Goal: Transaction & Acquisition: Purchase product/service

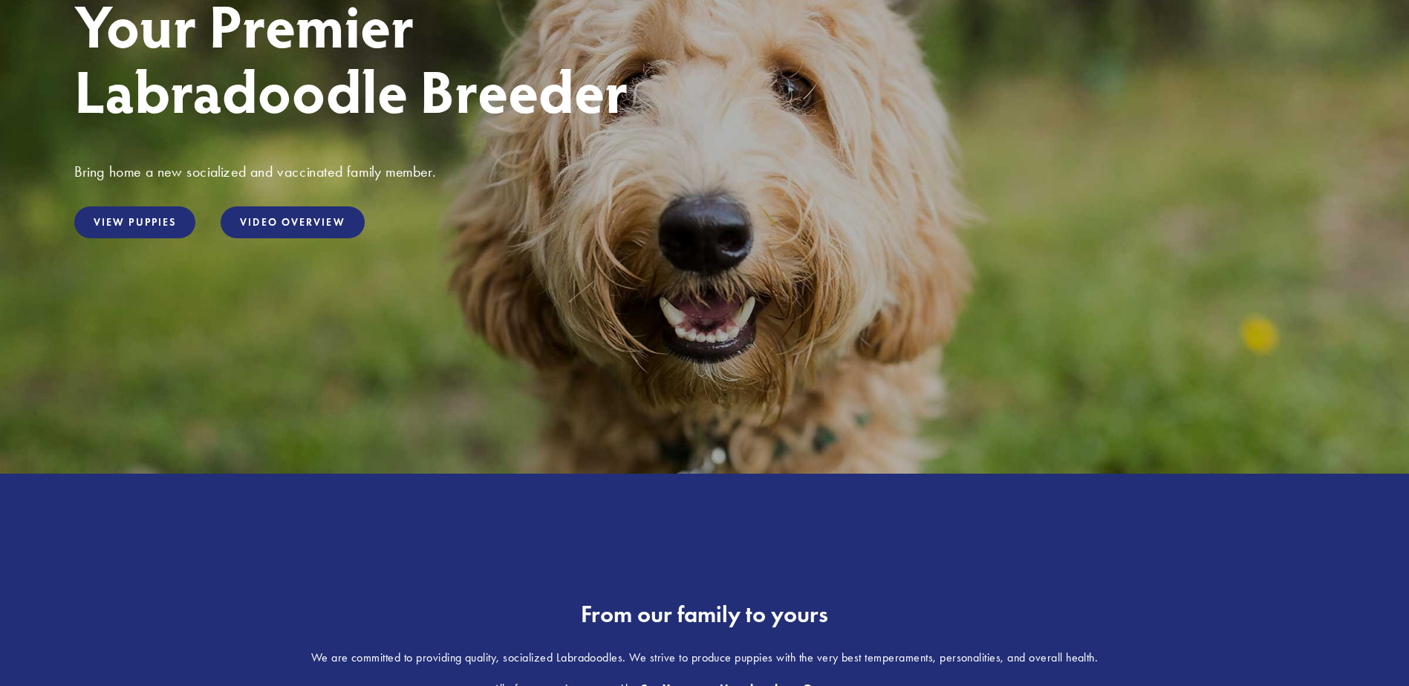
scroll to position [74, 0]
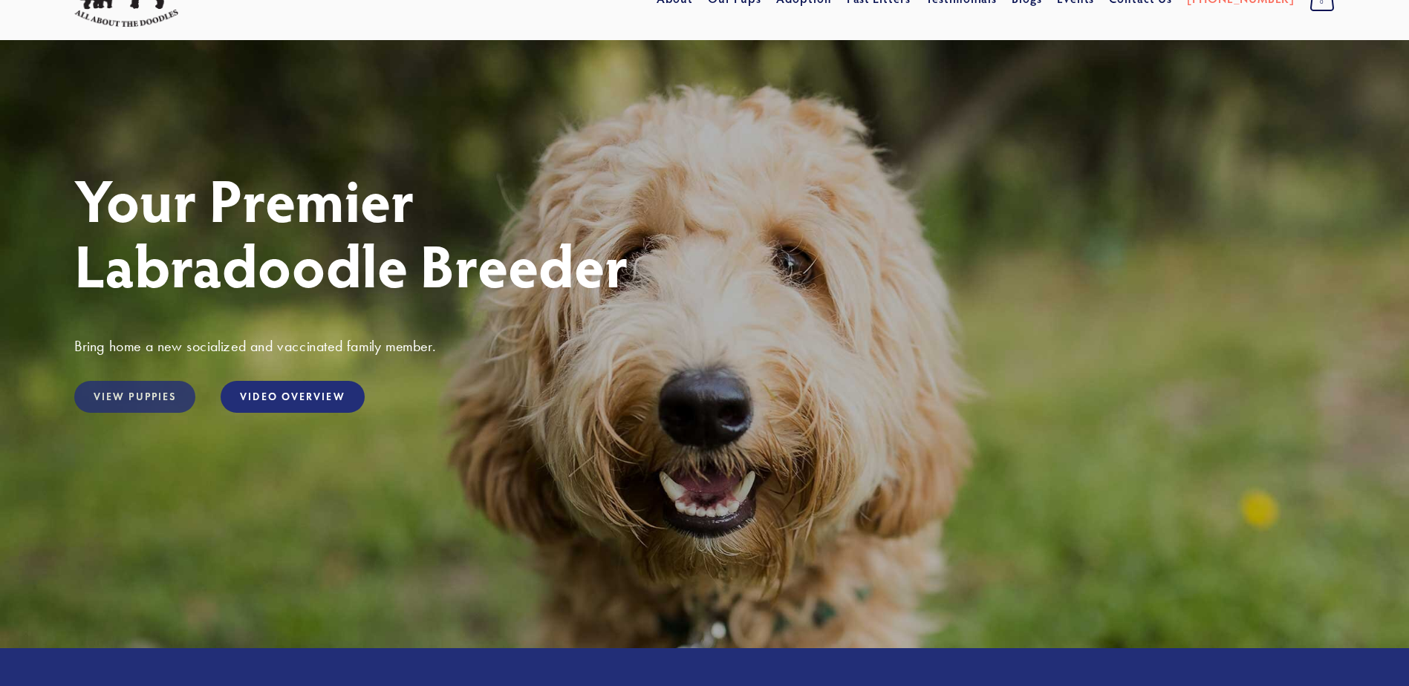
click at [148, 395] on link "View Puppies" at bounding box center [134, 397] width 121 height 32
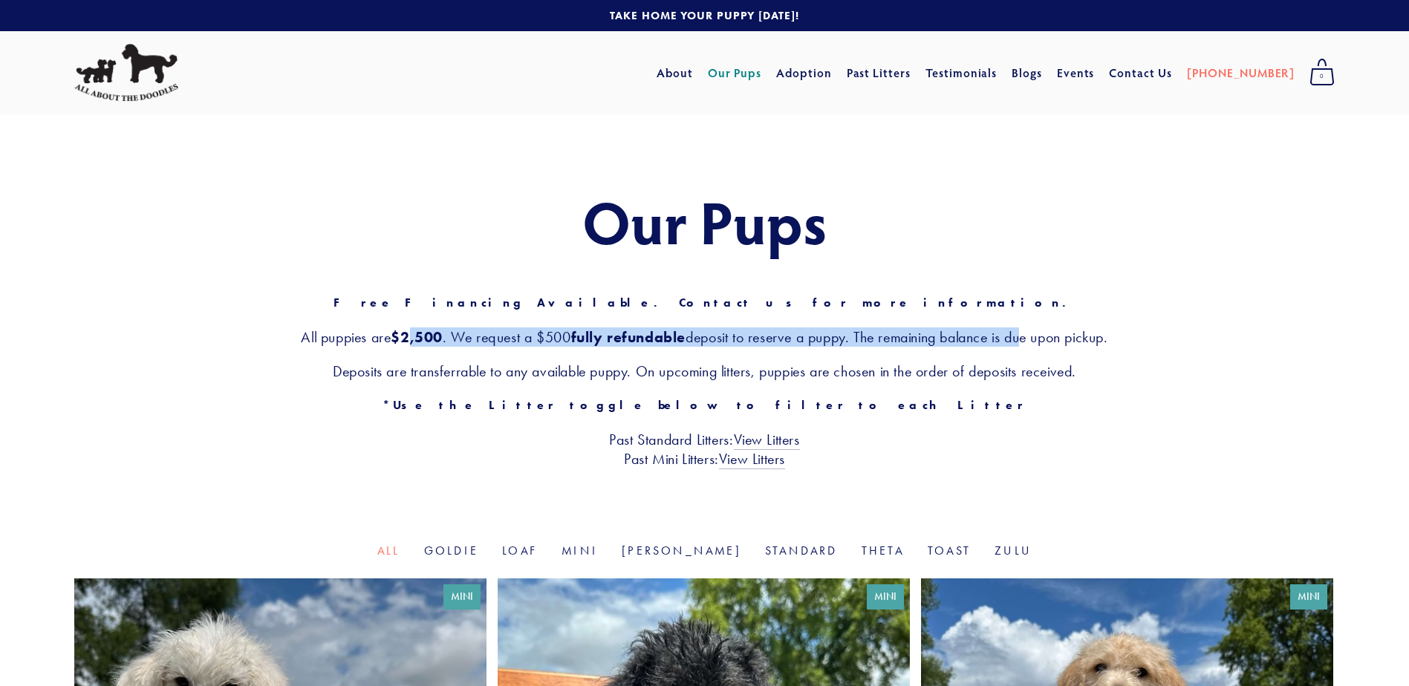
drag, startPoint x: 400, startPoint y: 342, endPoint x: 1022, endPoint y: 327, distance: 621.9
click at [1022, 328] on h3 "All puppies are $2,500 . We request a $500 fully refundable deposit to reserve …" at bounding box center [704, 337] width 1260 height 19
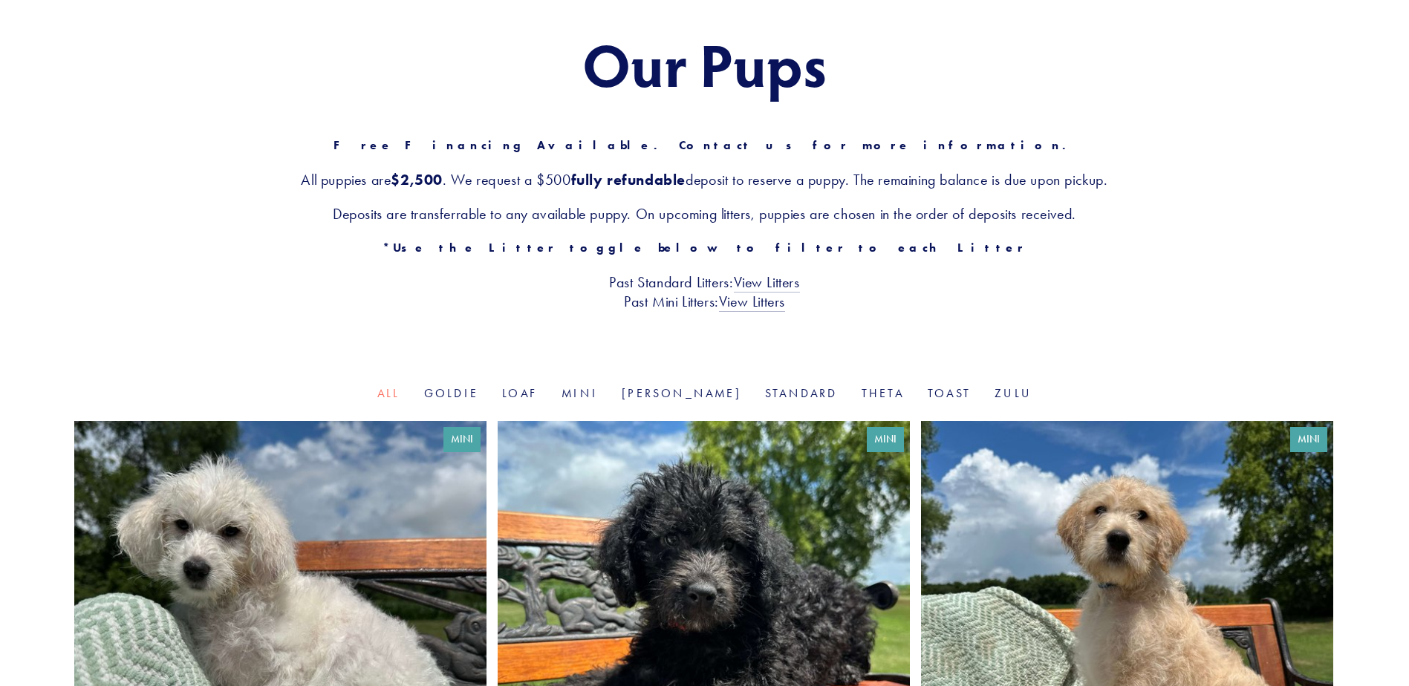
scroll to position [371, 0]
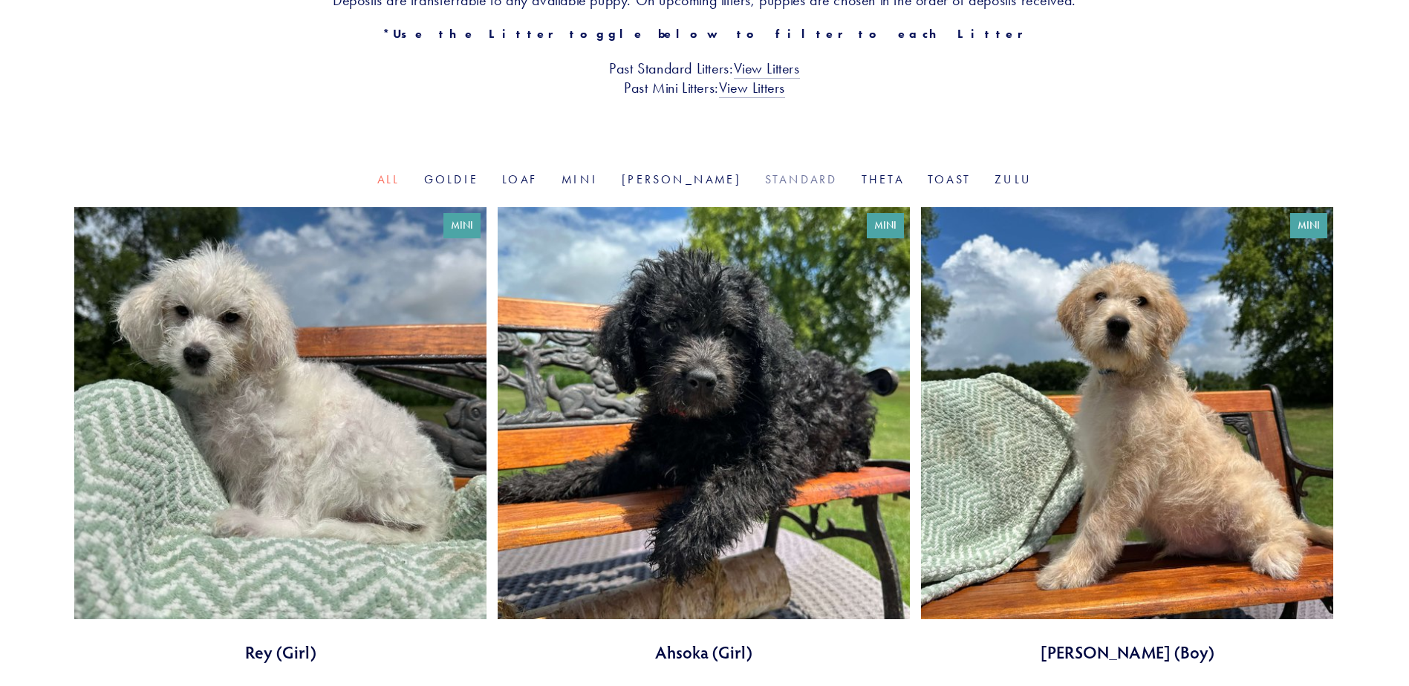
click at [772, 178] on link "Standard" at bounding box center [801, 179] width 73 height 14
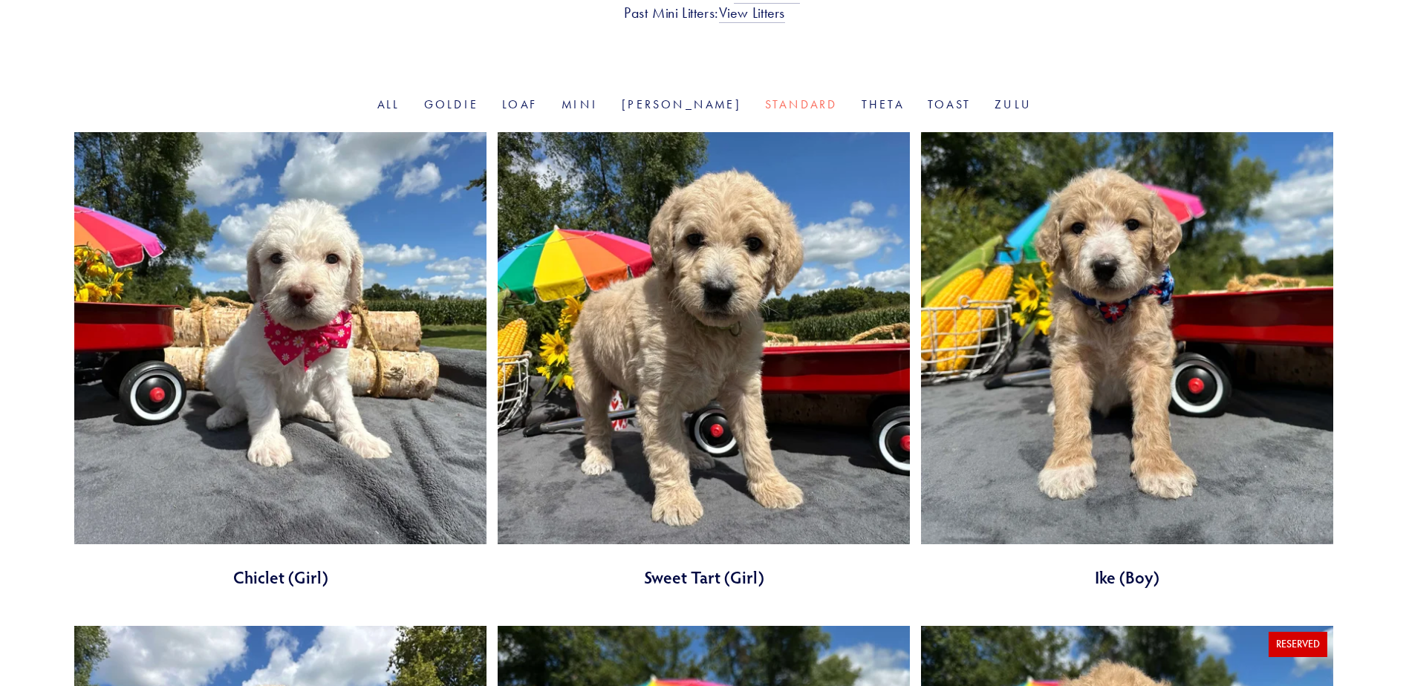
scroll to position [446, 0]
click at [1134, 285] on link at bounding box center [1127, 361] width 412 height 457
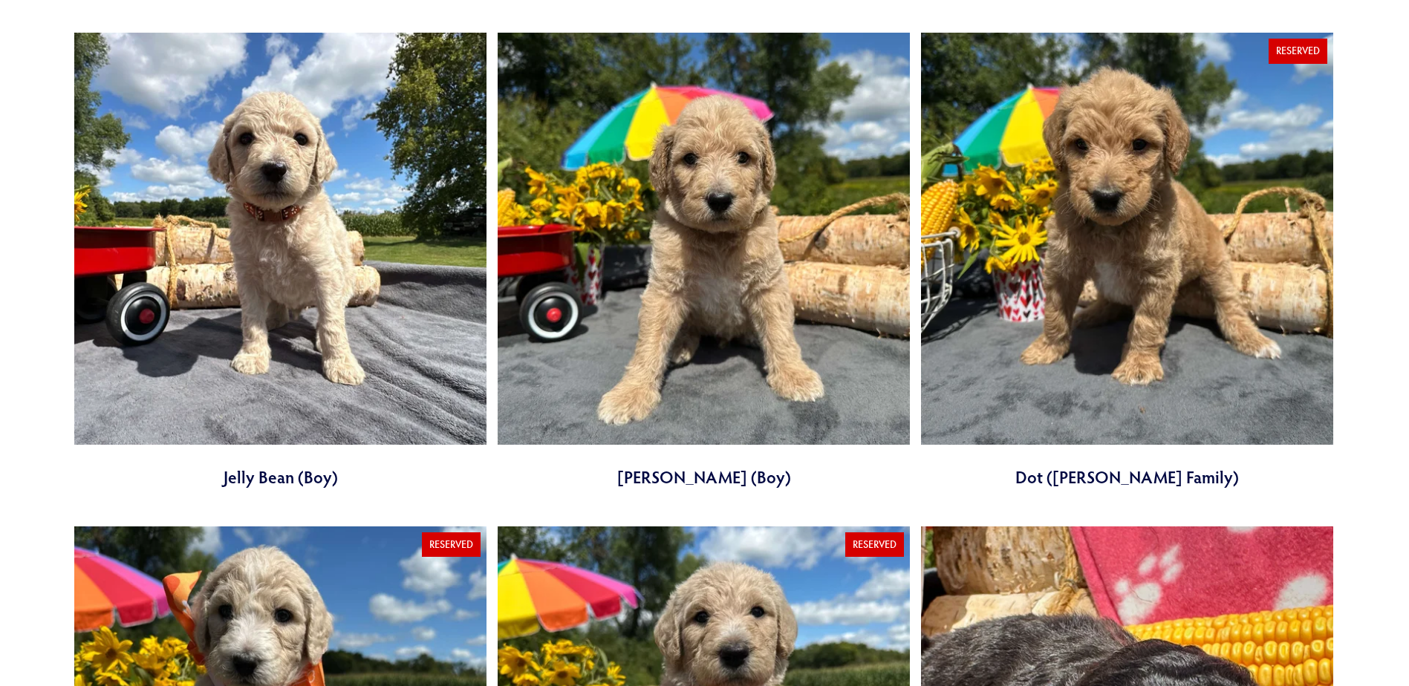
scroll to position [1114, 0]
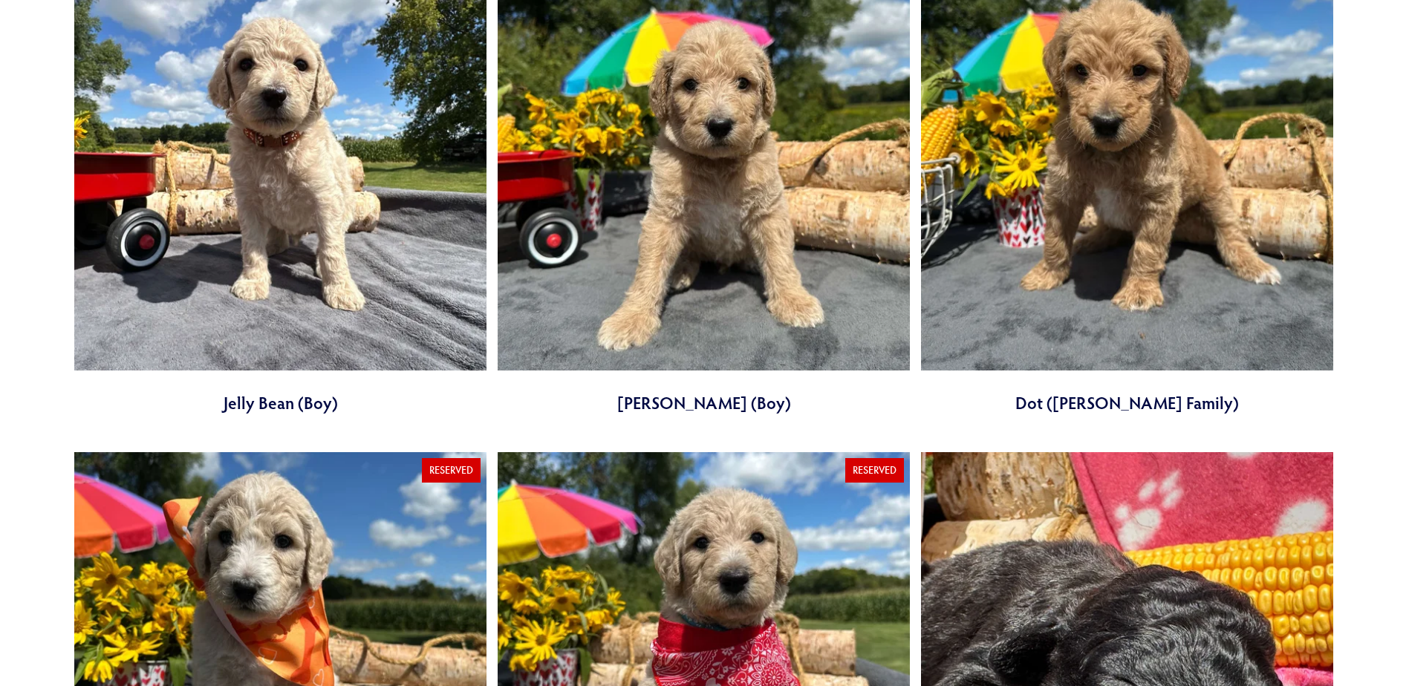
click at [1096, 178] on link at bounding box center [1127, 186] width 412 height 457
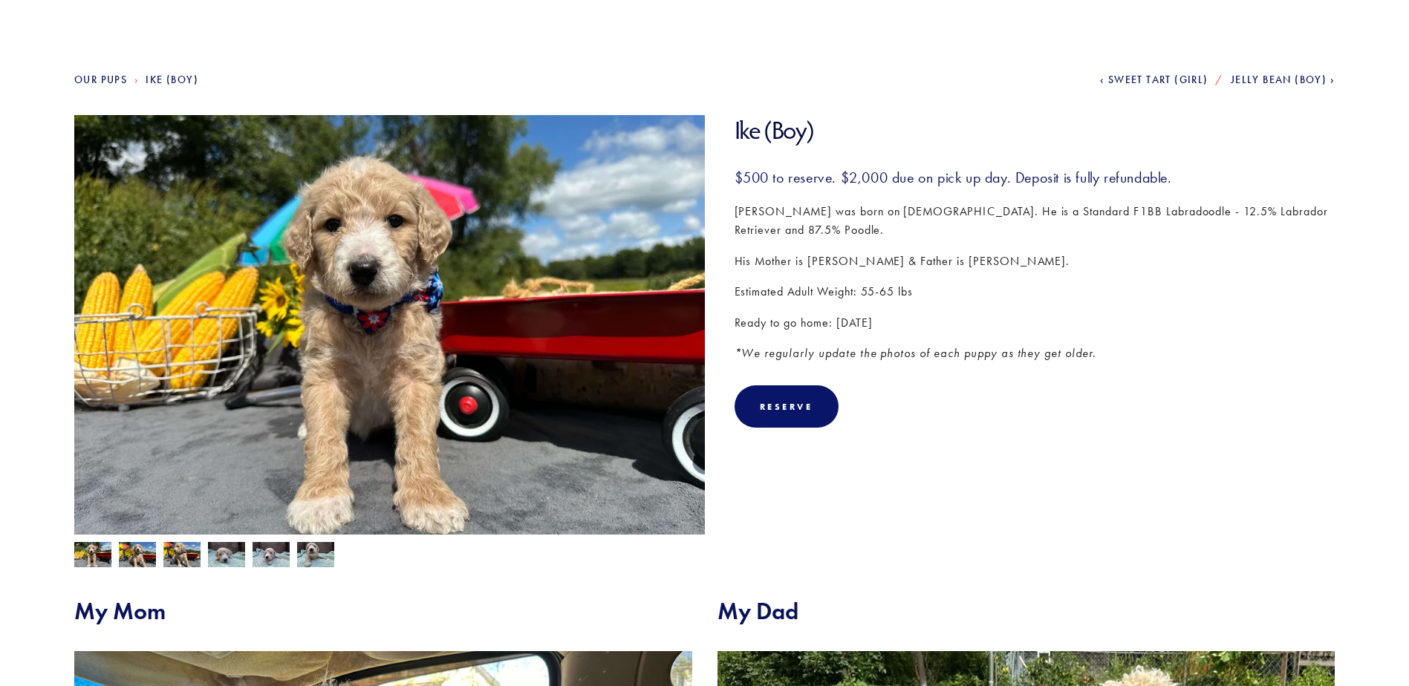
scroll to position [149, 0]
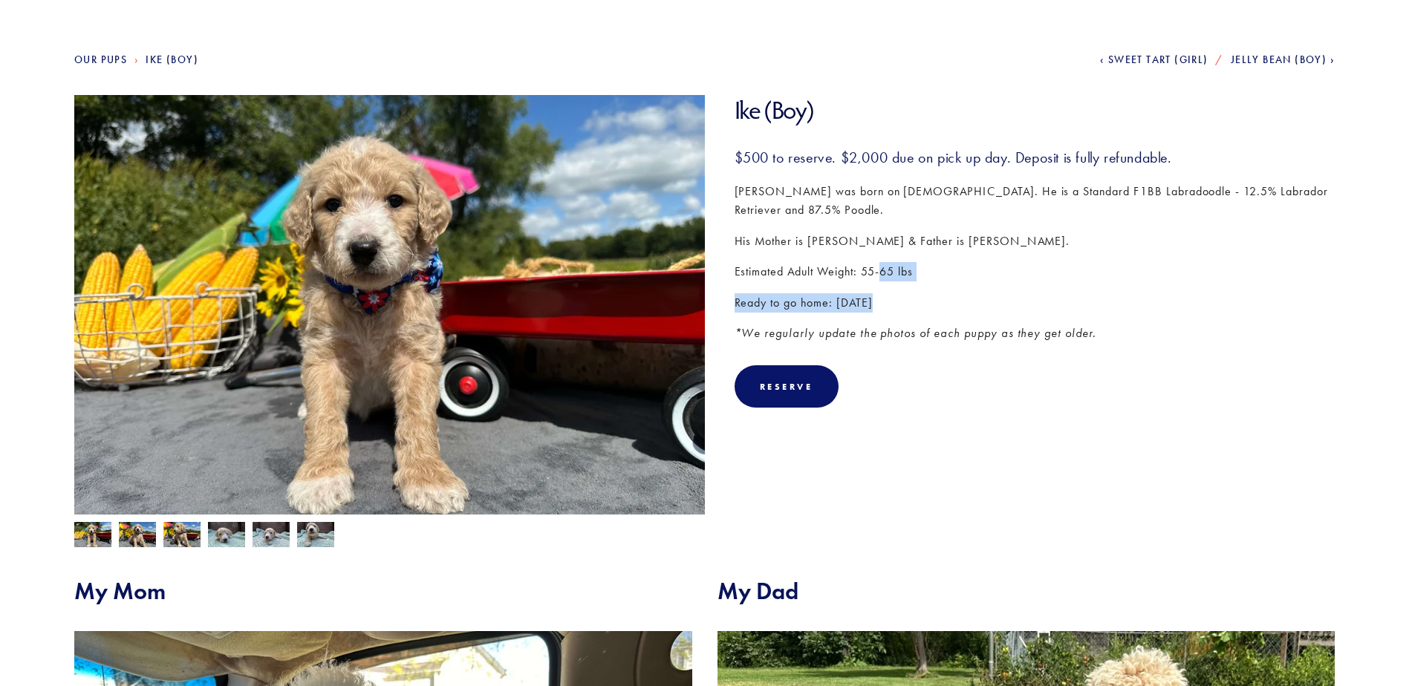
drag, startPoint x: 882, startPoint y: 249, endPoint x: 877, endPoint y: 267, distance: 19.3
click at [877, 267] on div "$500 to reserve. $2,000 due on pick up day. Deposit is fully refundable. Ike wa…" at bounding box center [1035, 246] width 601 height 196
drag, startPoint x: 755, startPoint y: 152, endPoint x: 879, endPoint y: 152, distance: 123.3
click at [879, 152] on h3 "$500 to reserve. $2,000 due on pick up day. Deposit is fully refundable." at bounding box center [1035, 157] width 601 height 19
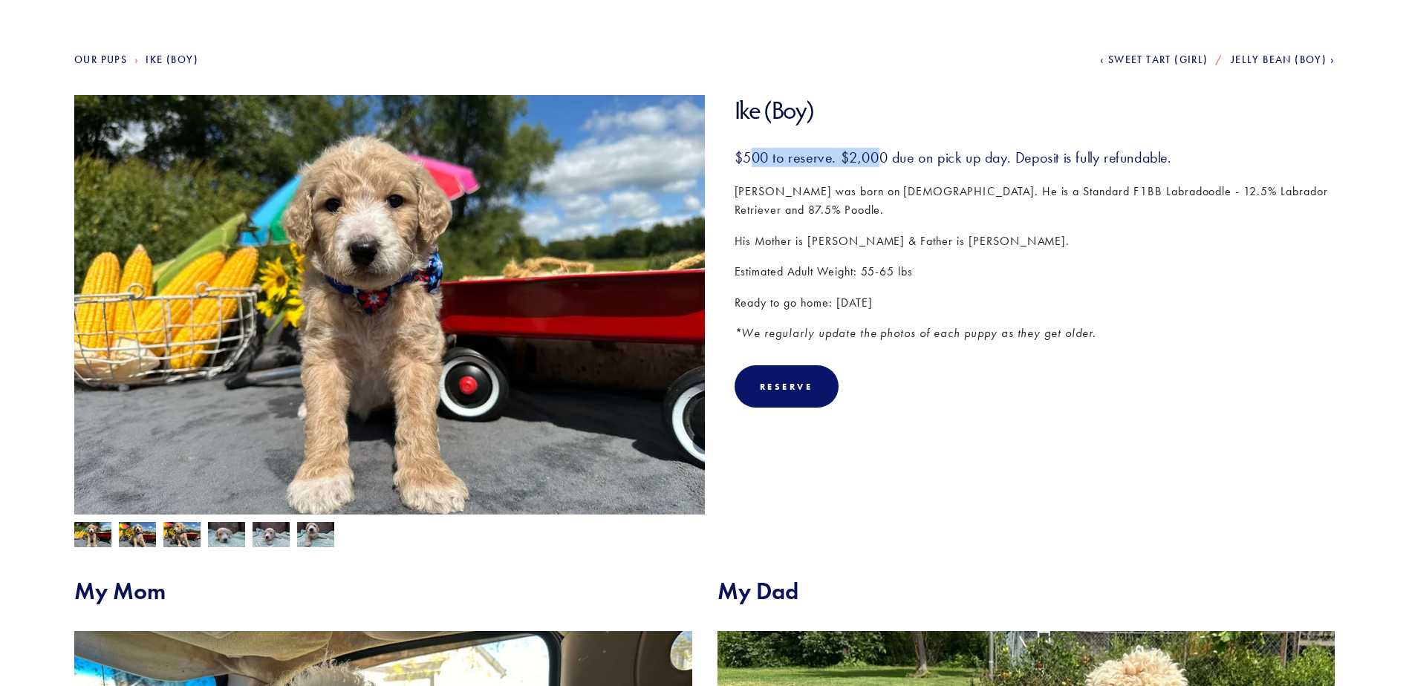
click at [879, 152] on h3 "$500 to reserve. $2,000 due on pick up day. Deposit is fully refundable." at bounding box center [1035, 157] width 601 height 19
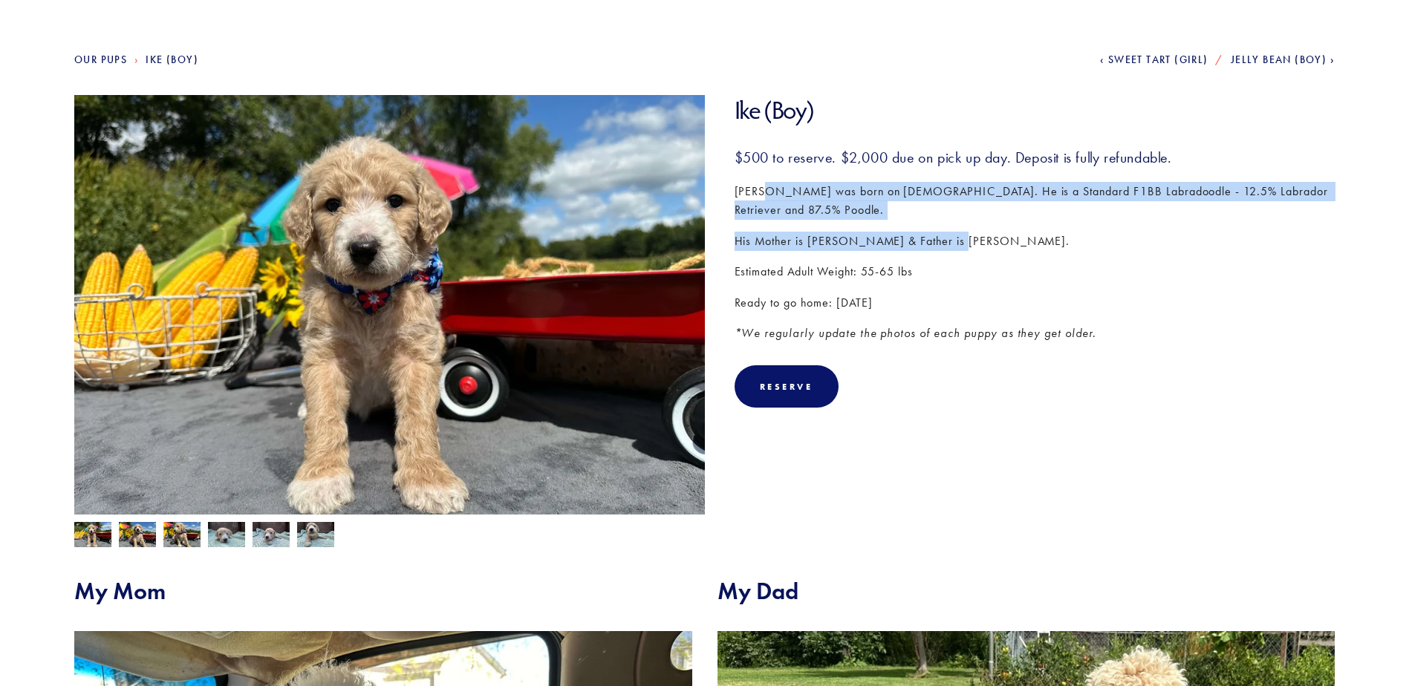
drag, startPoint x: 762, startPoint y: 198, endPoint x: 969, endPoint y: 220, distance: 207.7
click at [969, 220] on div "$500 to reserve. $2,000 due on pick up day. Deposit is fully refundable. Ike wa…" at bounding box center [1035, 246] width 601 height 196
click at [969, 232] on p "His Mother is Goldie & Father is Arthur." at bounding box center [1035, 241] width 601 height 19
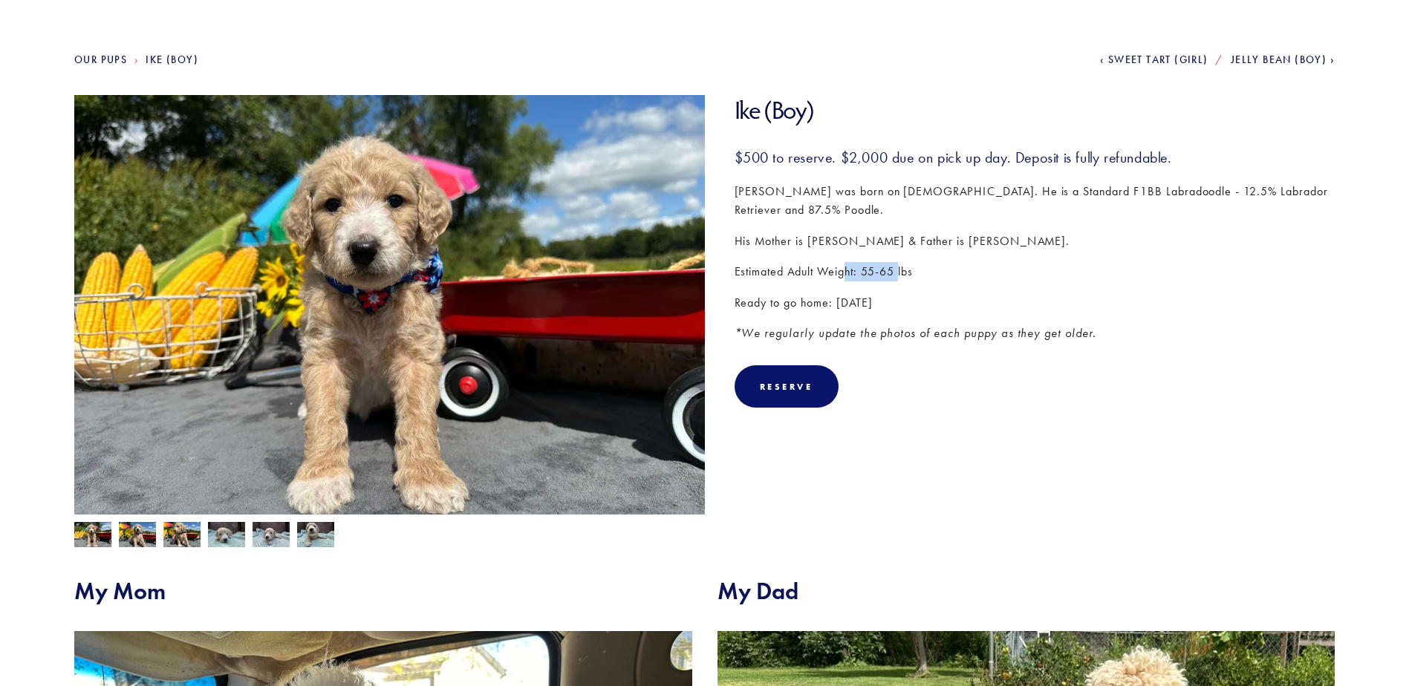
drag, startPoint x: 900, startPoint y: 247, endPoint x: 845, endPoint y: 256, distance: 55.7
click at [845, 262] on p "Estimated Adult Weight: 55-65 lbs" at bounding box center [1035, 271] width 601 height 19
drag, startPoint x: 783, startPoint y: 252, endPoint x: 940, endPoint y: 245, distance: 157.6
click at [940, 262] on p "Estimated Adult Weight: 55-65 lbs" at bounding box center [1035, 271] width 601 height 19
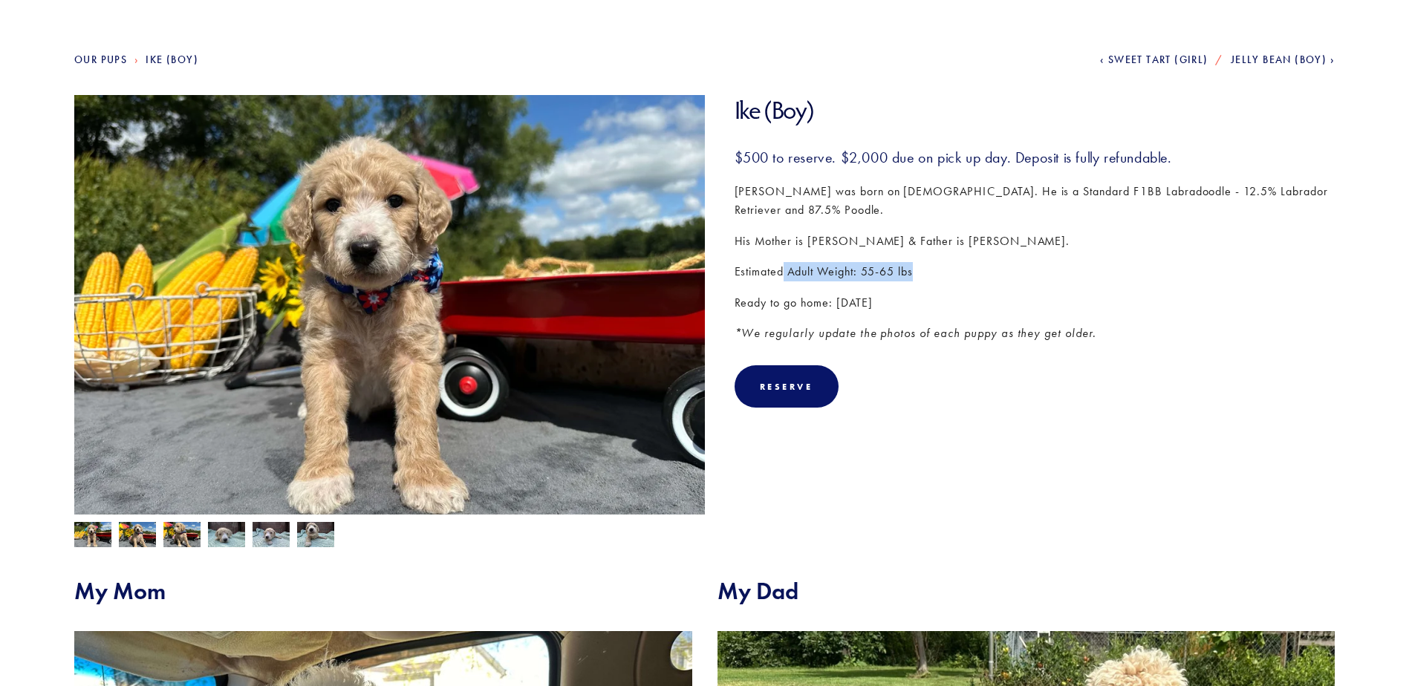
click at [940, 262] on p "Estimated Adult Weight: 55-65 lbs" at bounding box center [1035, 271] width 601 height 19
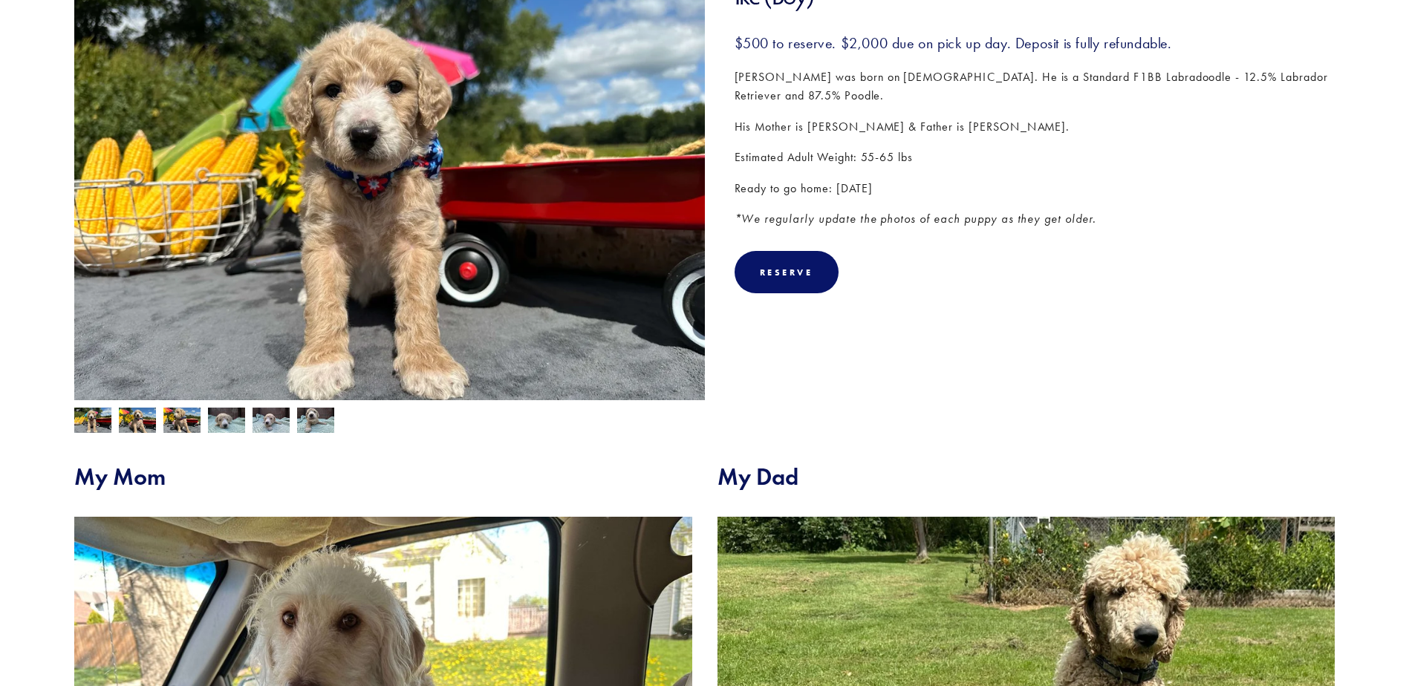
scroll to position [223, 0]
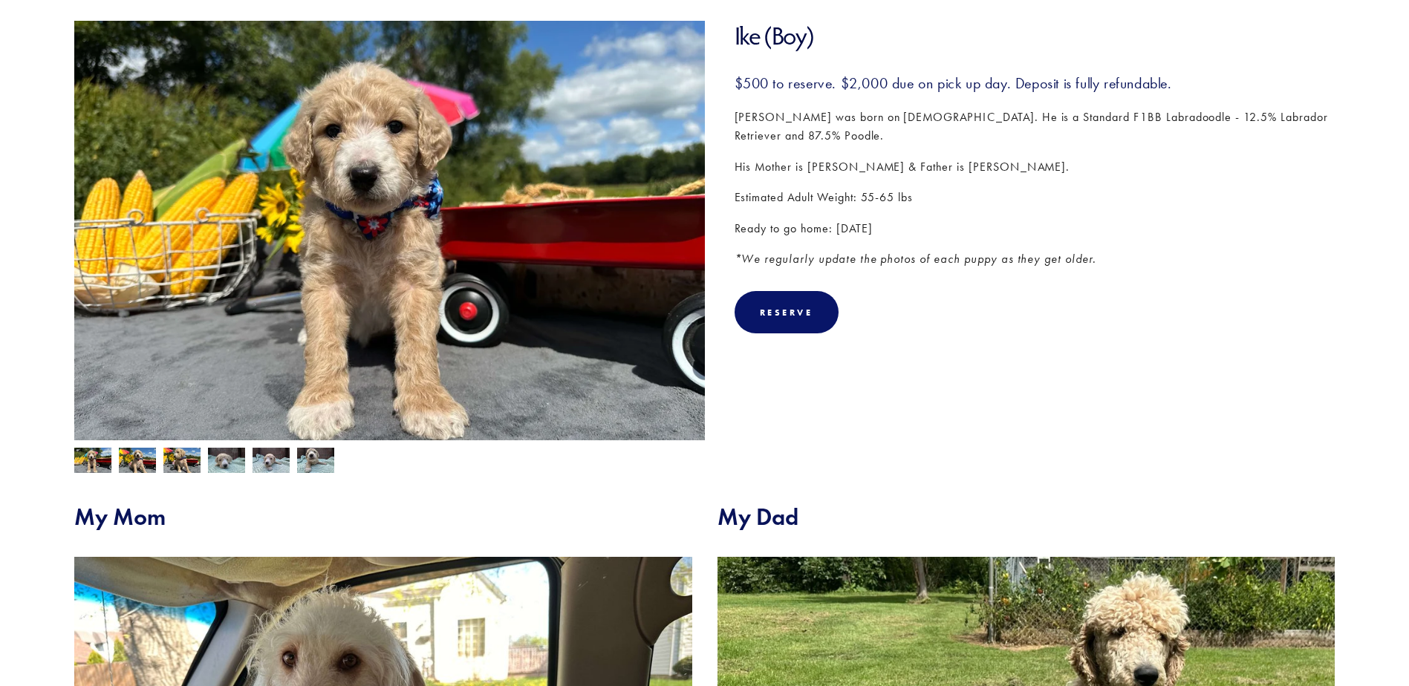
click at [135, 466] on img at bounding box center [137, 462] width 37 height 28
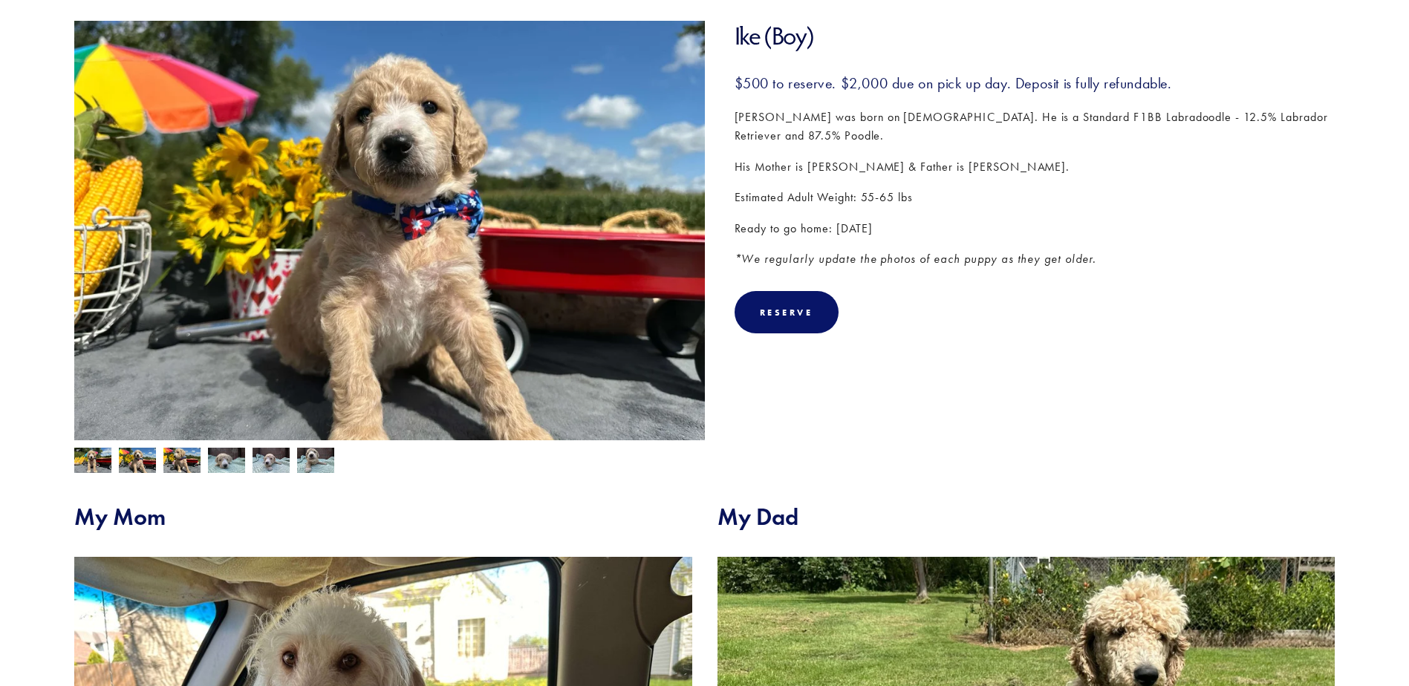
click at [175, 465] on img at bounding box center [181, 462] width 37 height 28
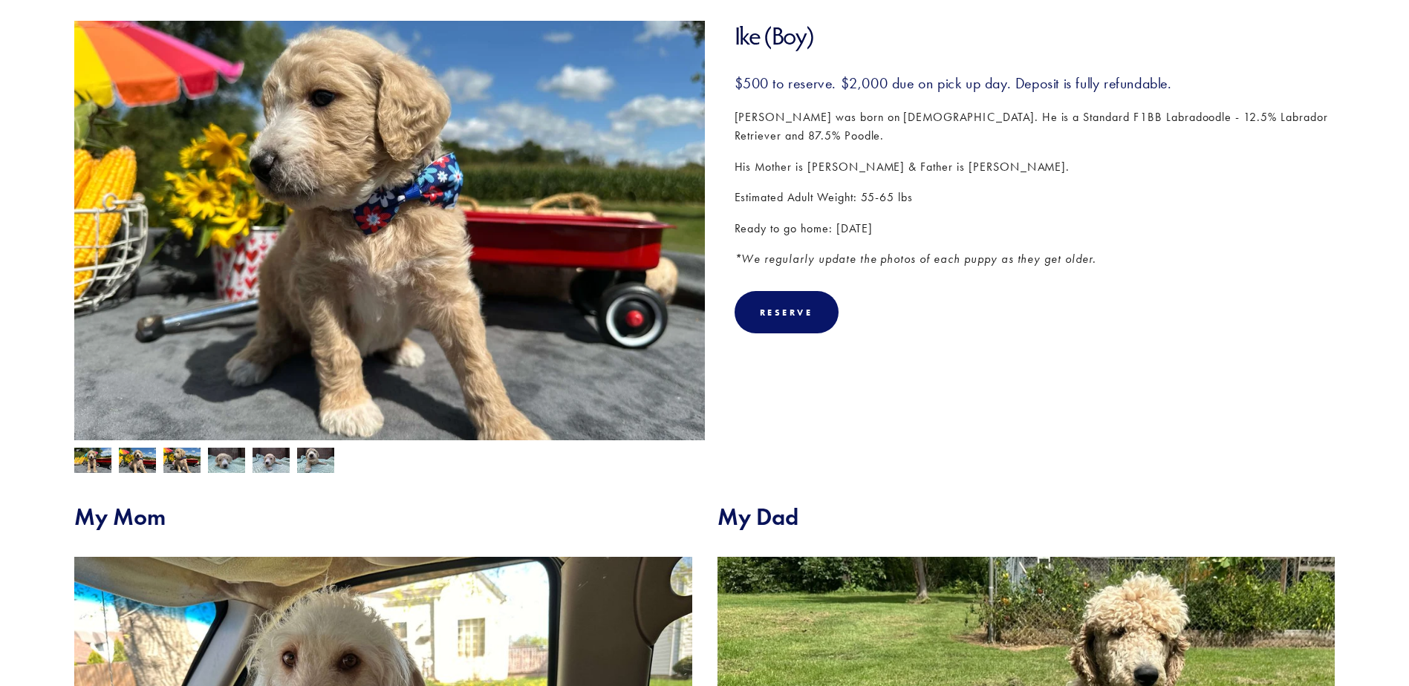
click at [222, 460] on img at bounding box center [226, 461] width 37 height 28
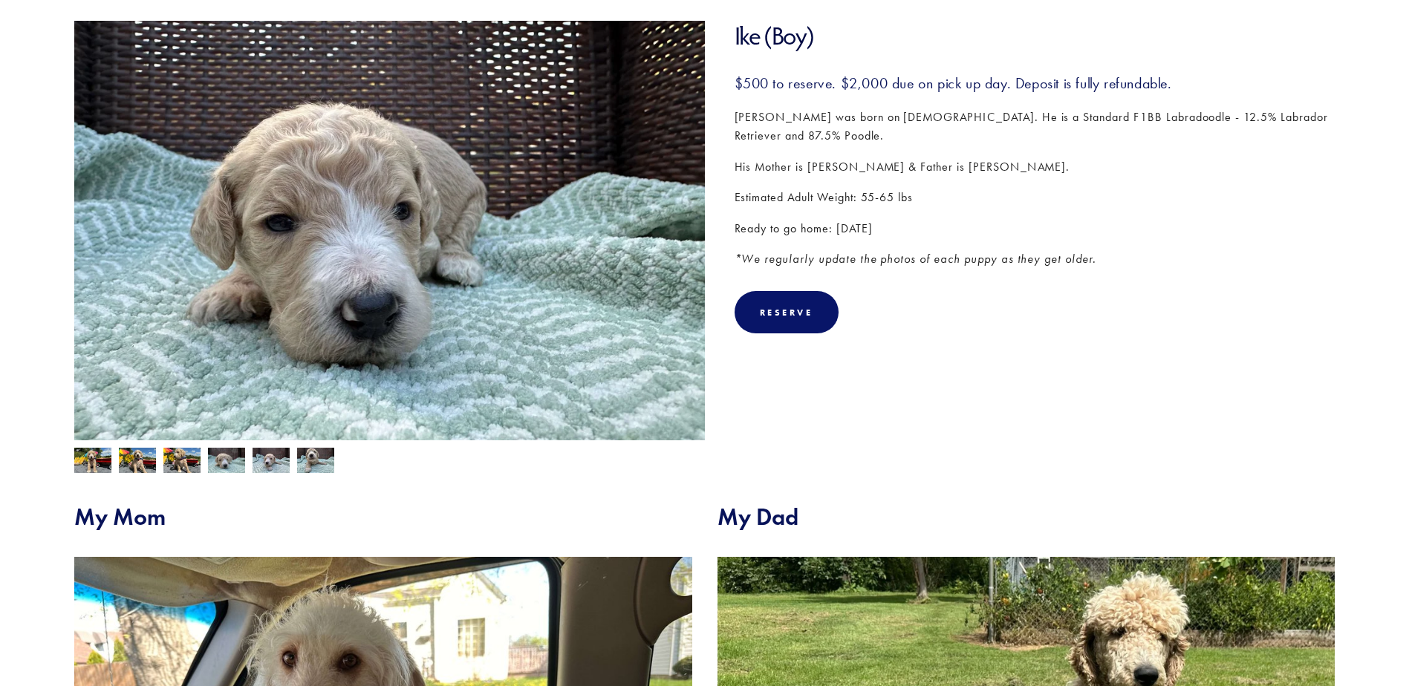
click at [274, 459] on img at bounding box center [271, 462] width 37 height 28
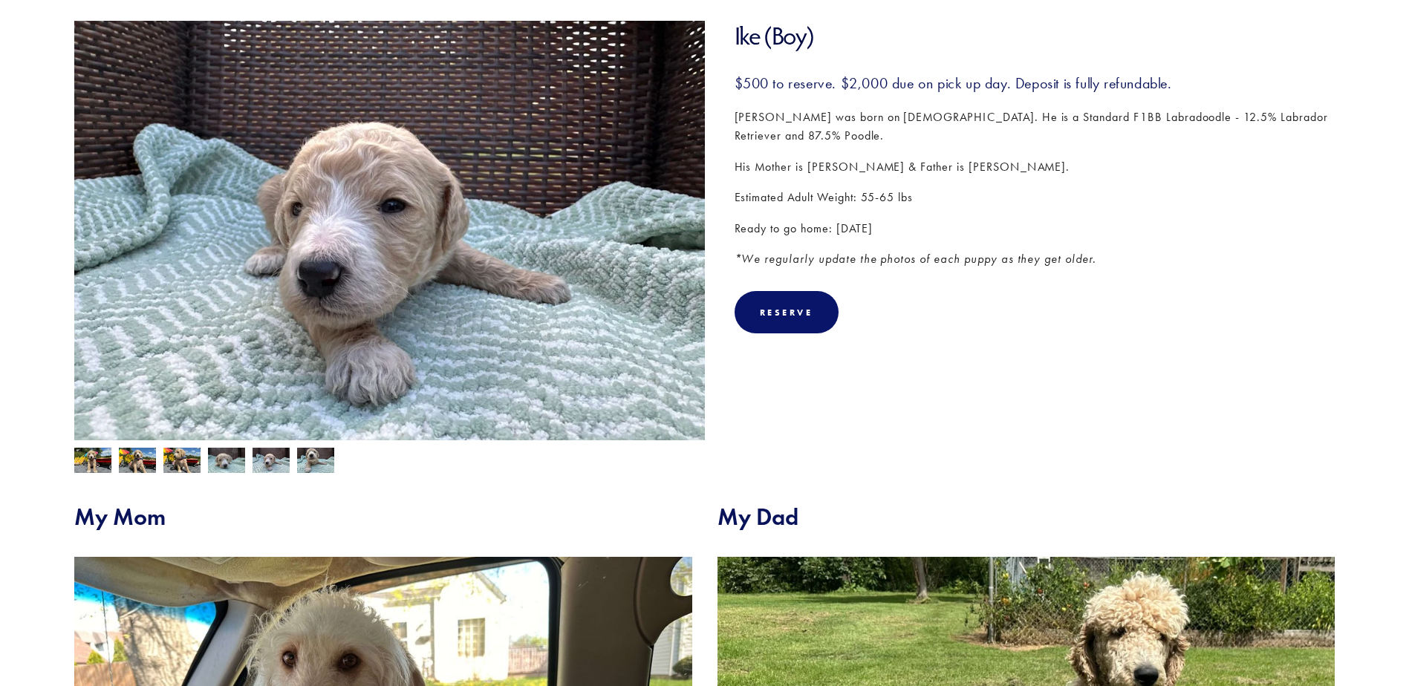
click at [336, 465] on div at bounding box center [386, 456] width 638 height 33
click at [302, 469] on img at bounding box center [315, 462] width 37 height 28
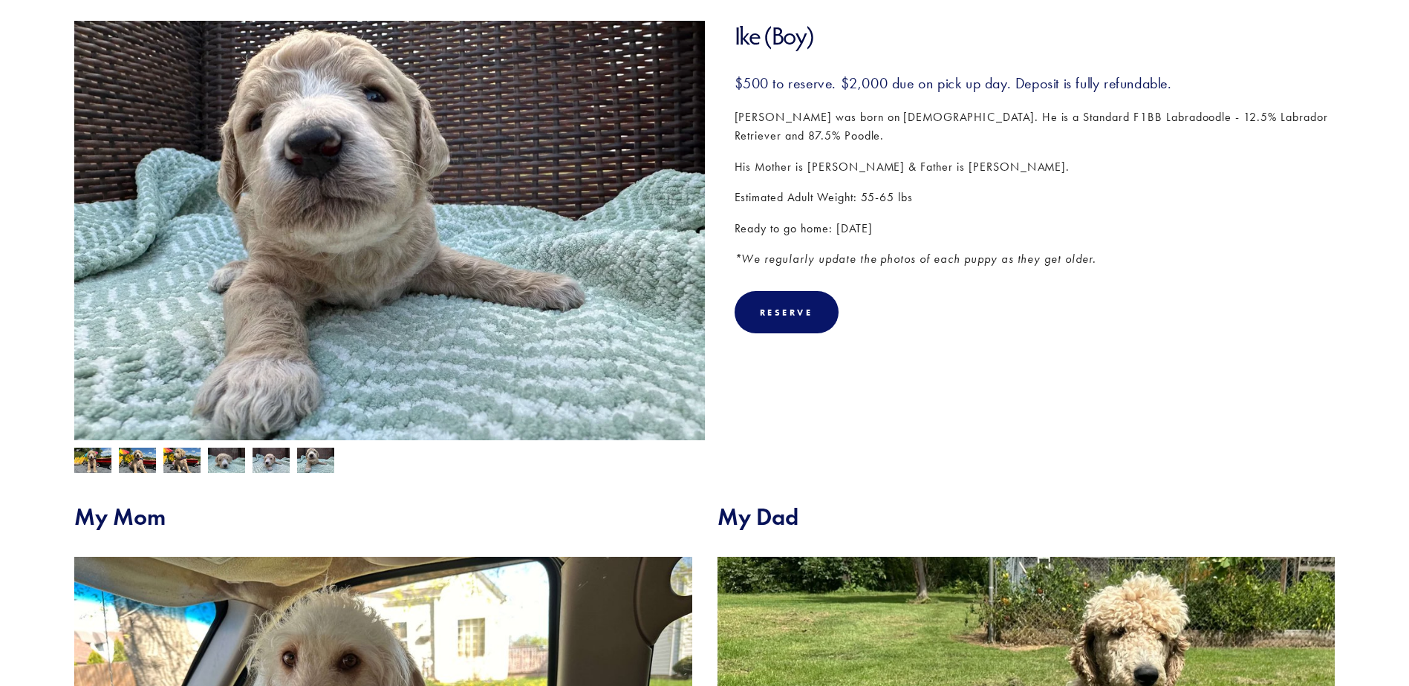
click at [269, 463] on img at bounding box center [271, 462] width 37 height 28
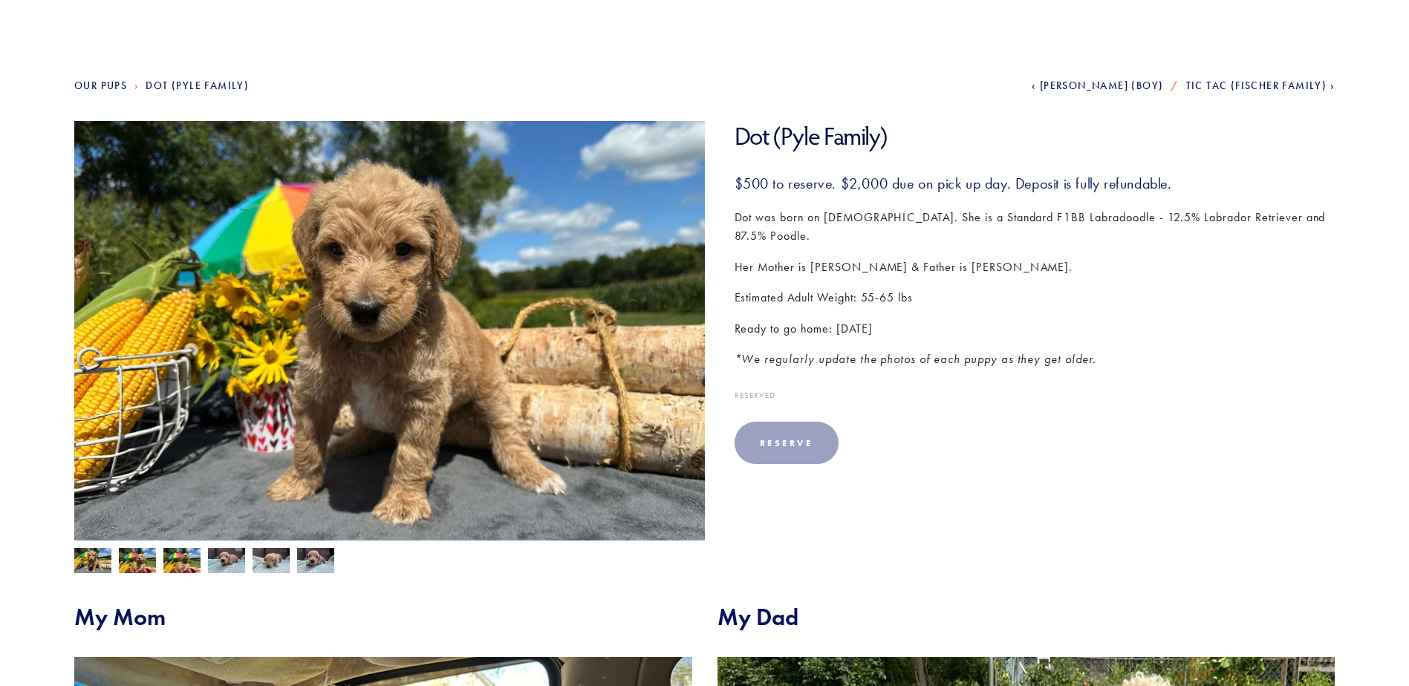
scroll to position [149, 0]
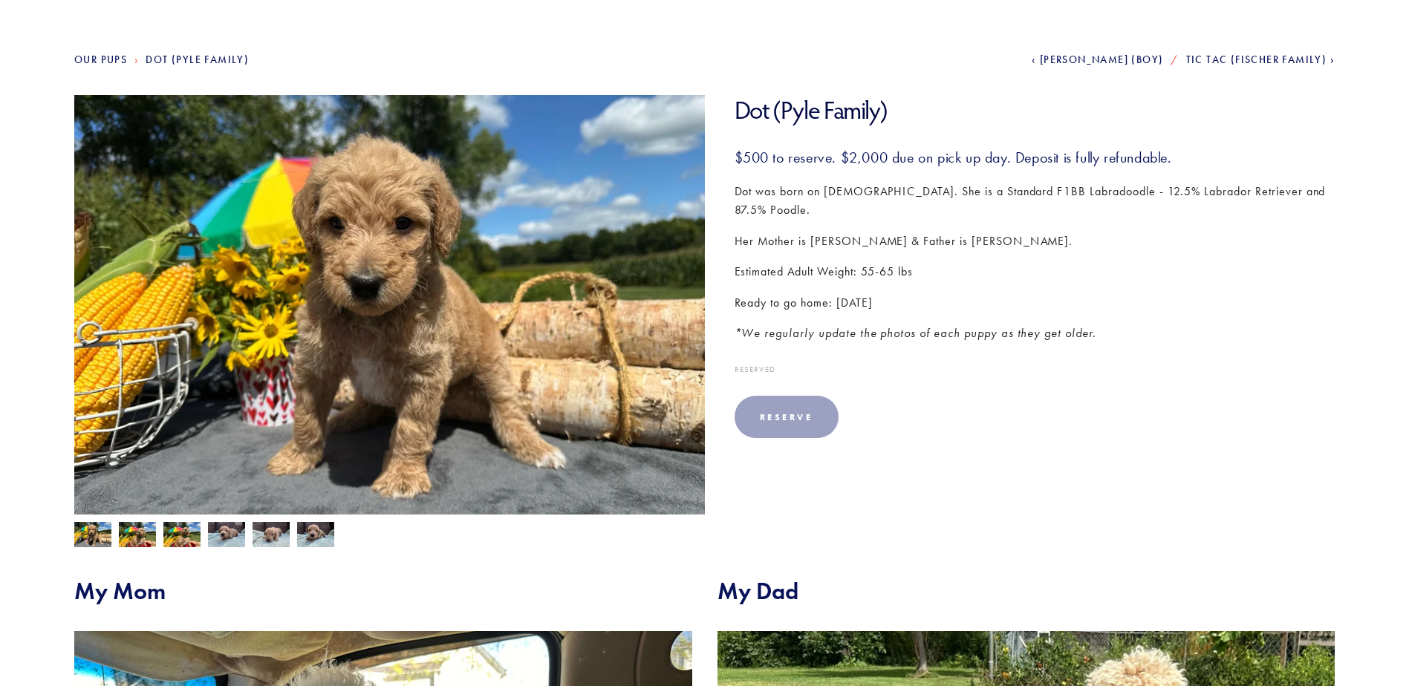
click at [785, 396] on div "Reserve" at bounding box center [787, 417] width 104 height 42
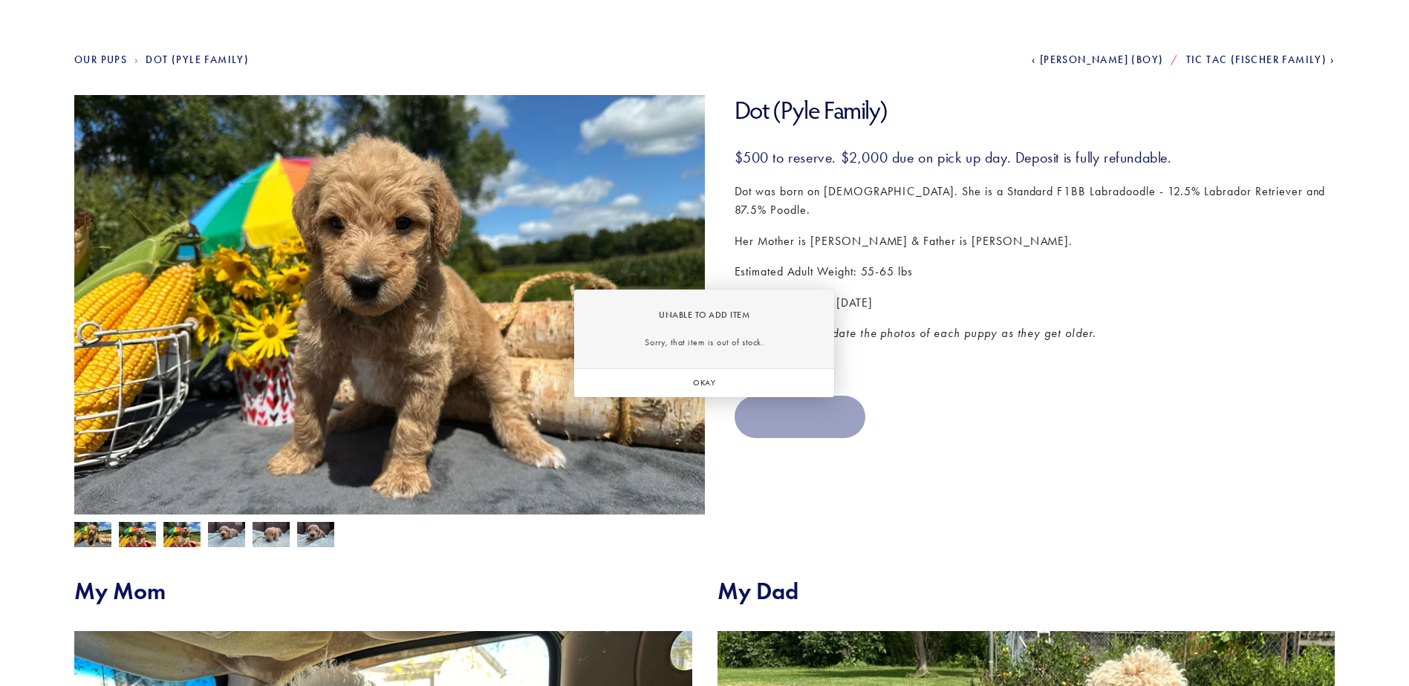
click at [722, 383] on div "Okay" at bounding box center [704, 383] width 260 height 28
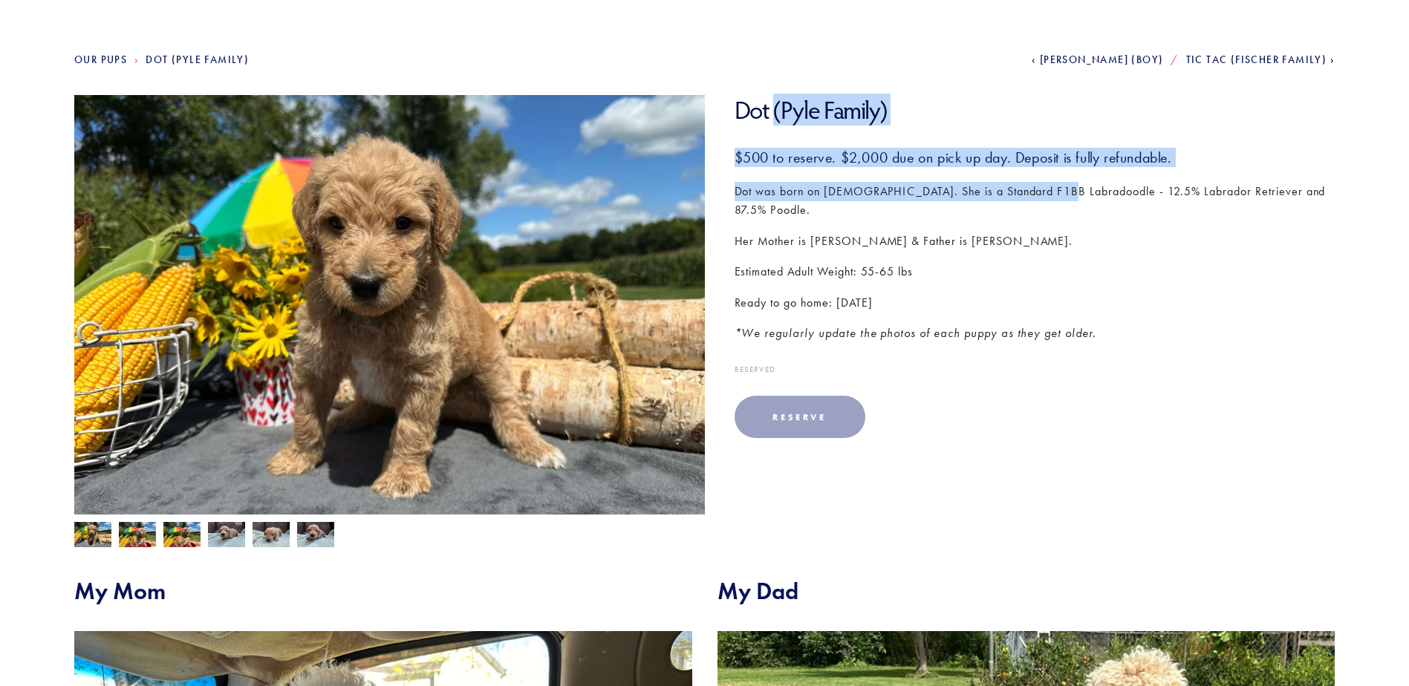
drag, startPoint x: 775, startPoint y: 102, endPoint x: 1052, endPoint y: 195, distance: 291.9
click at [1052, 195] on section "Dot (Pyle Family) $500.00 $500 to reserve. $2,000 due on pick up day. Deposit i…" at bounding box center [1020, 277] width 631 height 365
click at [1052, 198] on p "Dot was born on August 4th. She is a Standard F1BB Labradoodle - 12.5% Labrador…" at bounding box center [1035, 201] width 601 height 38
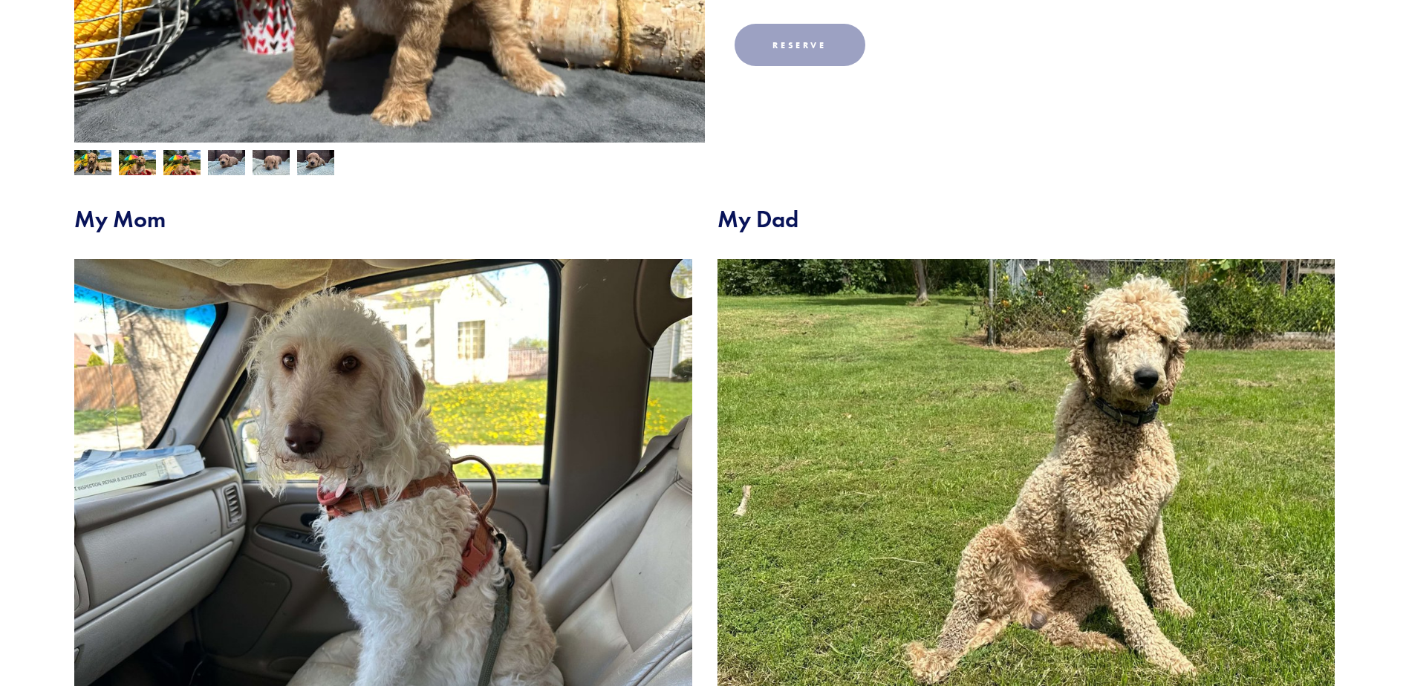
scroll to position [371, 0]
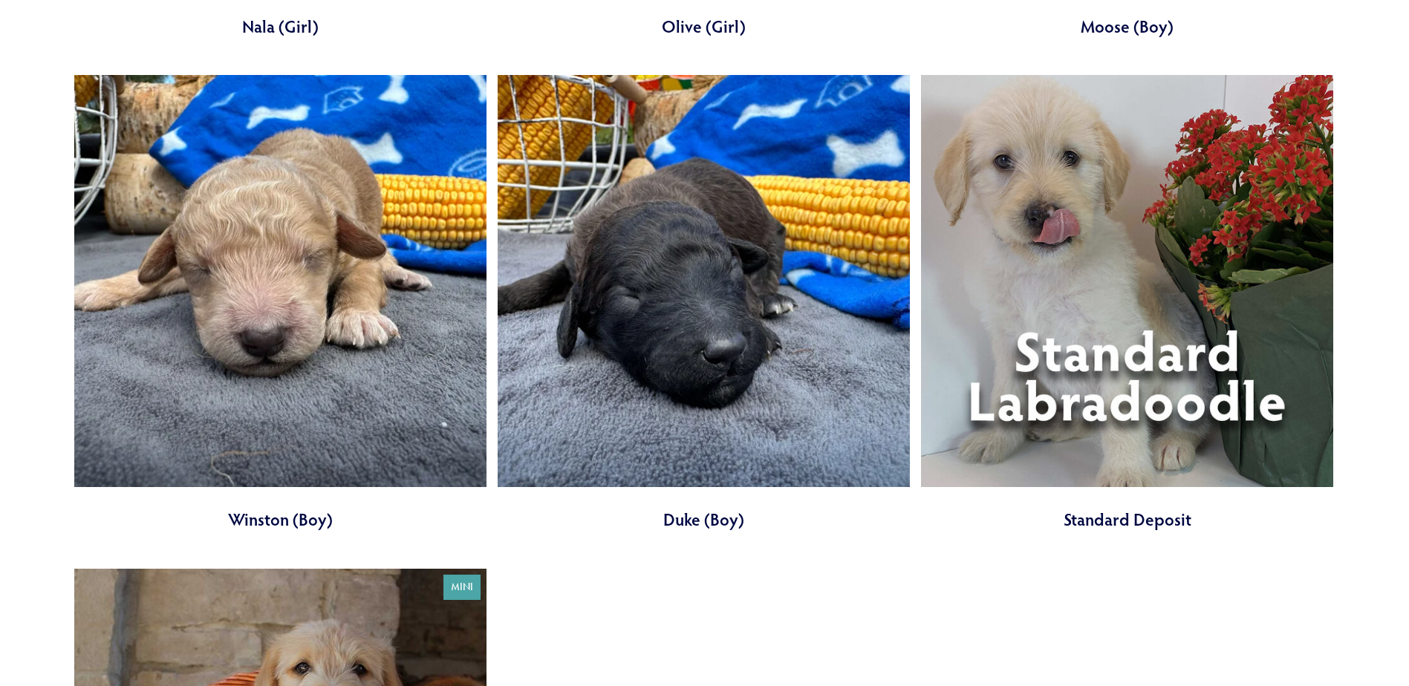
scroll to position [2971, 0]
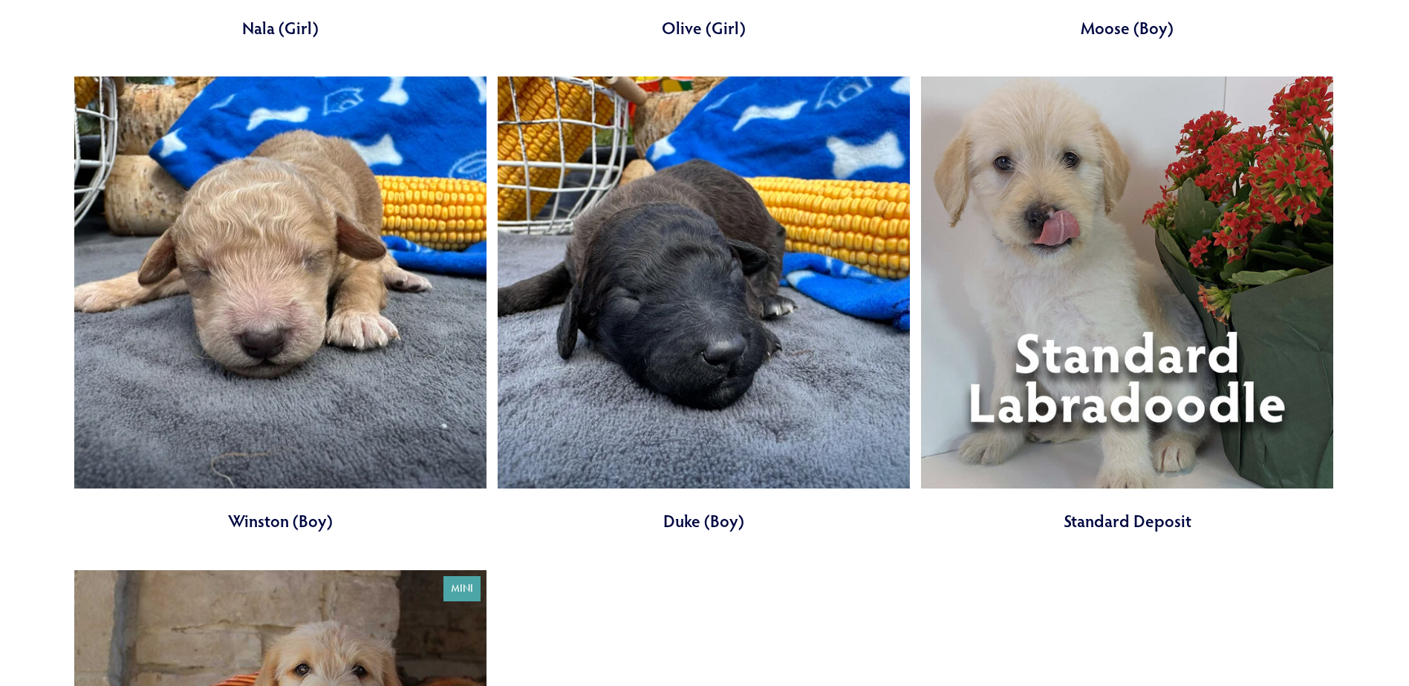
click at [269, 271] on link at bounding box center [280, 305] width 412 height 457
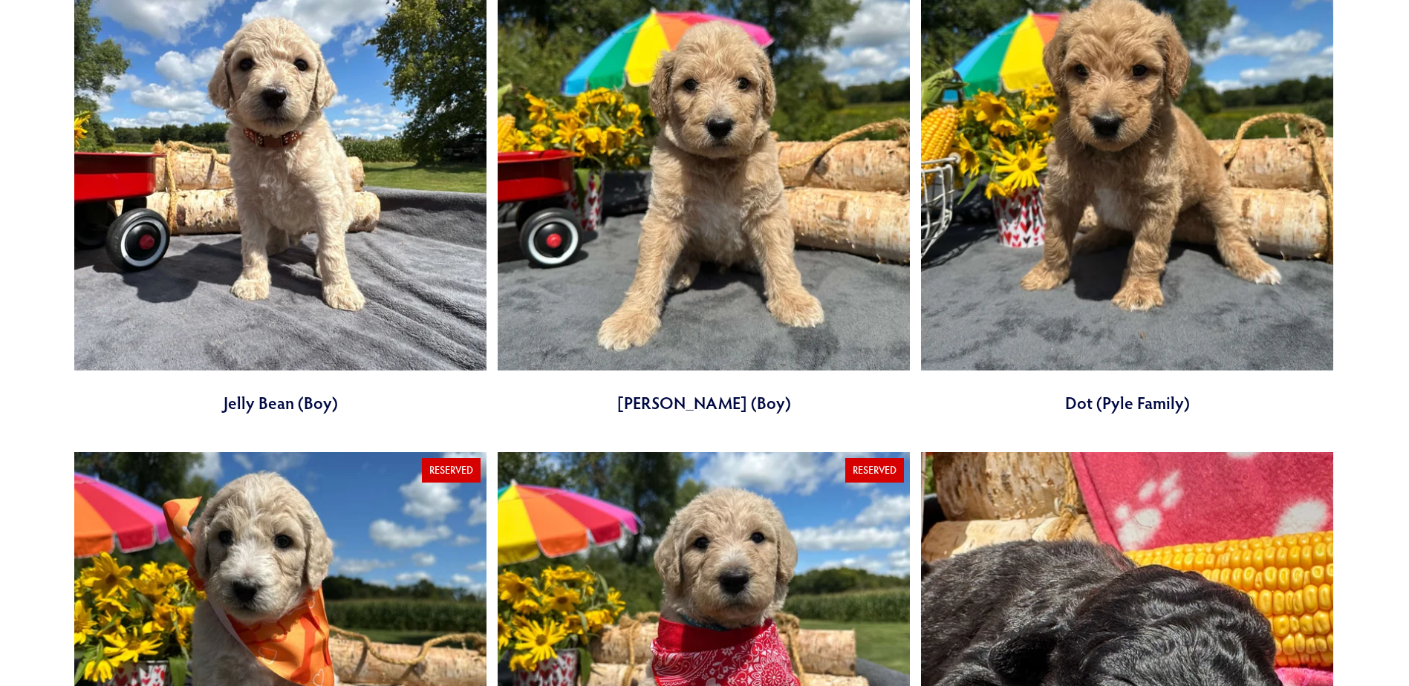
scroll to position [1040, 0]
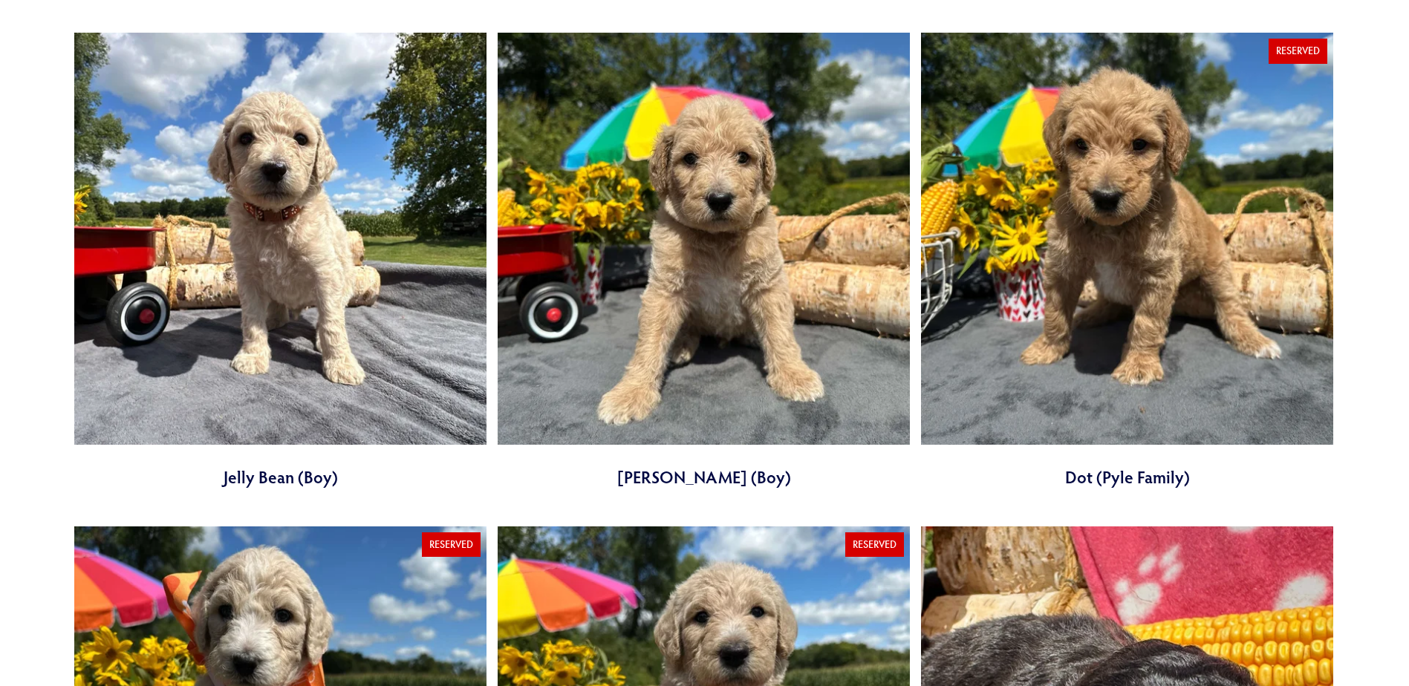
click at [686, 256] on link at bounding box center [704, 261] width 412 height 457
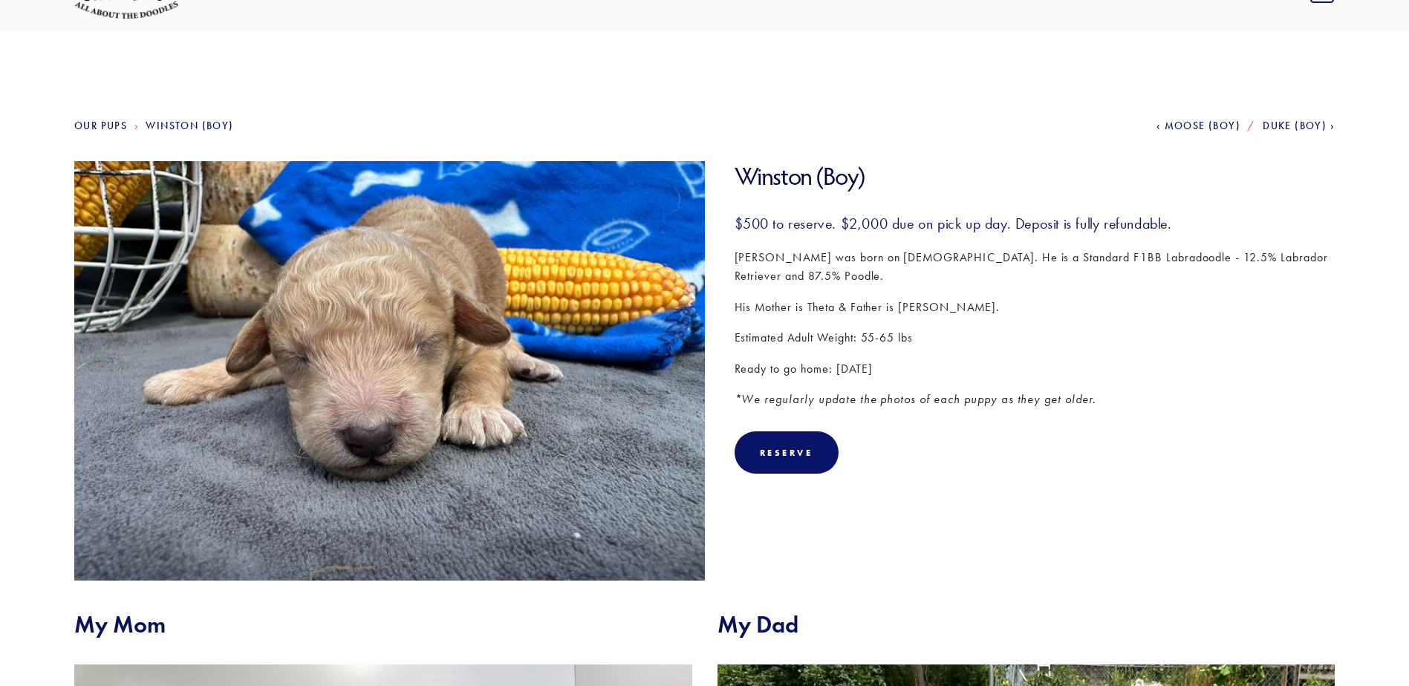
scroll to position [74, 0]
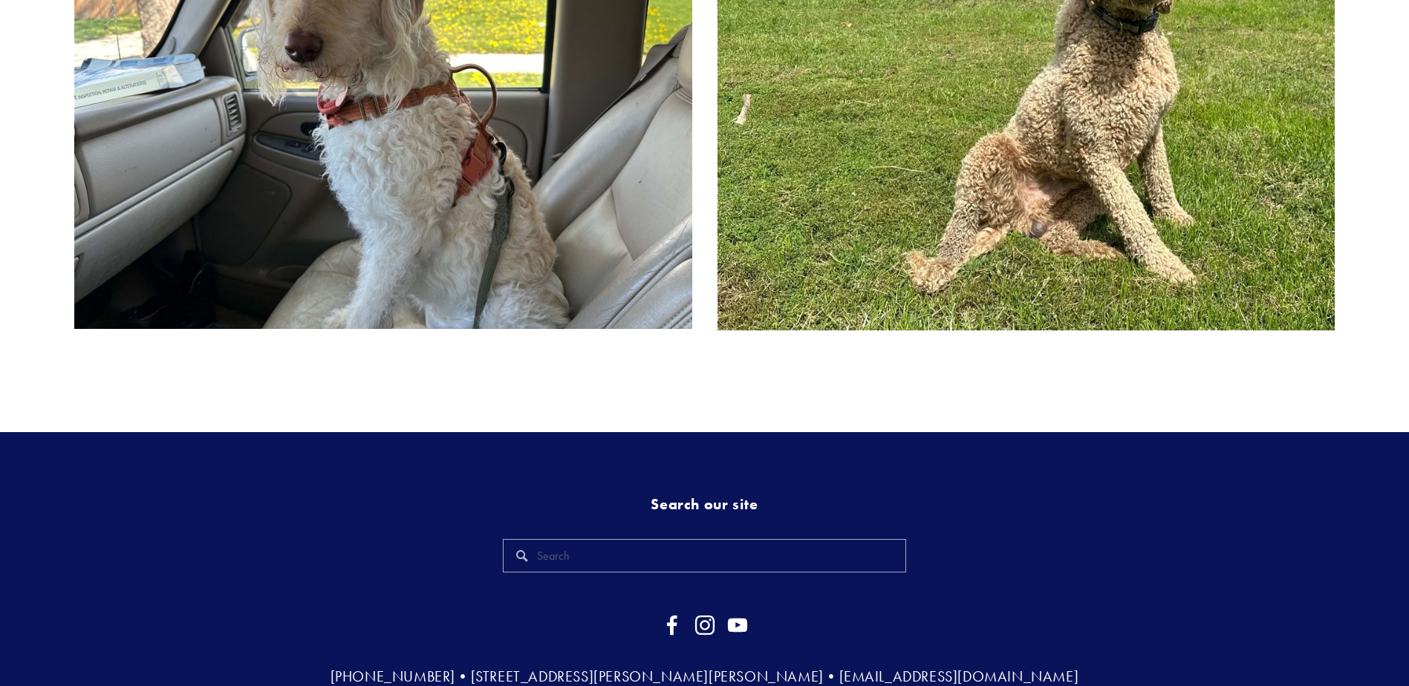
scroll to position [1006, 0]
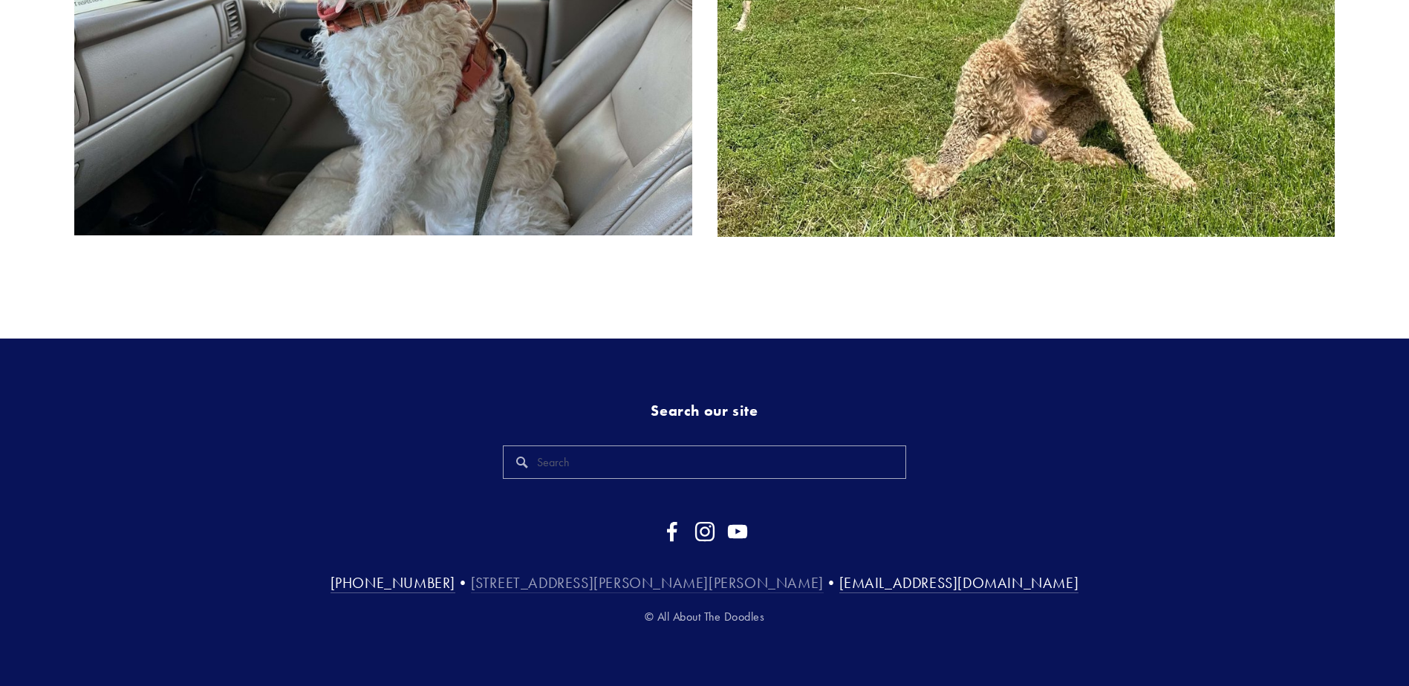
click at [645, 586] on link "[STREET_ADDRESS][PERSON_NAME][PERSON_NAME]" at bounding box center [647, 583] width 353 height 19
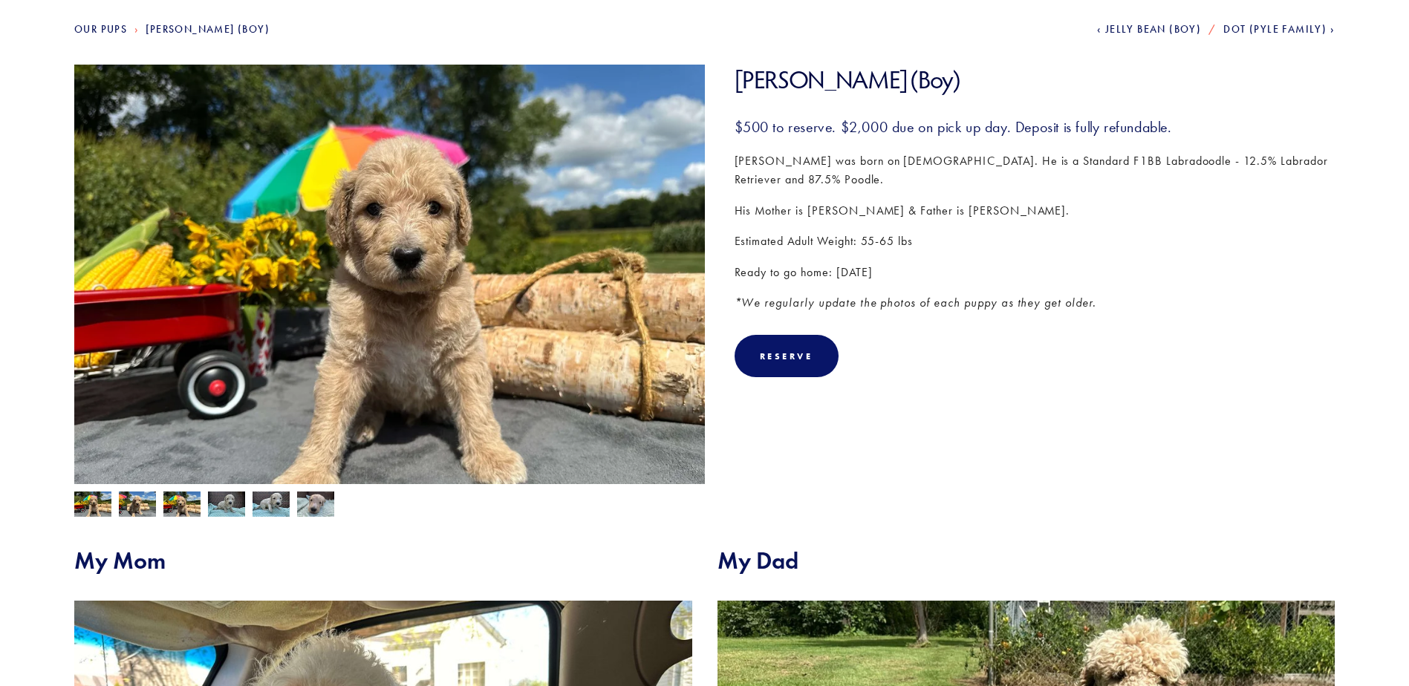
scroll to position [0, 0]
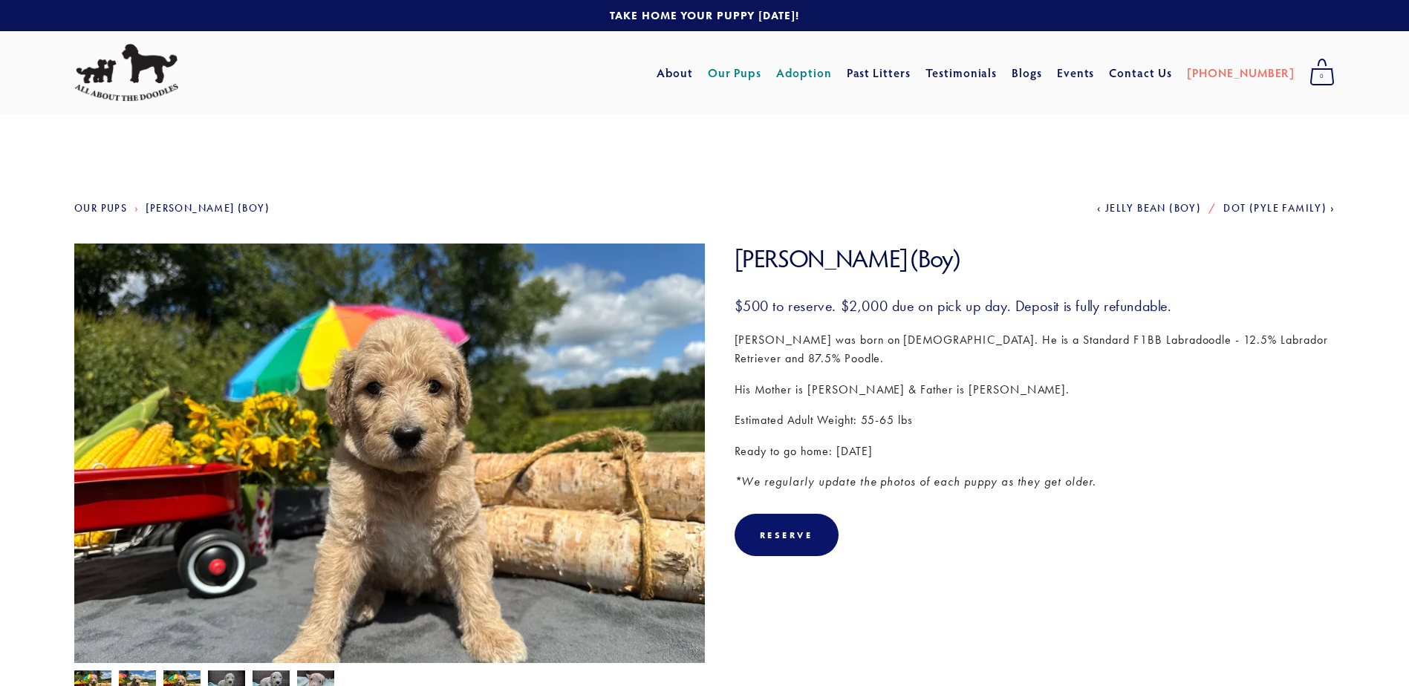
click at [827, 76] on link "Adoption" at bounding box center [804, 72] width 56 height 27
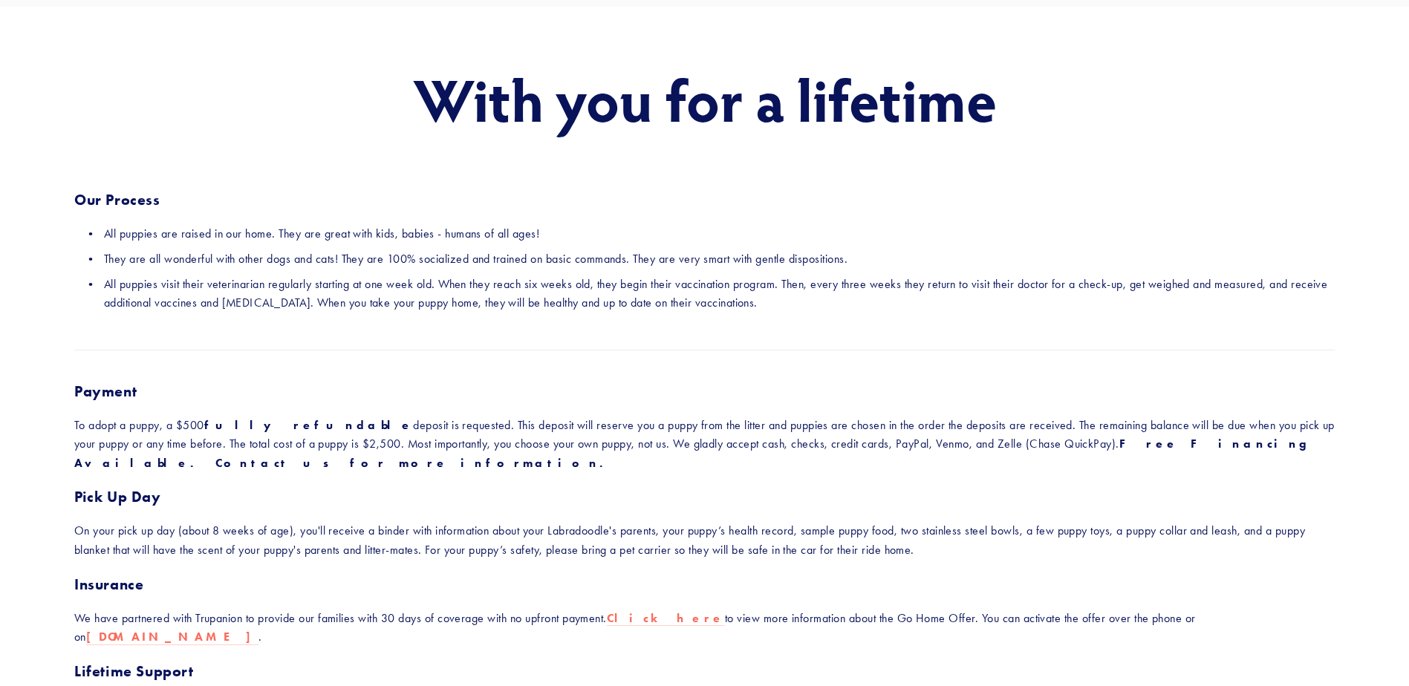
scroll to position [149, 0]
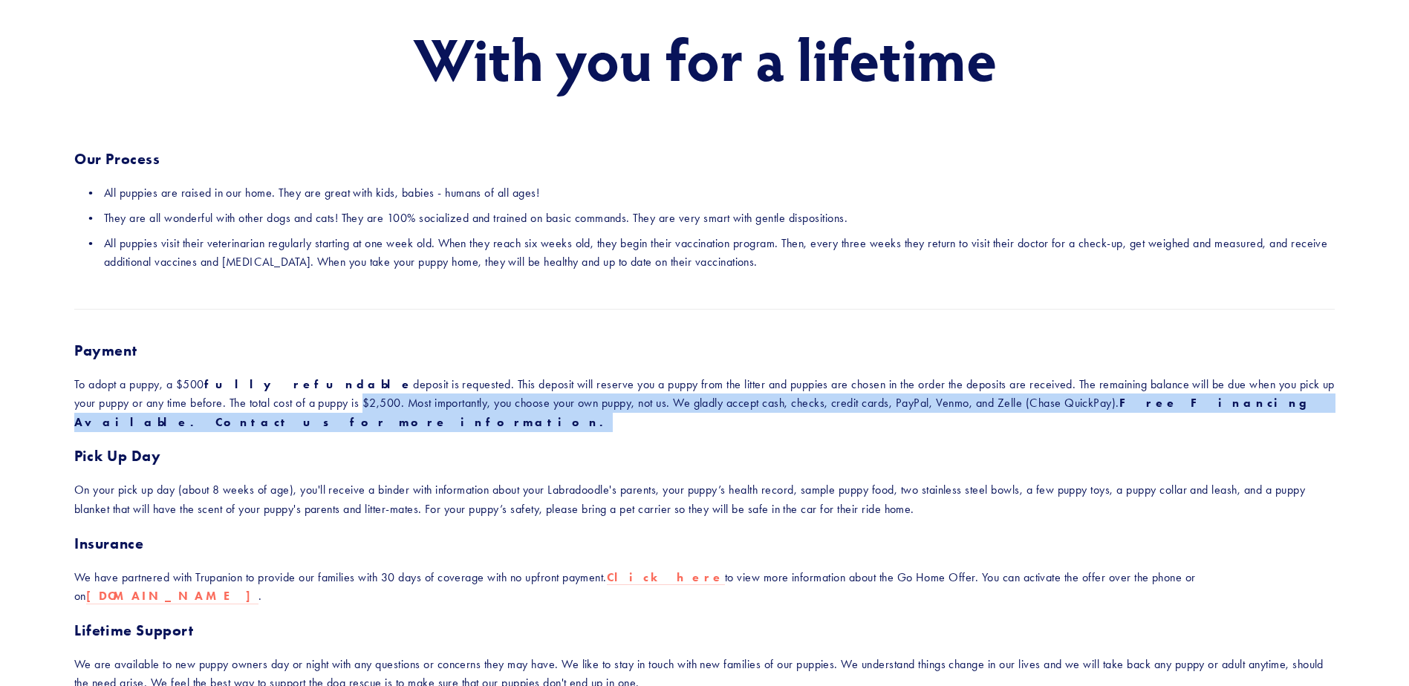
drag, startPoint x: 267, startPoint y: 400, endPoint x: 1235, endPoint y: 429, distance: 968.2
click at [1235, 429] on p "To adopt a puppy, a $500 fully refundable deposit is requested. This deposit wi…" at bounding box center [704, 403] width 1260 height 57
click at [1234, 429] on p "To adopt a puppy, a $500 fully refundable deposit is requested. This deposit wi…" at bounding box center [704, 403] width 1260 height 57
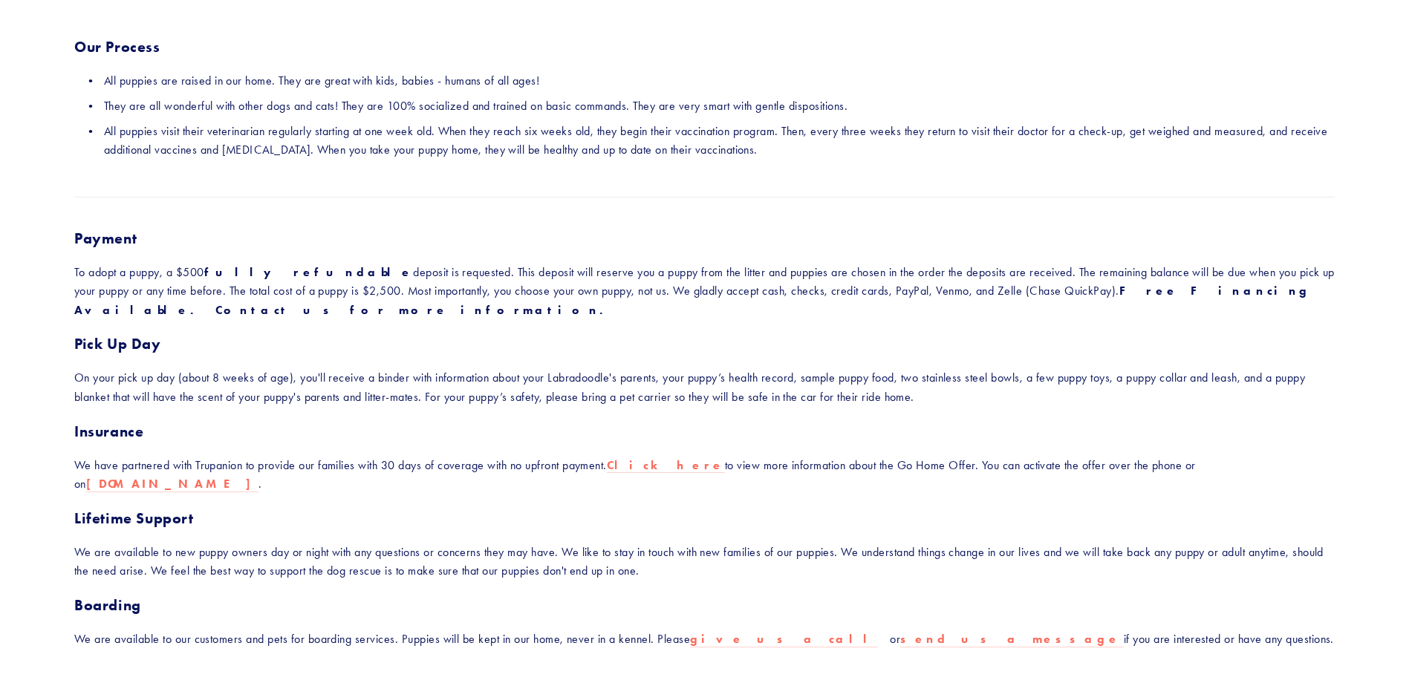
scroll to position [297, 0]
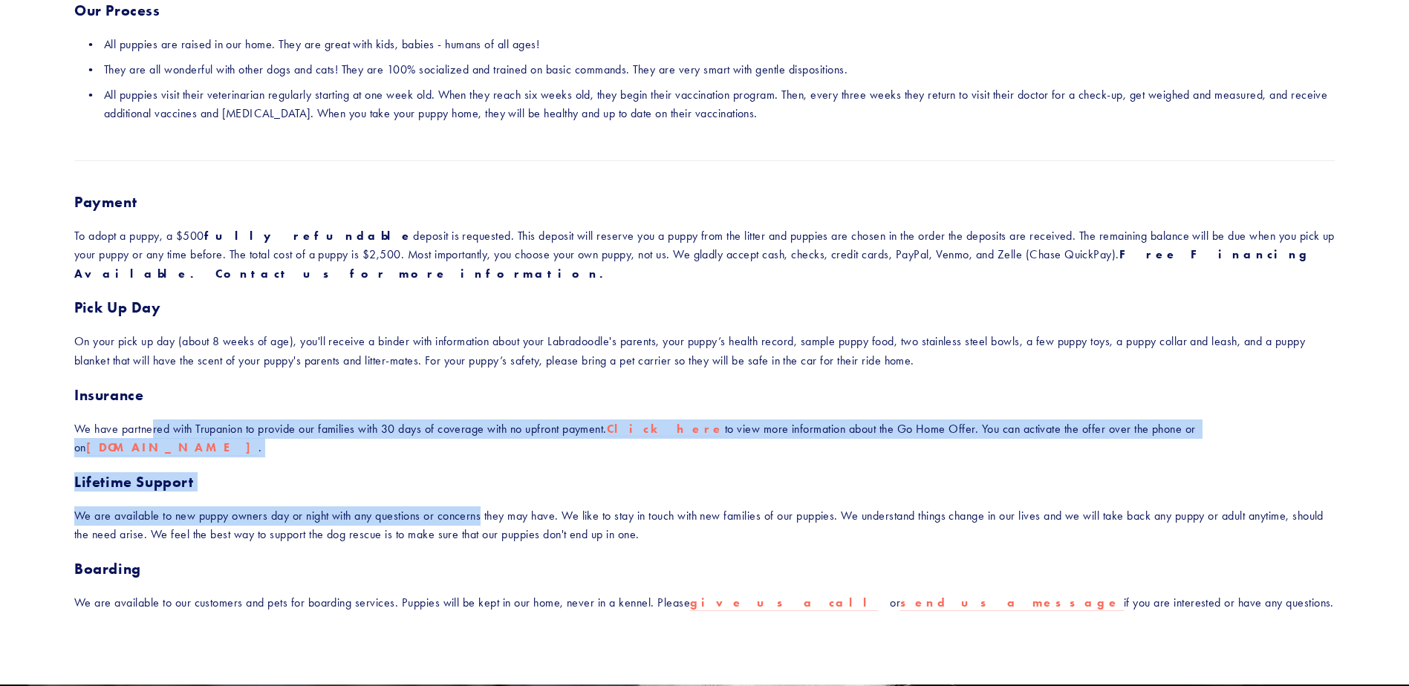
drag, startPoint x: 153, startPoint y: 427, endPoint x: 463, endPoint y: 489, distance: 315.8
click at [465, 489] on div "Payment To adopt a puppy, a $500 fully refundable deposit is requested. This de…" at bounding box center [704, 402] width 1260 height 420
drag, startPoint x: 463, startPoint y: 489, endPoint x: 381, endPoint y: 487, distance: 81.7
click at [402, 507] on p "We are available to new puppy owners day or night with any questions or concern…" at bounding box center [704, 526] width 1260 height 38
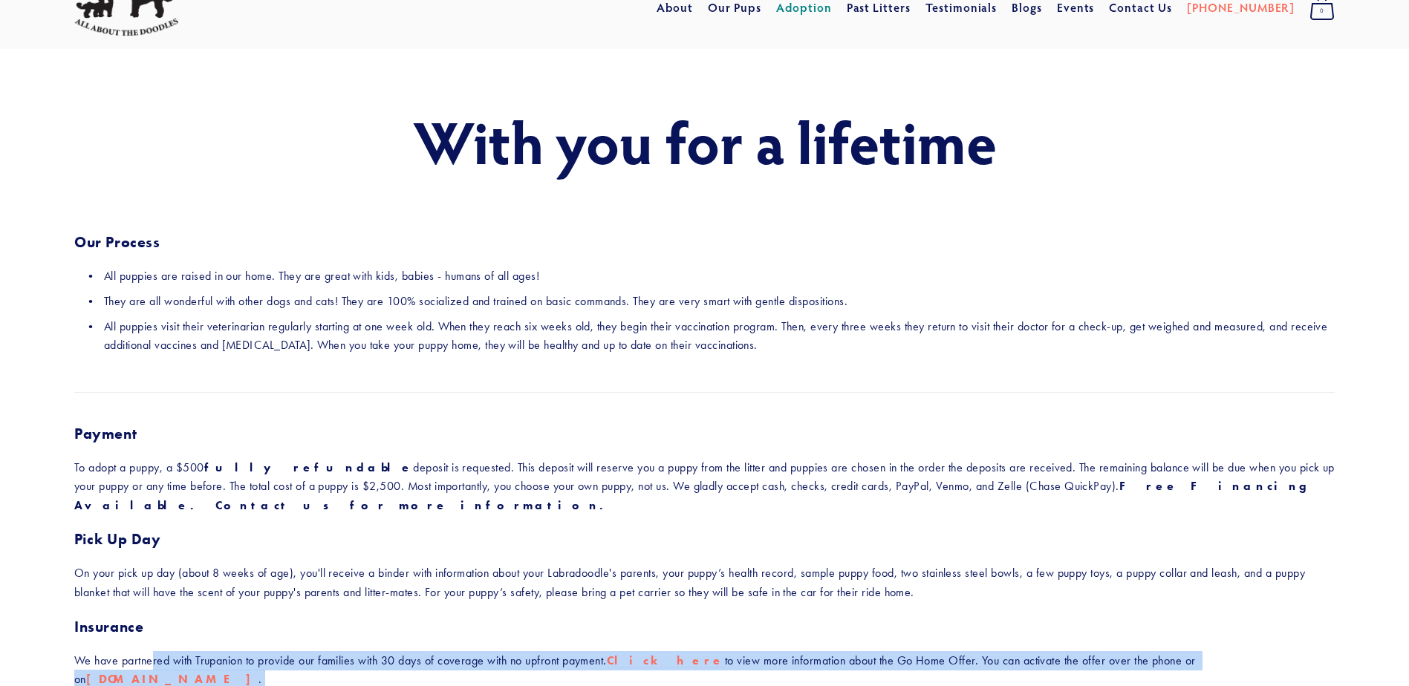
scroll to position [0, 0]
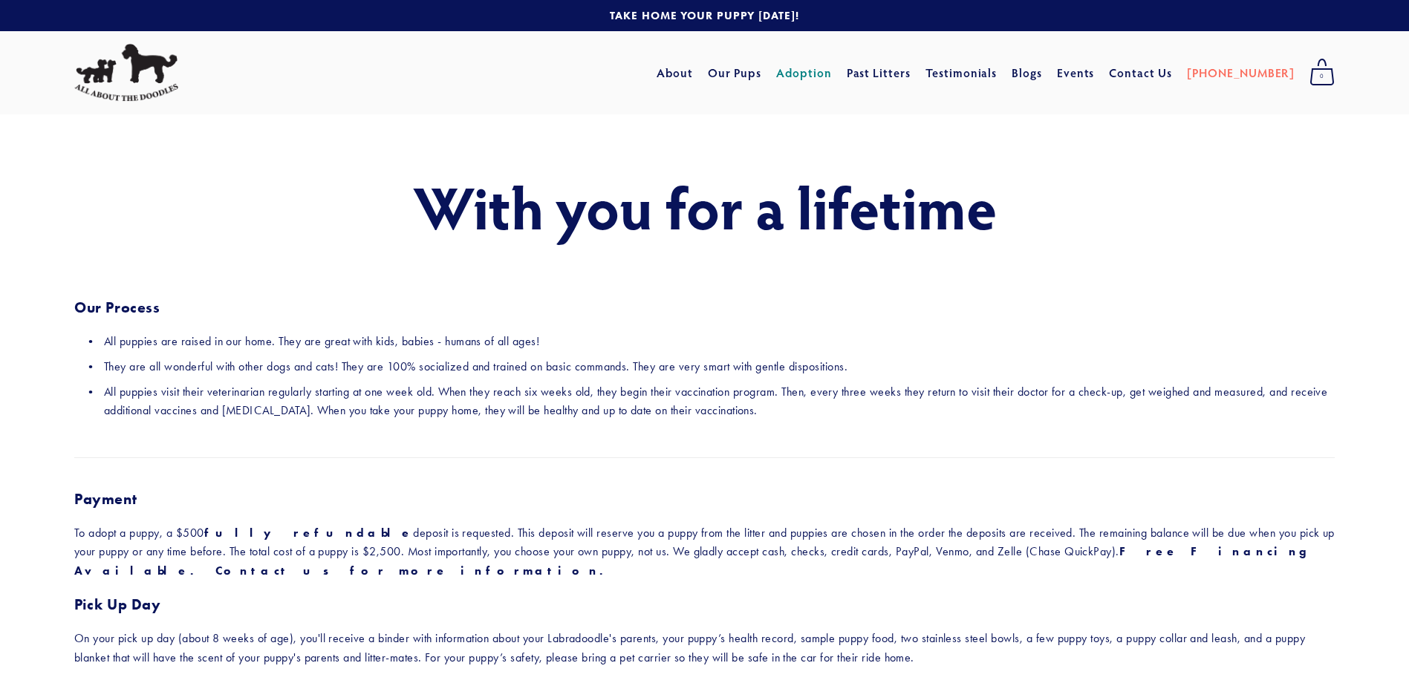
click at [832, 74] on link "Adoption" at bounding box center [804, 72] width 56 height 27
click at [759, 69] on link "Our Pups" at bounding box center [735, 72] width 54 height 27
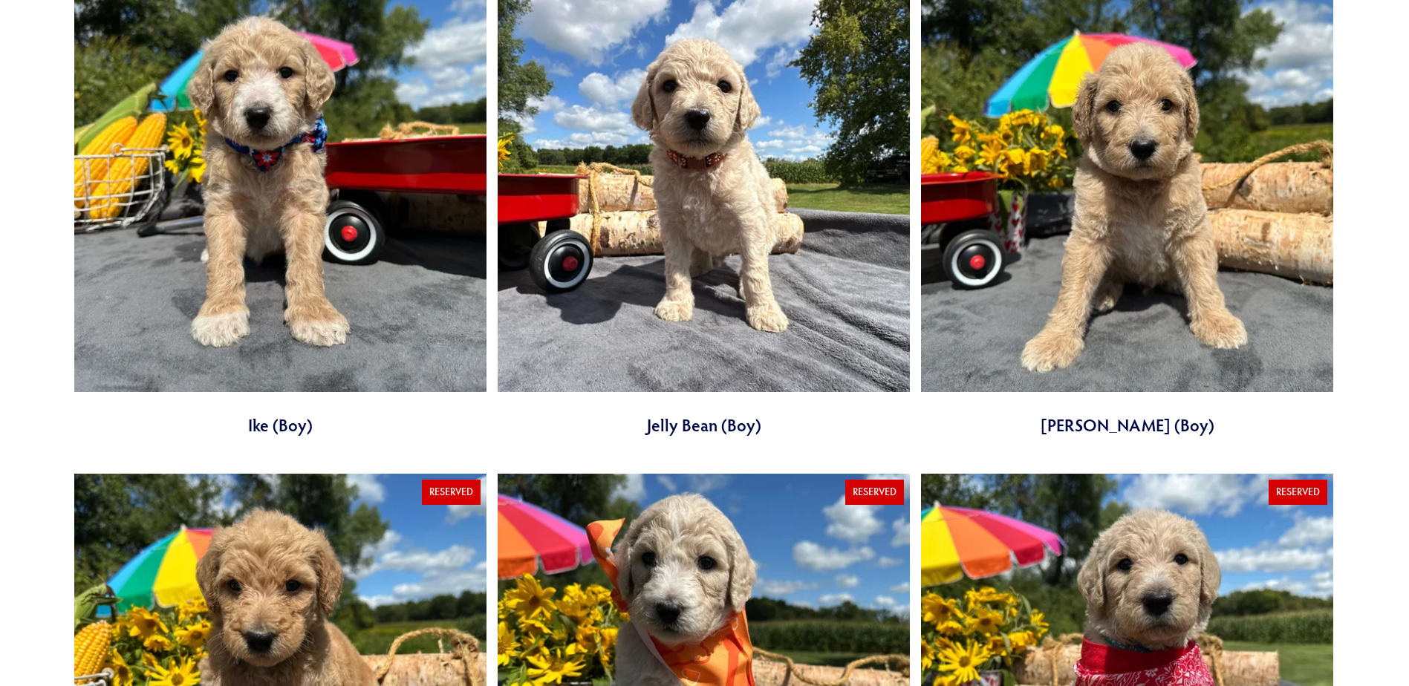
scroll to position [2005, 0]
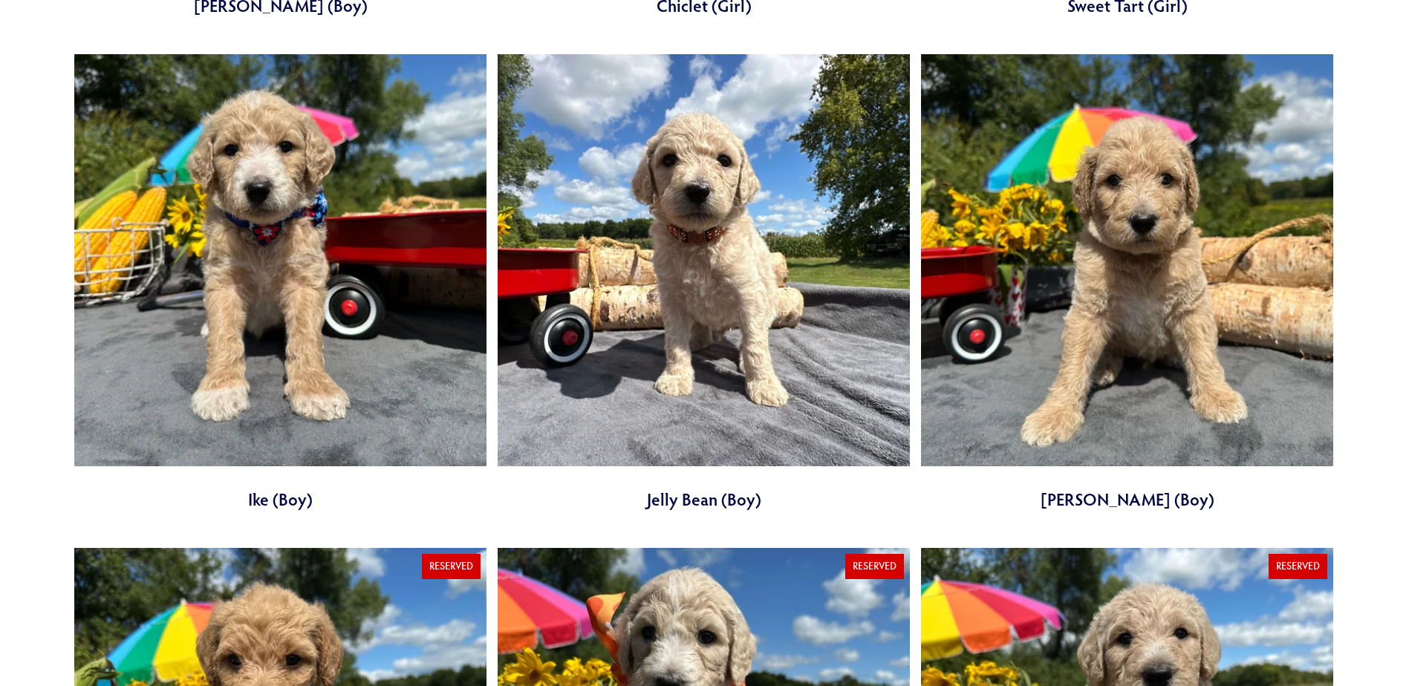
click at [249, 253] on link at bounding box center [280, 282] width 412 height 457
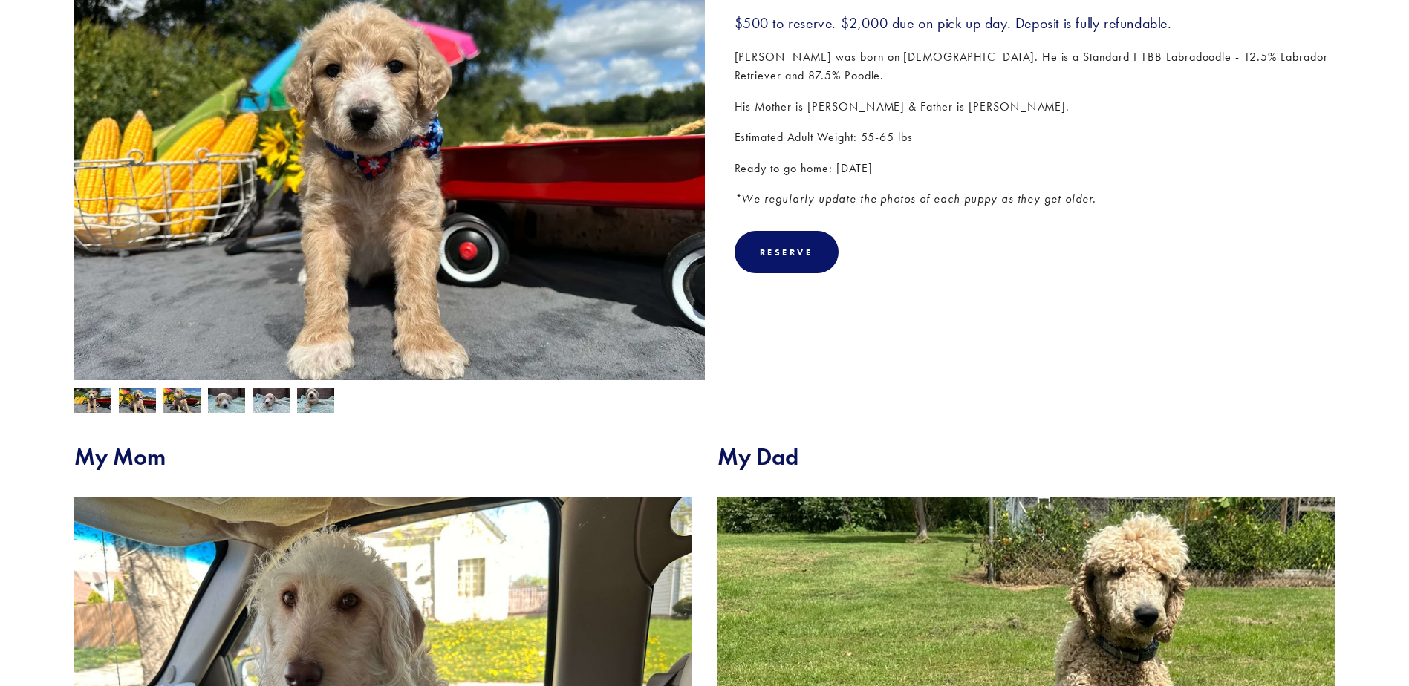
scroll to position [297, 0]
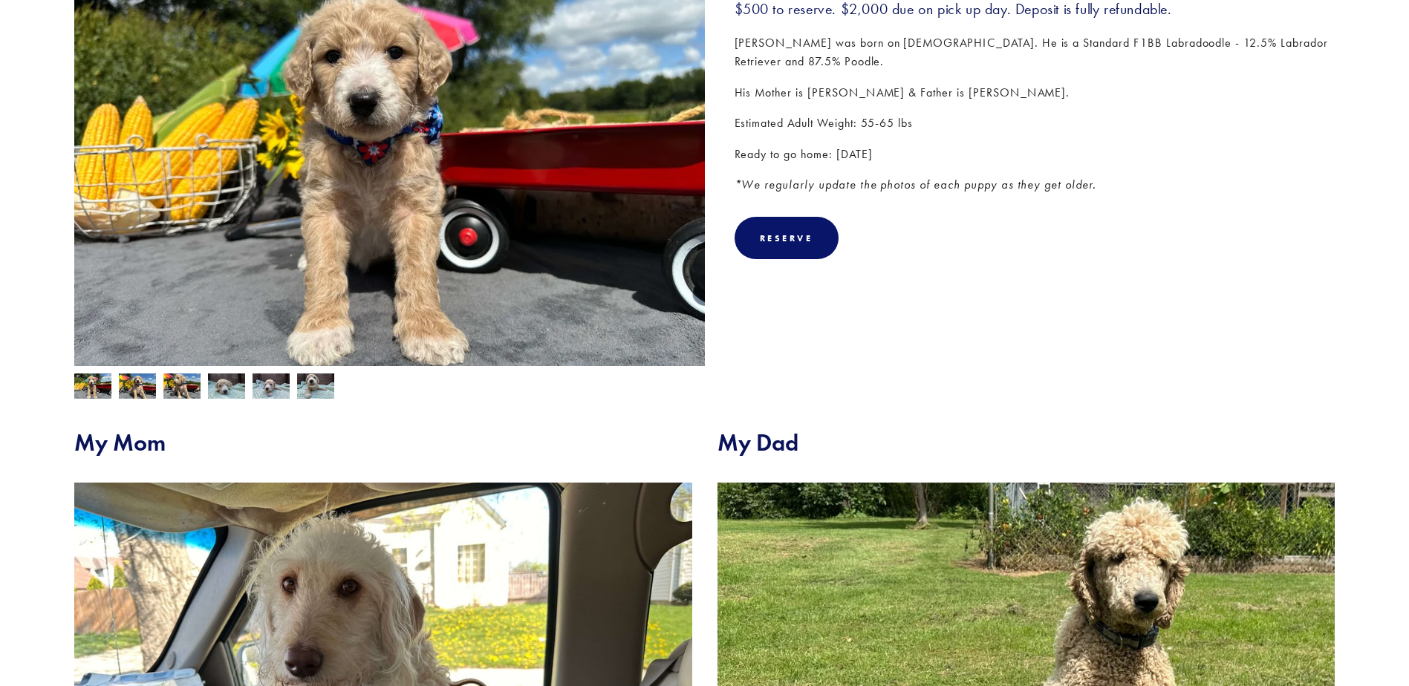
click at [140, 397] on img at bounding box center [137, 388] width 37 height 28
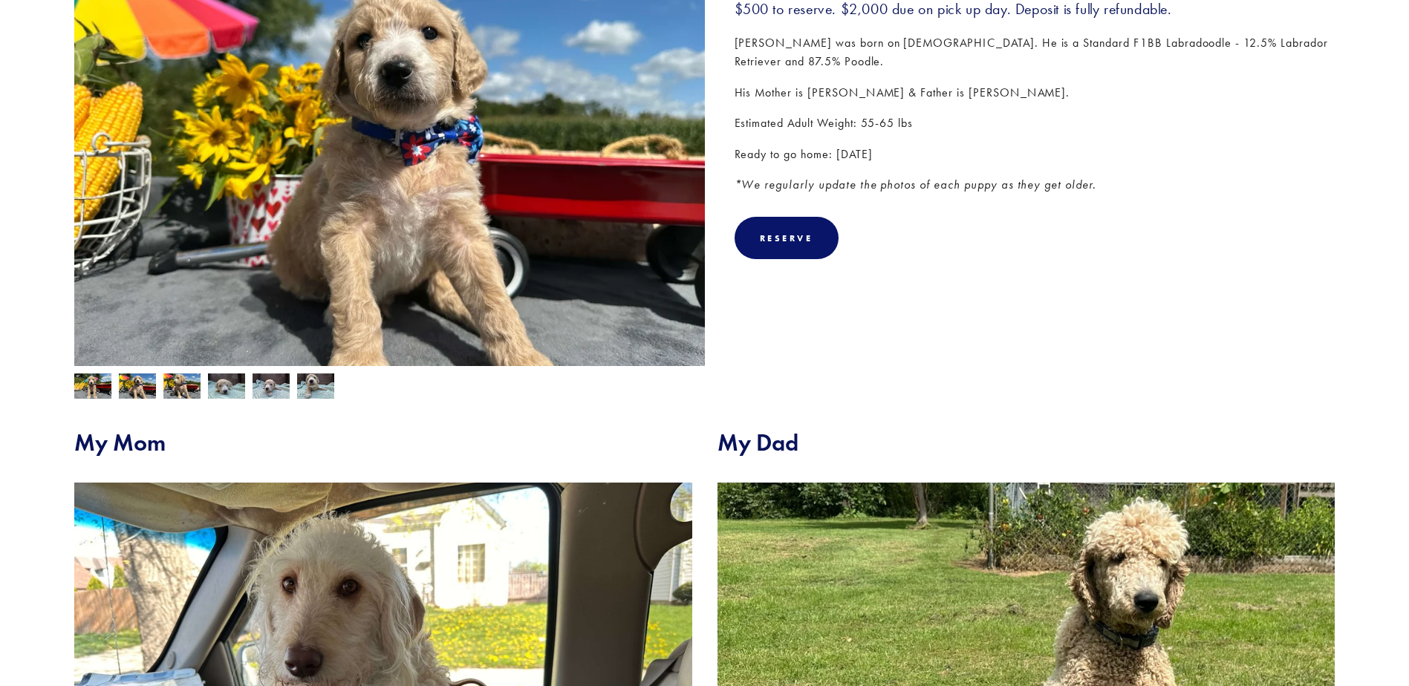
click at [215, 388] on img at bounding box center [226, 387] width 37 height 28
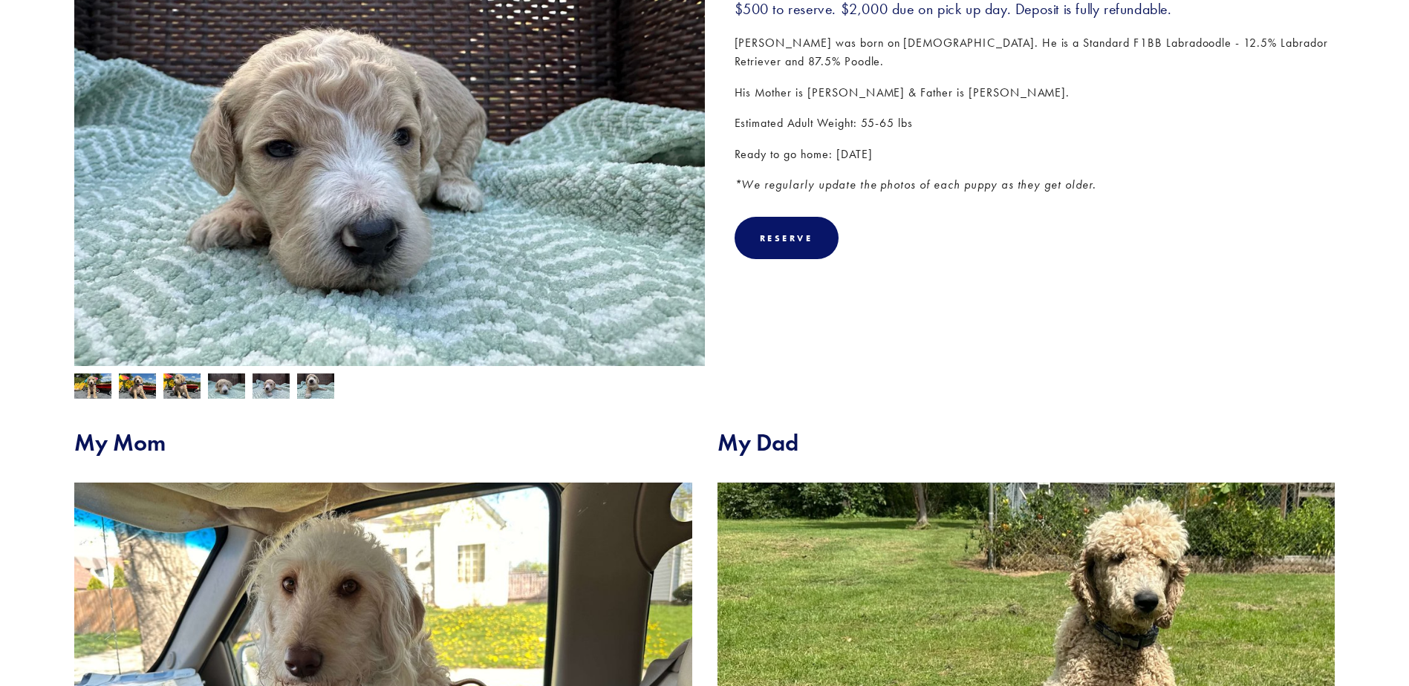
click at [258, 388] on img at bounding box center [271, 388] width 37 height 28
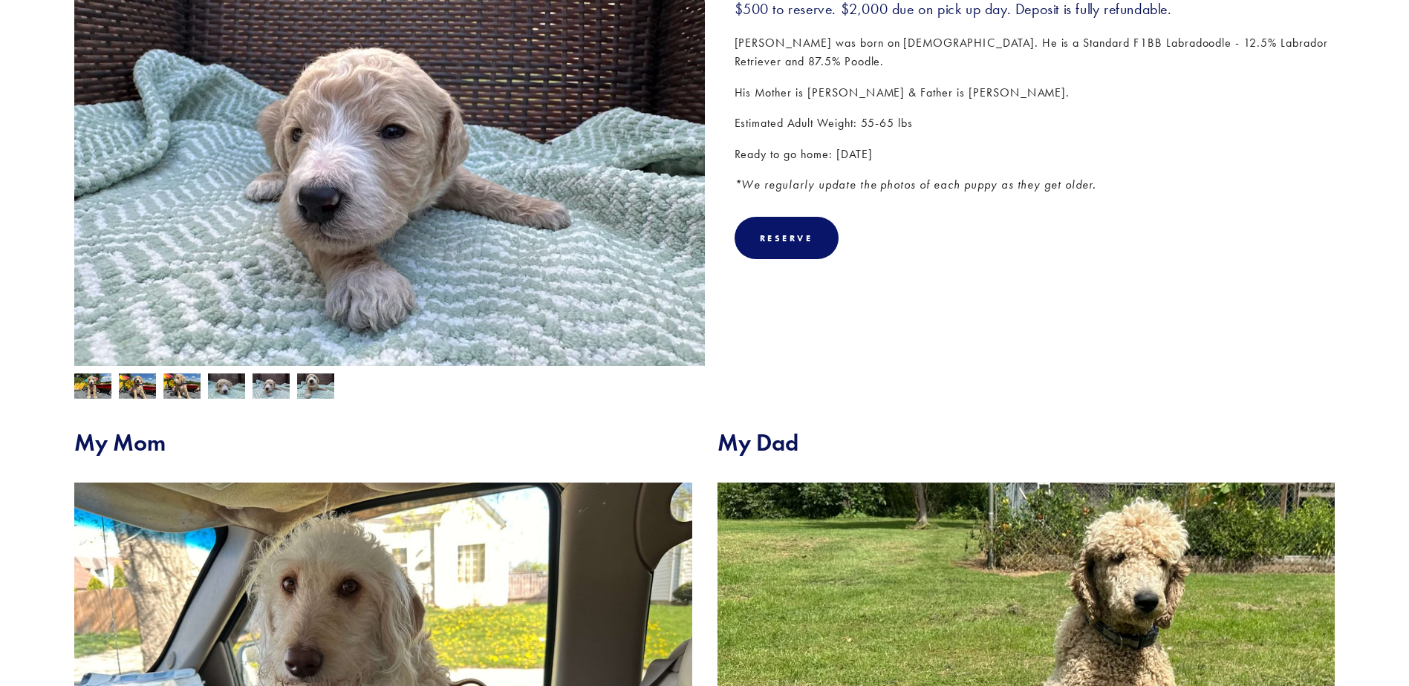
click at [316, 390] on img at bounding box center [315, 388] width 37 height 28
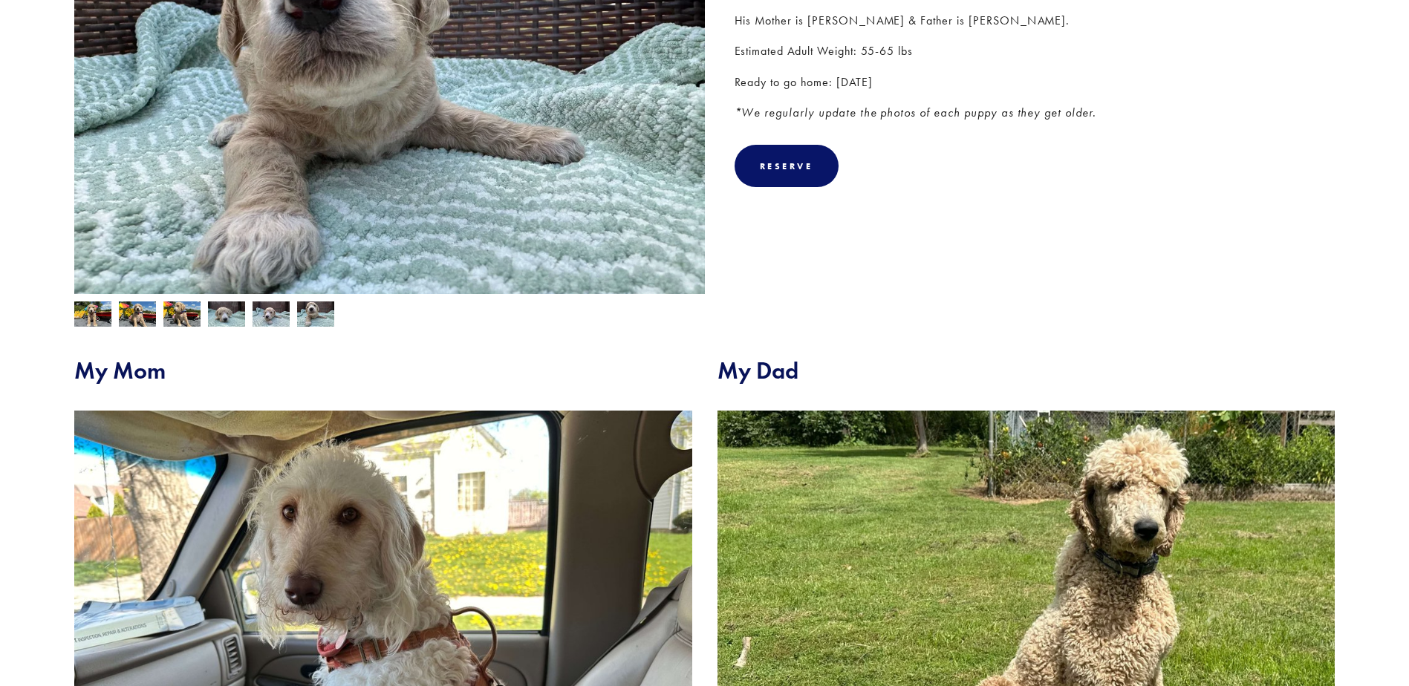
scroll to position [149, 0]
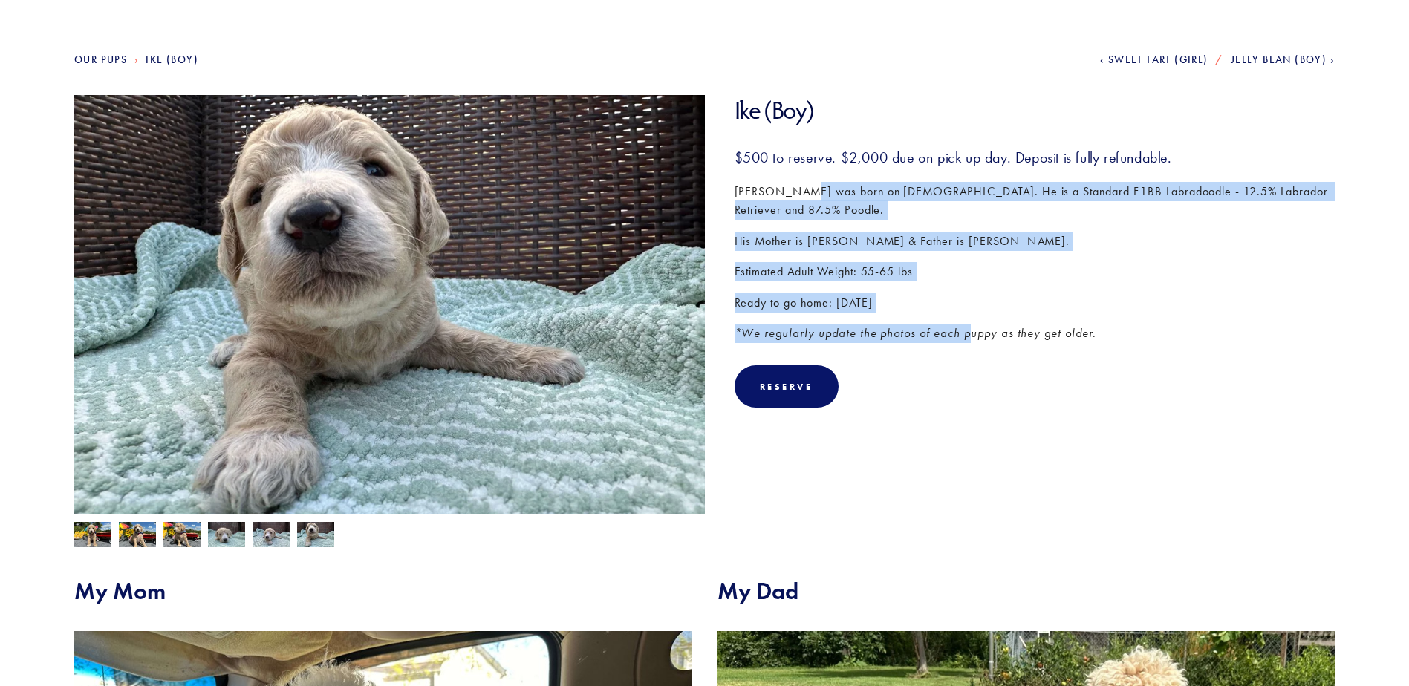
drag, startPoint x: 960, startPoint y: 308, endPoint x: 797, endPoint y: 182, distance: 205.9
click at [797, 182] on div "$500 to reserve. $2,000 due on pick up day. Deposit is fully refundable. Ike wa…" at bounding box center [1035, 246] width 601 height 196
click at [796, 182] on p "Ike was born on August 4th. He is a Standard F1BB Labradoodle - 12.5% Labrador …" at bounding box center [1035, 201] width 601 height 38
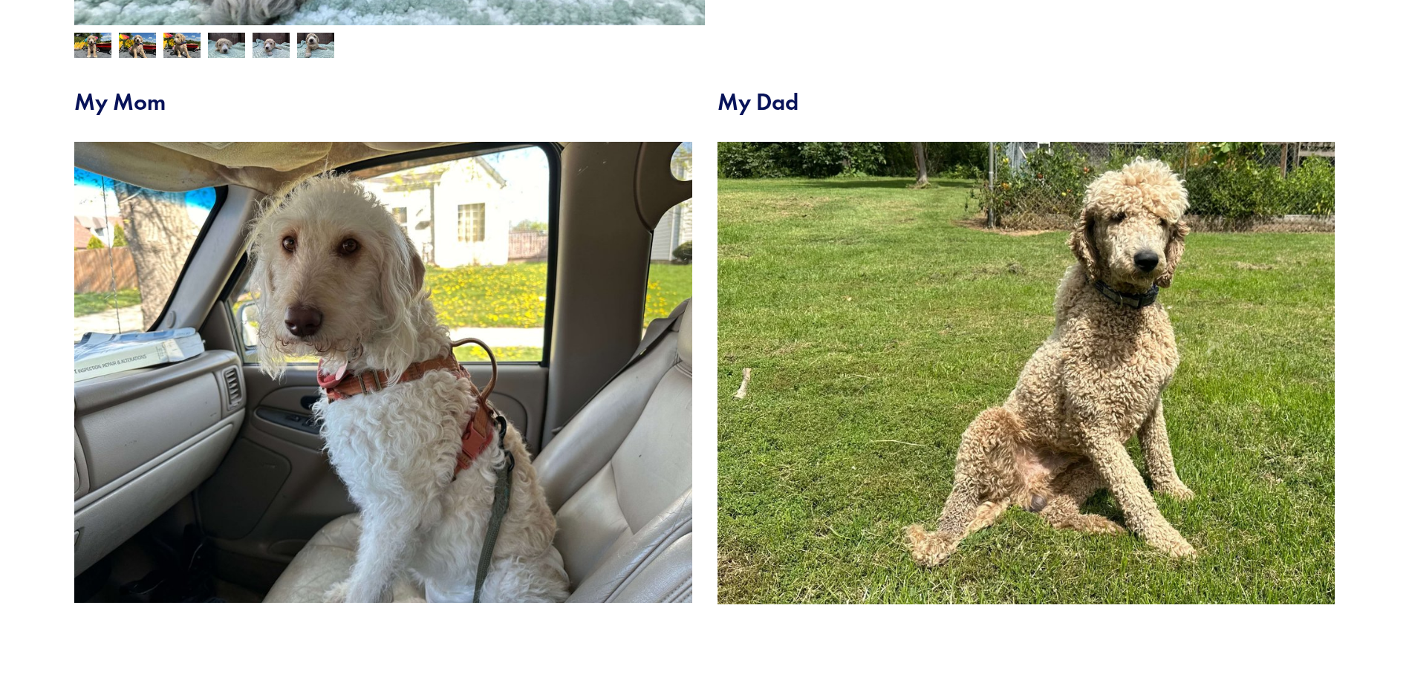
scroll to position [634, 0]
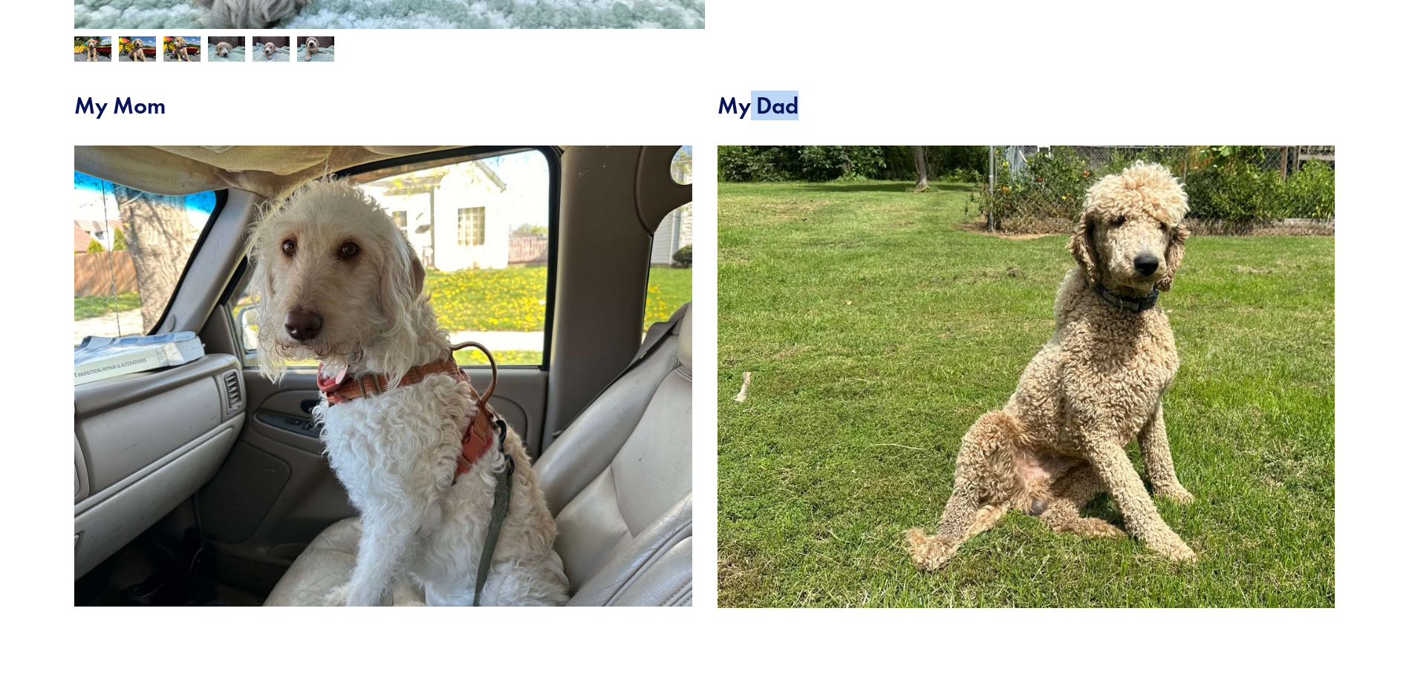
drag, startPoint x: 746, startPoint y: 95, endPoint x: 894, endPoint y: 125, distance: 150.0
click at [894, 125] on div "My Dad" at bounding box center [1026, 111] width 643 height 41
drag, startPoint x: 894, startPoint y: 125, endPoint x: 937, endPoint y: 298, distance: 178.5
click at [937, 298] on img at bounding box center [1026, 377] width 618 height 463
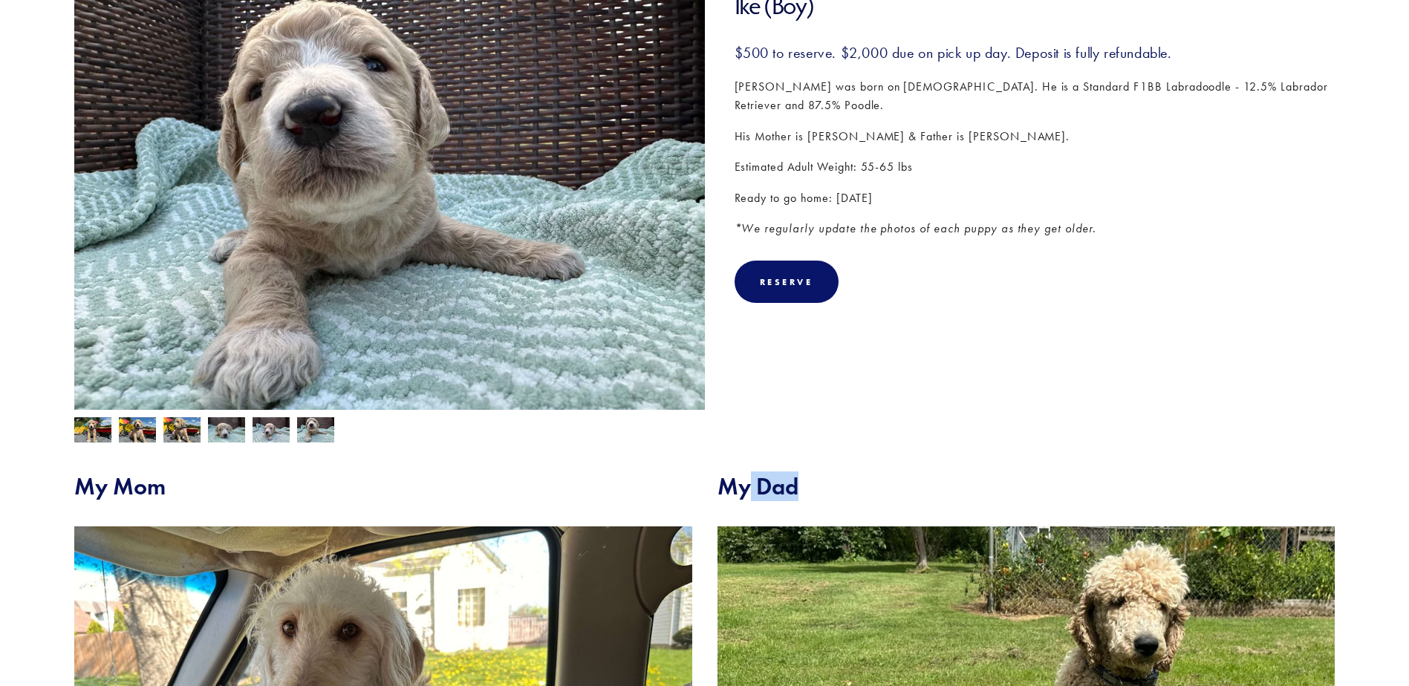
scroll to position [114, 0]
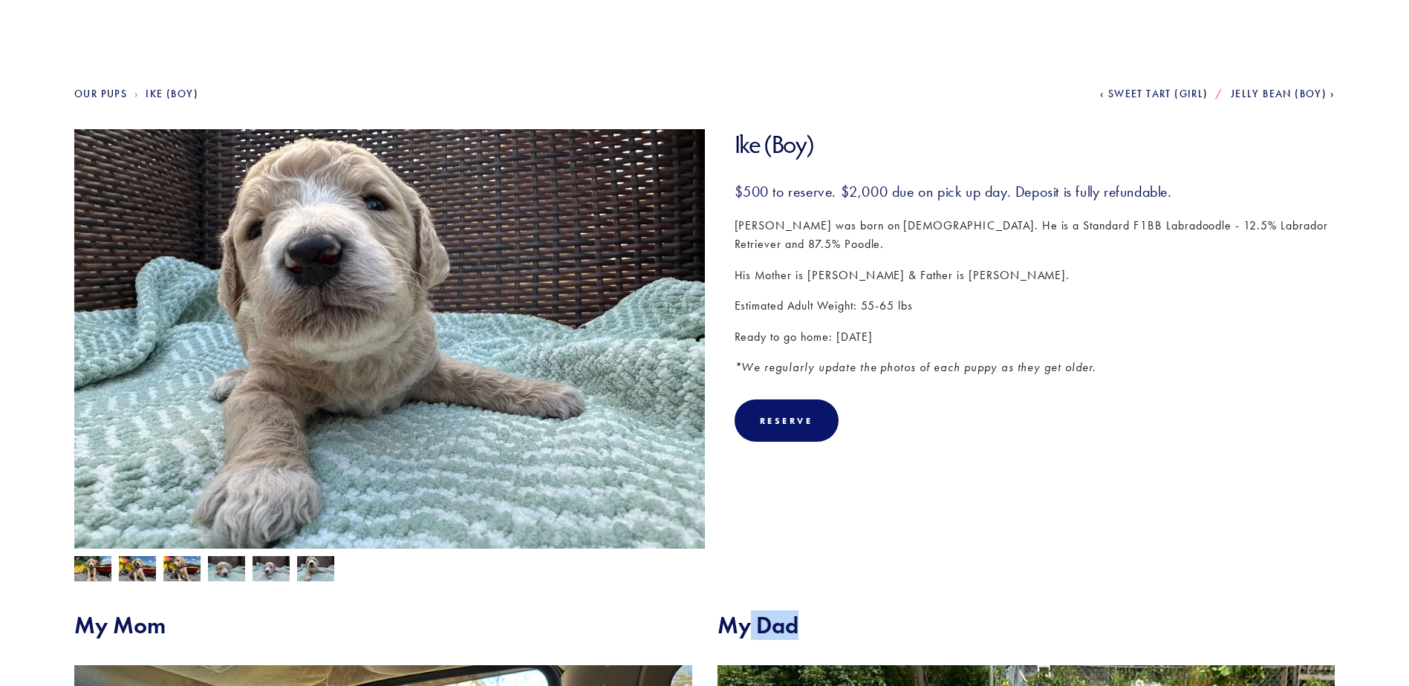
click at [310, 288] on img at bounding box center [389, 365] width 631 height 473
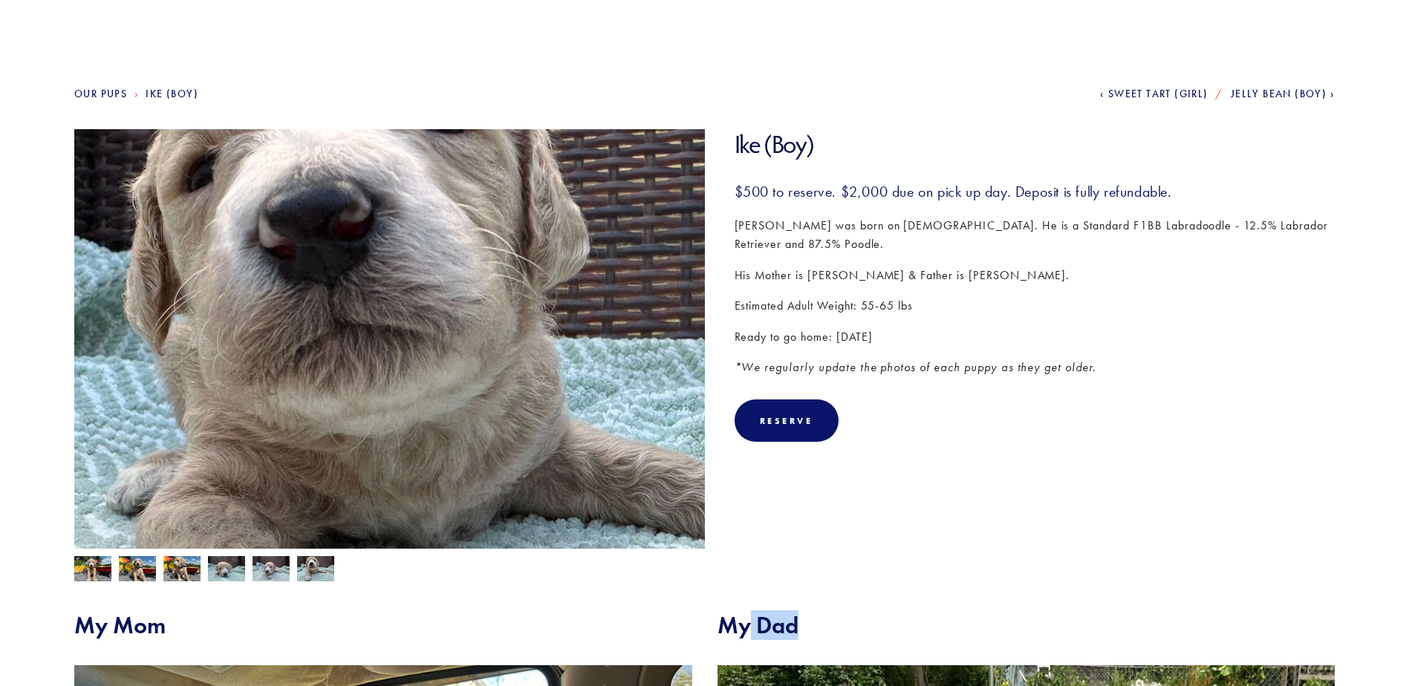
click at [310, 288] on img at bounding box center [389, 365] width 631 height 473
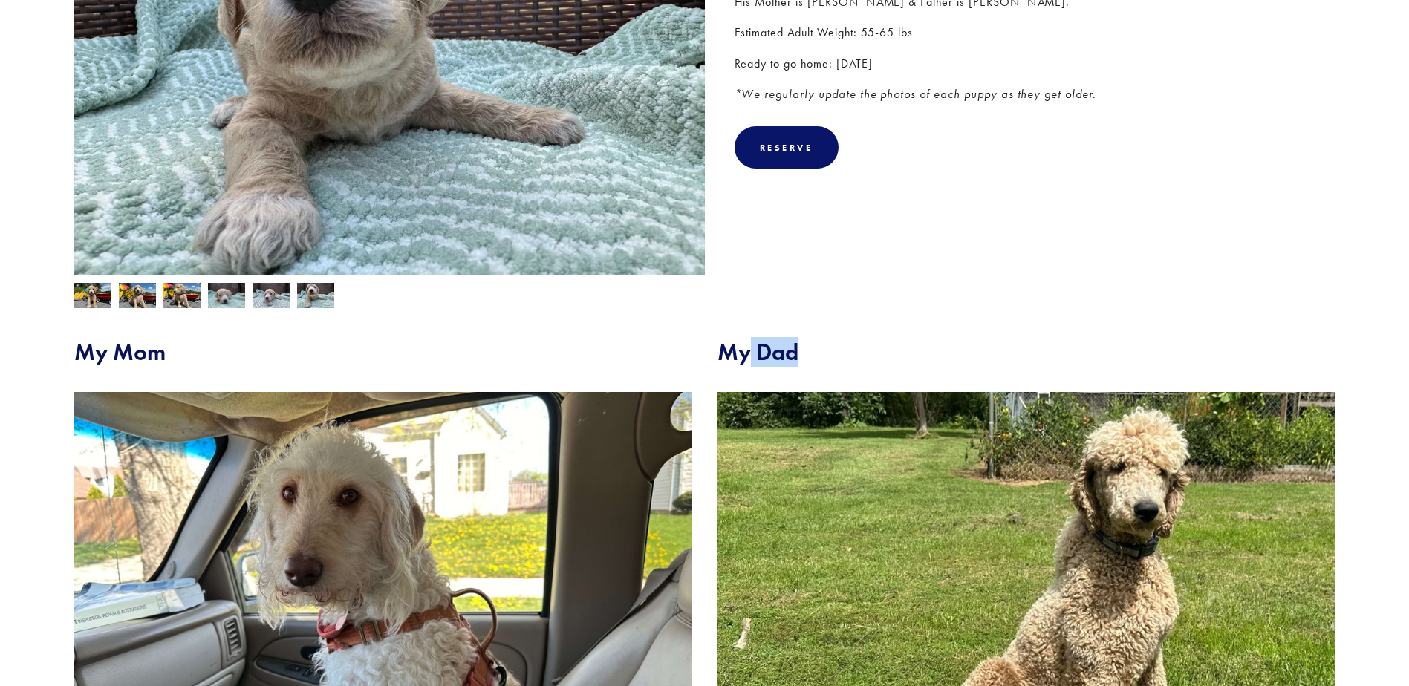
scroll to position [0, 0]
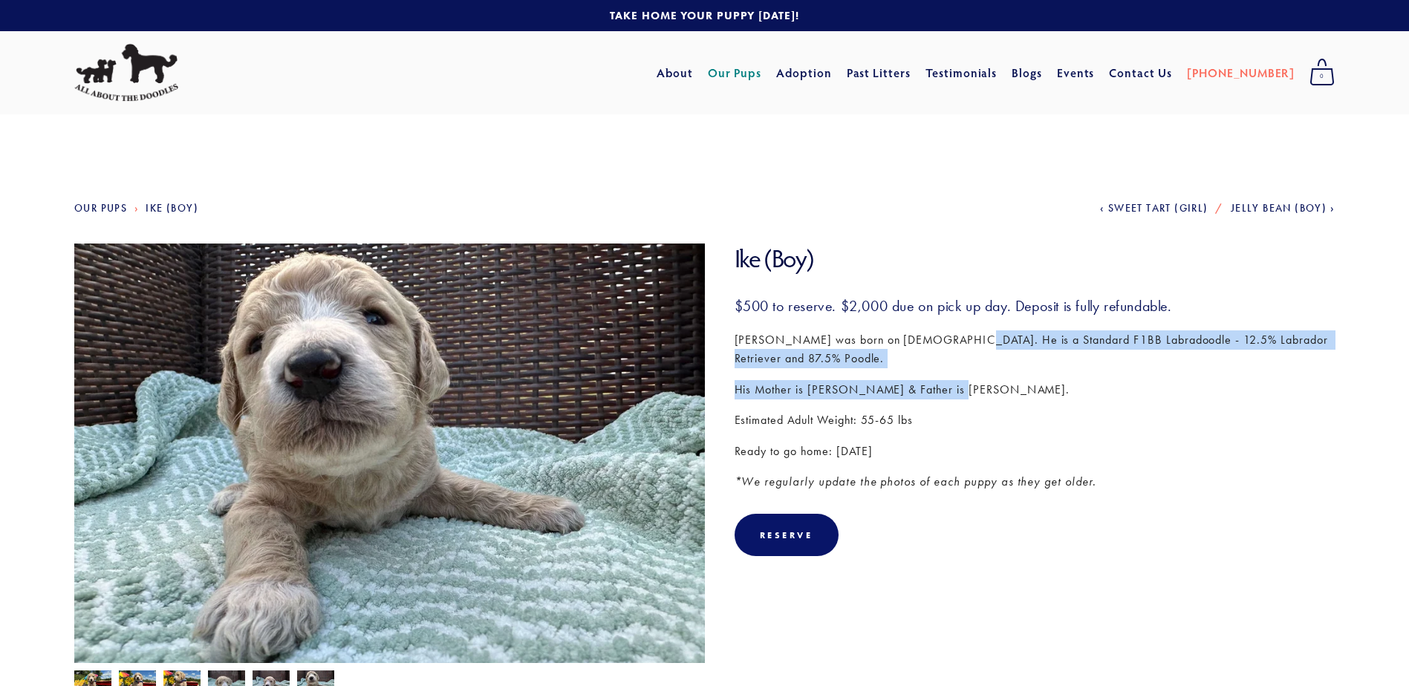
drag, startPoint x: 937, startPoint y: 331, endPoint x: 1011, endPoint y: 354, distance: 77.1
click at [1011, 354] on div "$500 to reserve. $2,000 due on pick up day. Deposit is fully refundable. Ike wa…" at bounding box center [1035, 394] width 601 height 196
click at [1004, 351] on div "$500 to reserve. $2,000 due on pick up day. Deposit is fully refundable. Ike wa…" at bounding box center [1035, 394] width 601 height 196
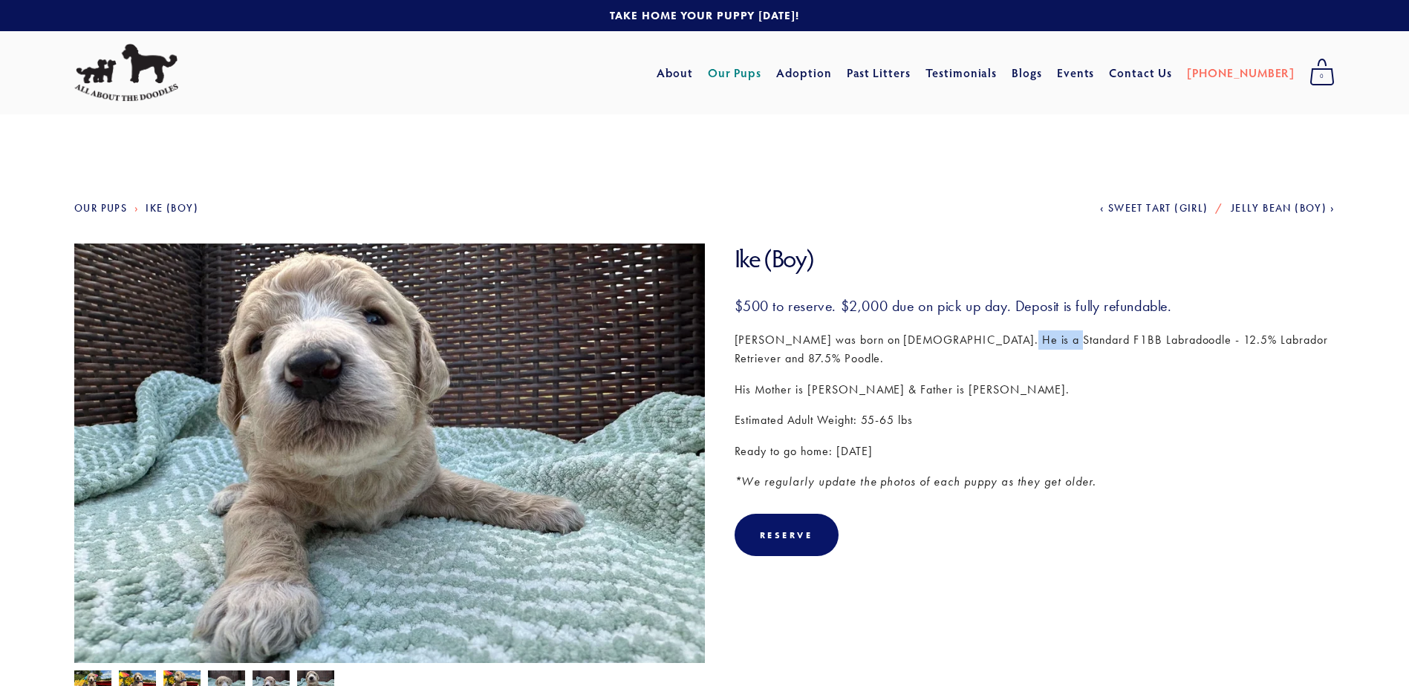
drag, startPoint x: 980, startPoint y: 343, endPoint x: 1032, endPoint y: 336, distance: 51.8
click at [1032, 336] on p "Ike was born on August 4th. He is a Standard F1BB Labradoodle - 12.5% Labrador …" at bounding box center [1035, 350] width 601 height 38
drag, startPoint x: 1004, startPoint y: 336, endPoint x: 888, endPoint y: 340, distance: 116.7
click at [888, 340] on p "Ike was born on August 4th. He is a Standard F1BB Labradoodle - 12.5% Labrador …" at bounding box center [1035, 350] width 601 height 38
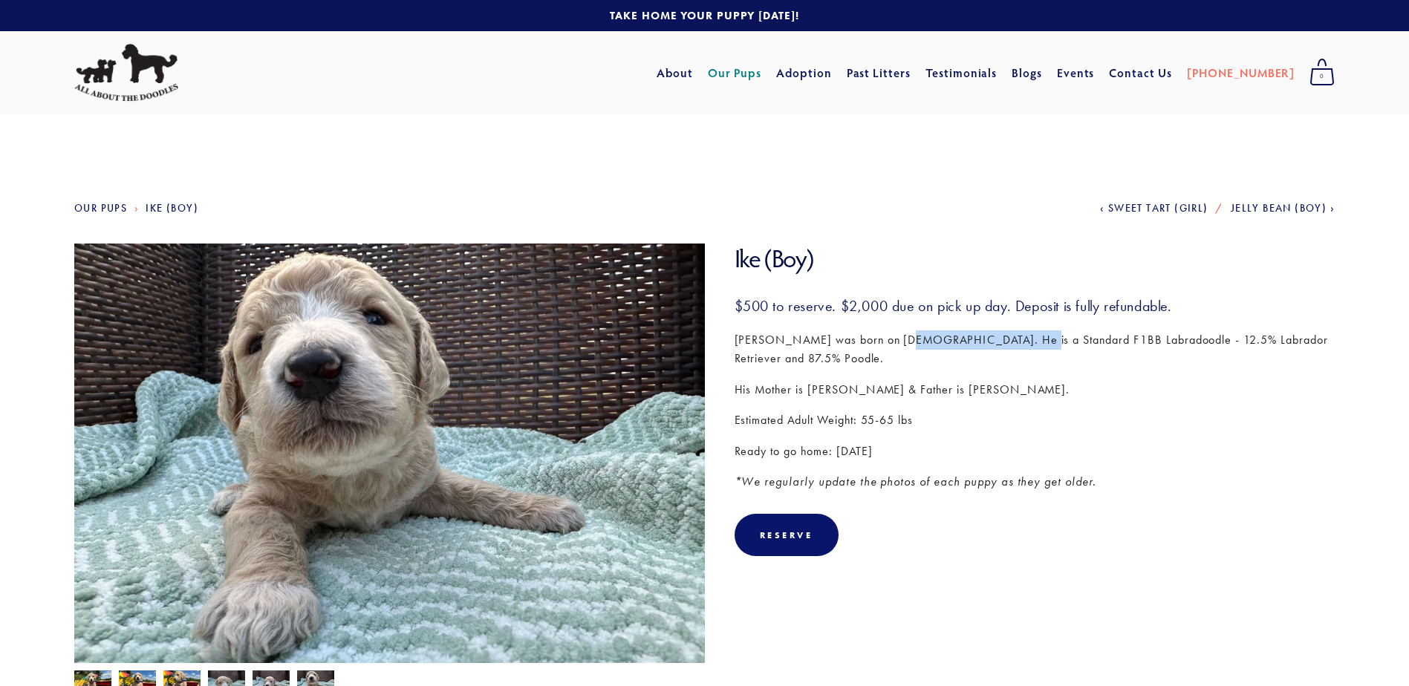
click at [888, 340] on p "Ike was born on August 4th. He is a Standard F1BB Labradoodle - 12.5% Labrador …" at bounding box center [1035, 350] width 601 height 38
drag, startPoint x: 902, startPoint y: 337, endPoint x: 1047, endPoint y: 336, distance: 144.1
click at [1047, 336] on p "Ike was born on August 4th. He is a Standard F1BB Labradoodle - 12.5% Labrador …" at bounding box center [1035, 350] width 601 height 38
drag, startPoint x: 1148, startPoint y: 340, endPoint x: 1317, endPoint y: 345, distance: 168.7
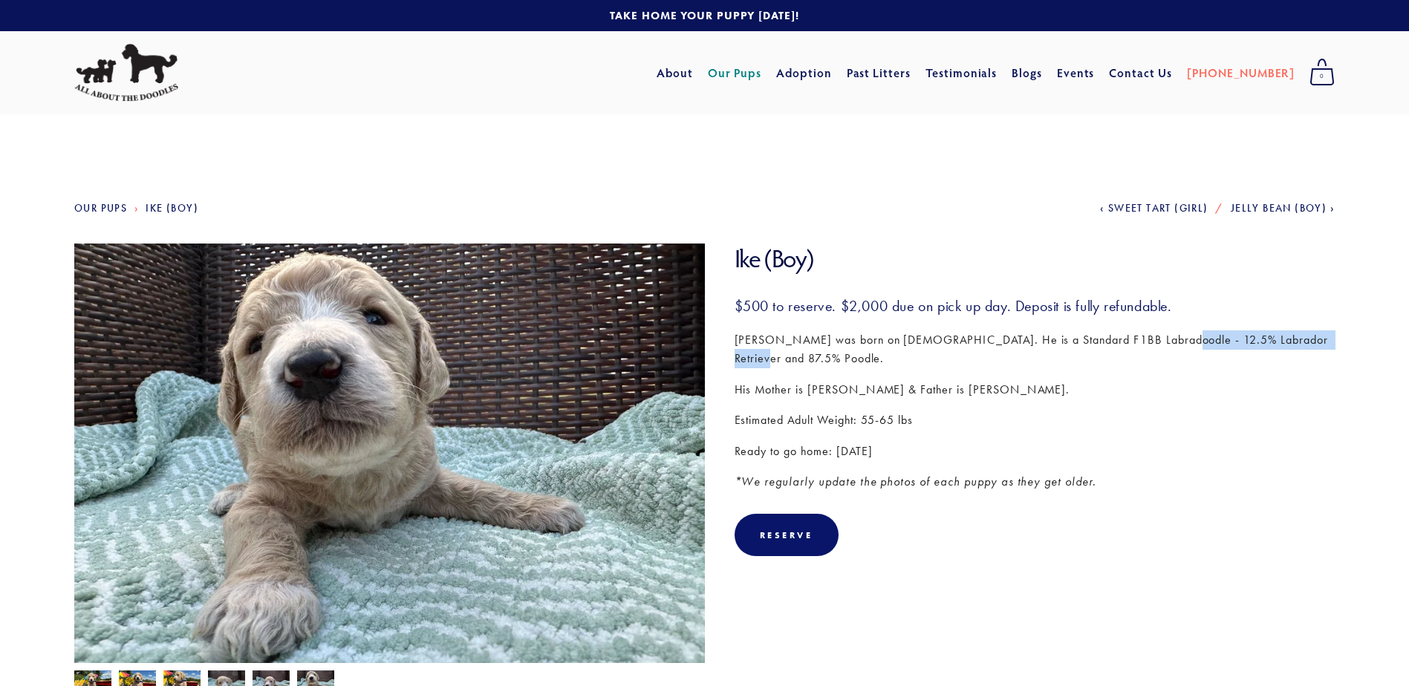
click at [1317, 345] on p "Ike was born on August 4th. He is a Standard F1BB Labradoodle - 12.5% Labrador …" at bounding box center [1035, 350] width 601 height 38
drag, startPoint x: 1172, startPoint y: 342, endPoint x: 1088, endPoint y: 343, distance: 83.9
click at [1088, 343] on p "Ike was born on August 4th. He is a Standard F1BB Labradoodle - 12.5% Labrador …" at bounding box center [1035, 350] width 601 height 38
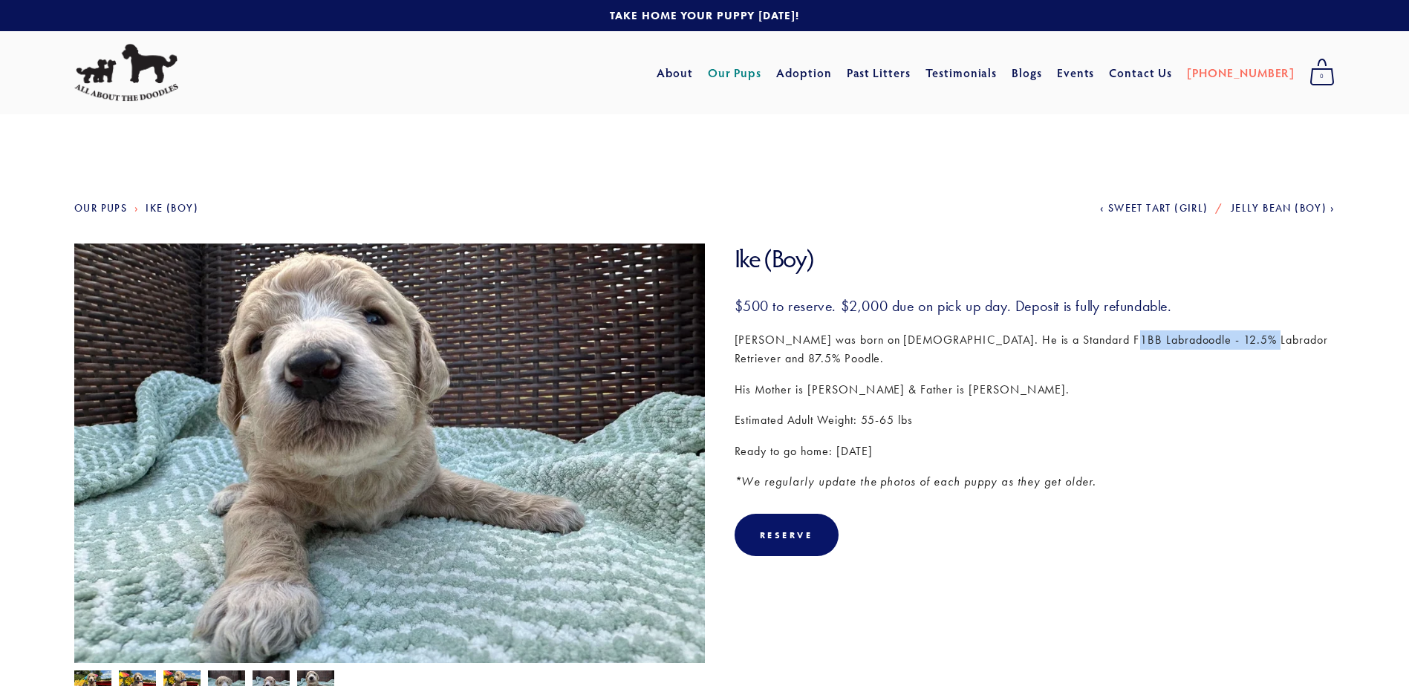
drag, startPoint x: 1088, startPoint y: 343, endPoint x: 1178, endPoint y: 339, distance: 89.9
click at [1178, 339] on p "Ike was born on August 4th. He is a Standard F1BB Labradoodle - 12.5% Labrador …" at bounding box center [1035, 350] width 601 height 38
drag, startPoint x: 1165, startPoint y: 340, endPoint x: 1192, endPoint y: 345, distance: 27.1
click at [1192, 345] on p "Ike was born on August 4th. He is a Standard F1BB Labradoodle - 12.5% Labrador …" at bounding box center [1035, 350] width 601 height 38
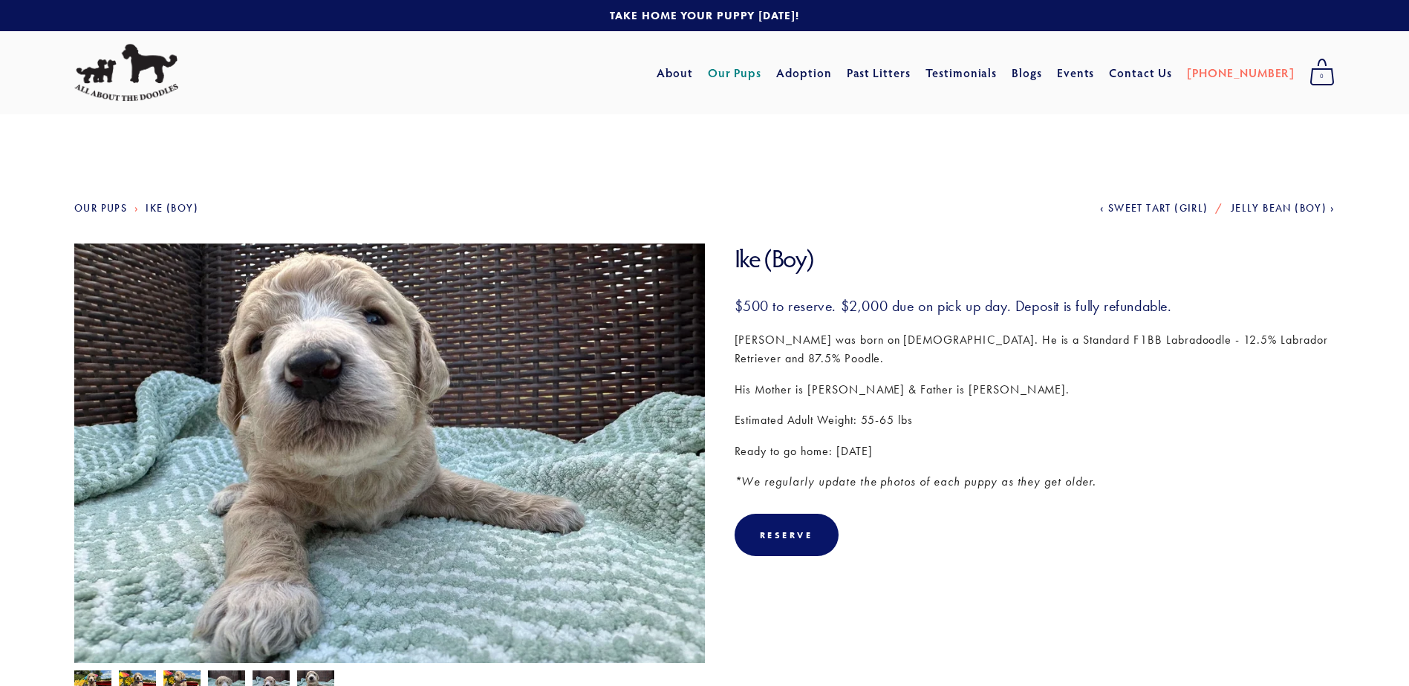
drag, startPoint x: 1192, startPoint y: 345, endPoint x: 1205, endPoint y: 344, distance: 12.6
click at [1205, 344] on p "Ike was born on August 4th. He is a Standard F1BB Labradoodle - 12.5% Labrador …" at bounding box center [1035, 350] width 601 height 38
drag, startPoint x: 1205, startPoint y: 344, endPoint x: 1110, endPoint y: 346, distance: 95.1
click at [1110, 346] on p "Ike was born on August 4th. He is a Standard F1BB Labradoodle - 12.5% Labrador …" at bounding box center [1035, 350] width 601 height 38
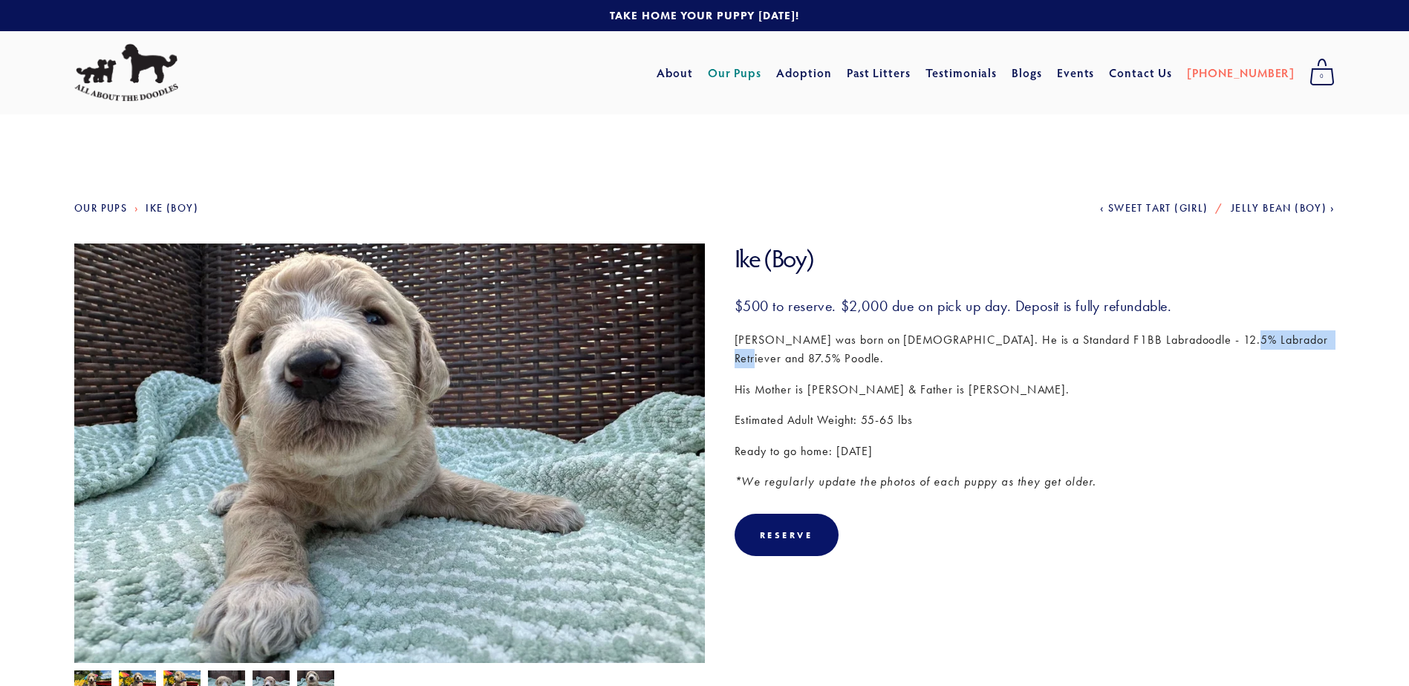
drag, startPoint x: 1205, startPoint y: 346, endPoint x: 1300, endPoint y: 345, distance: 95.1
click at [1300, 345] on p "Ike was born on August 4th. He is a Standard F1BB Labradoodle - 12.5% Labrador …" at bounding box center [1035, 350] width 601 height 38
drag, startPoint x: 1300, startPoint y: 345, endPoint x: 1311, endPoint y: 345, distance: 11.1
click at [1311, 345] on p "Ike was born on August 4th. He is a Standard F1BB Labradoodle - 12.5% Labrador …" at bounding box center [1035, 350] width 601 height 38
drag, startPoint x: 1311, startPoint y: 345, endPoint x: 1162, endPoint y: 348, distance: 148.6
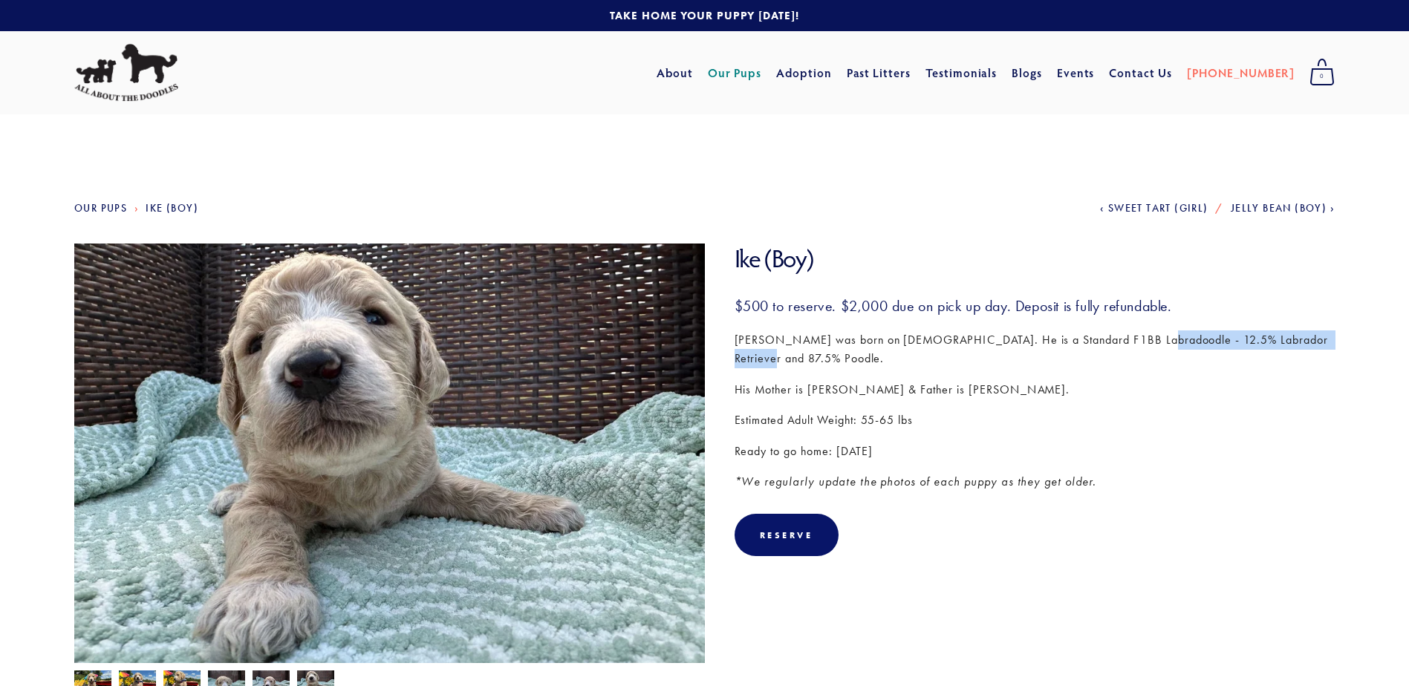
click at [1162, 348] on p "Ike was born on August 4th. He is a Standard F1BB Labradoodle - 12.5% Labrador …" at bounding box center [1035, 350] width 601 height 38
drag, startPoint x: 1111, startPoint y: 335, endPoint x: 1213, endPoint y: 334, distance: 101.8
click at [1213, 334] on p "Ike was born on August 4th. He is a Standard F1BB Labradoodle - 12.5% Labrador …" at bounding box center [1035, 350] width 601 height 38
click at [1234, 335] on p "Ike was born on August 4th. He is a Standard F1BB Labradoodle - 12.5% Labrador …" at bounding box center [1035, 350] width 601 height 38
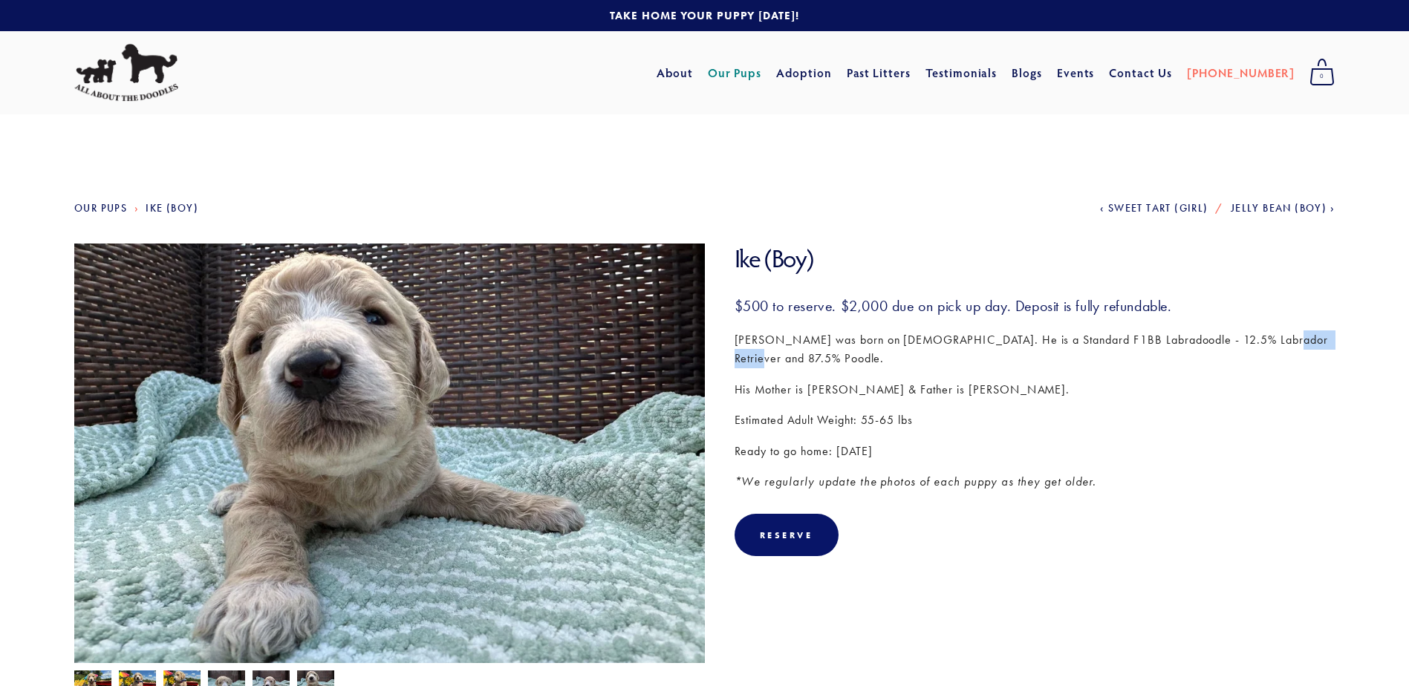
drag, startPoint x: 1244, startPoint y: 336, endPoint x: 1313, endPoint y: 339, distance: 69.1
click at [1313, 339] on p "Ike was born on August 4th. He is a Standard F1BB Labradoodle - 12.5% Labrador …" at bounding box center [1035, 350] width 601 height 38
drag, startPoint x: 1142, startPoint y: 339, endPoint x: 1024, endPoint y: 347, distance: 118.3
click at [1024, 347] on p "Ike was born on August 4th. He is a Standard F1BB Labradoodle - 12.5% Labrador …" at bounding box center [1035, 350] width 601 height 38
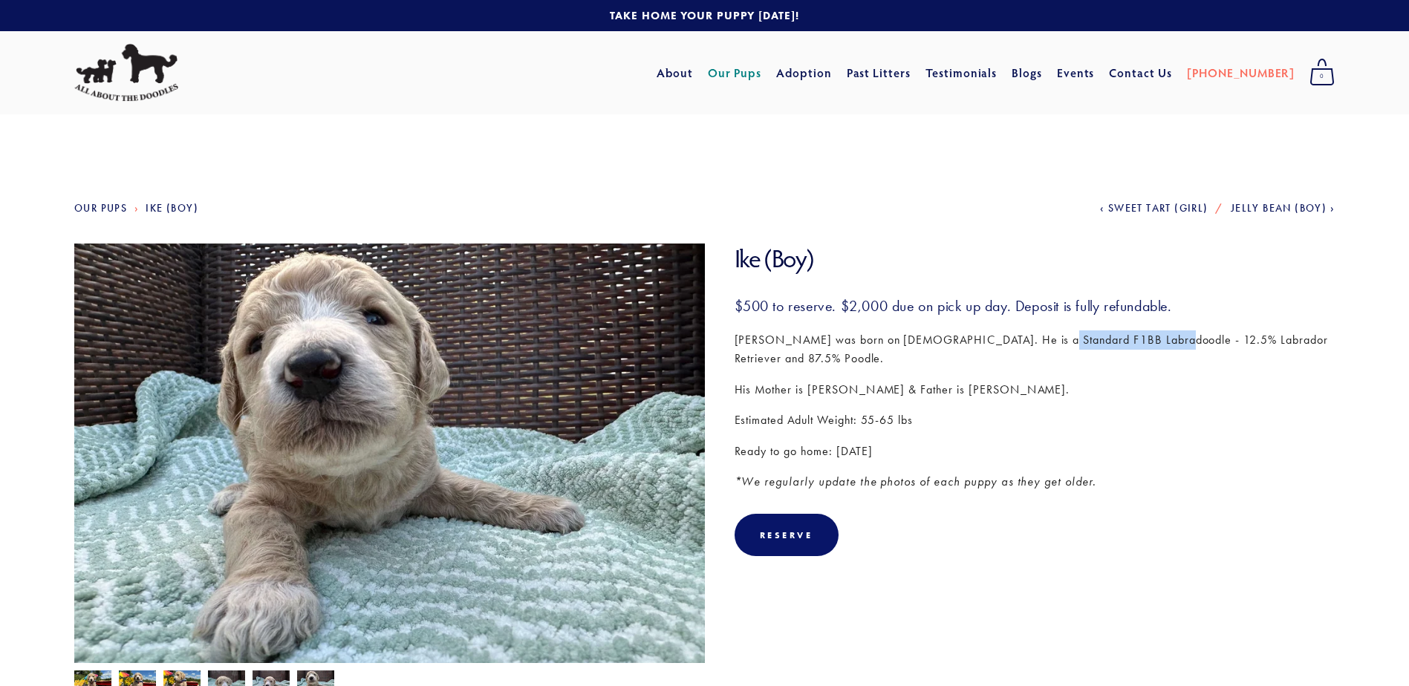
click at [1024, 347] on p "Ike was born on August 4th. He is a Standard F1BB Labradoodle - 12.5% Labrador …" at bounding box center [1035, 350] width 601 height 38
drag, startPoint x: 1052, startPoint y: 342, endPoint x: 995, endPoint y: 348, distance: 56.8
click at [995, 348] on p "Ike was born on August 4th. He is a Standard F1BB Labradoodle - 12.5% Labrador …" at bounding box center [1035, 350] width 601 height 38
click at [992, 351] on div "$500 to reserve. $2,000 due on pick up day. Deposit is fully refundable. Ike wa…" at bounding box center [1035, 394] width 601 height 196
click at [832, 74] on link "Adoption" at bounding box center [804, 72] width 56 height 27
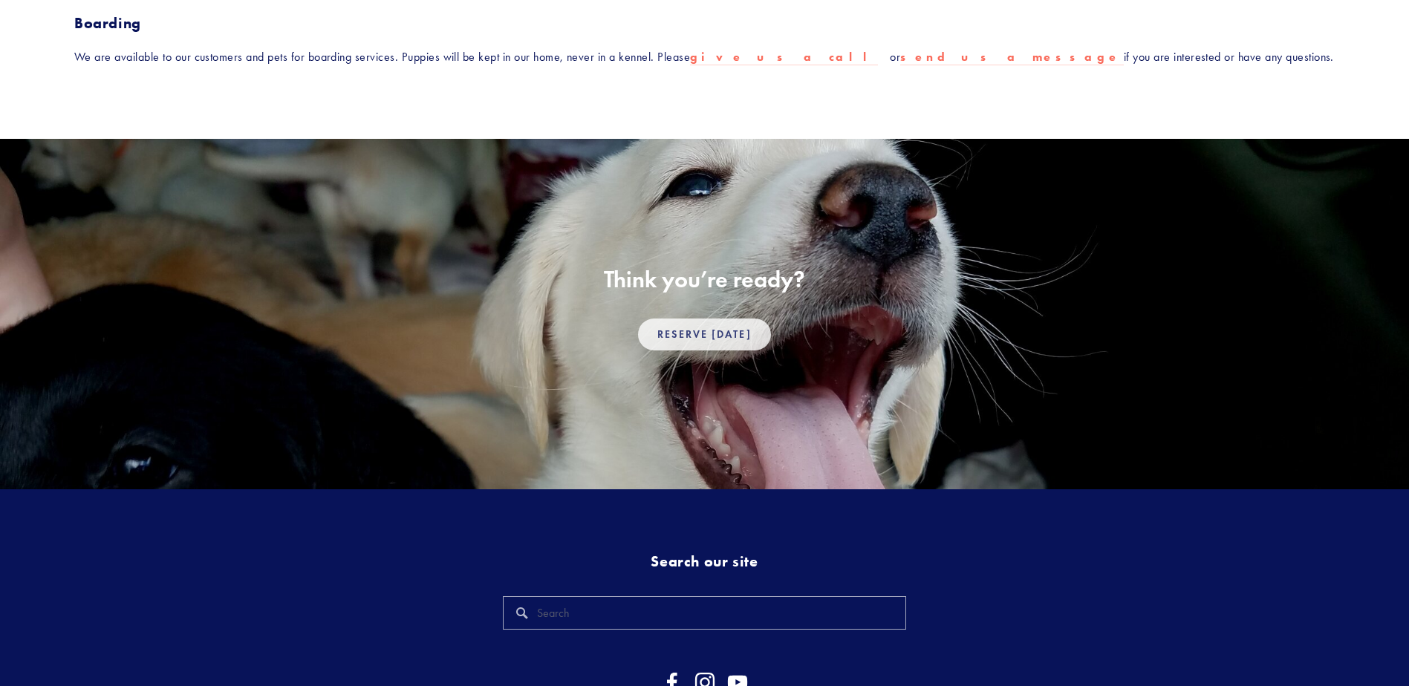
scroll to position [817, 0]
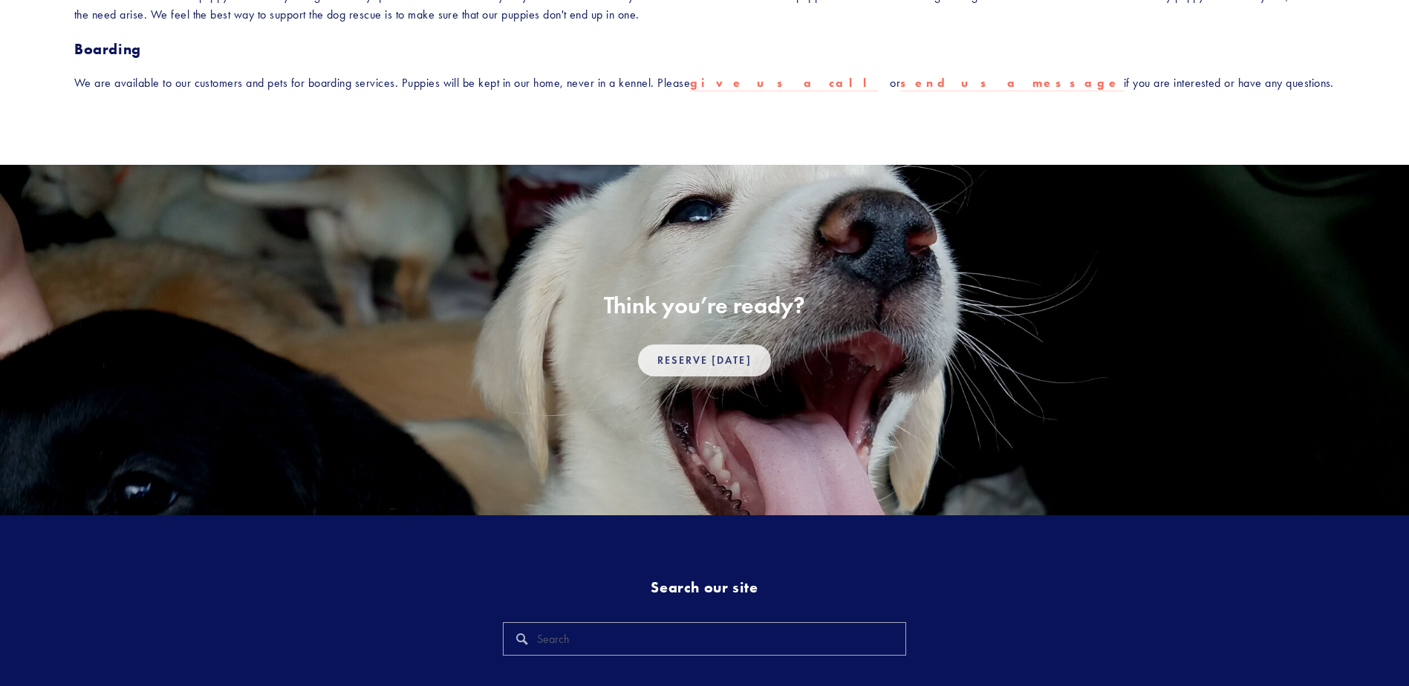
click at [716, 345] on link "Reserve Today" at bounding box center [704, 361] width 132 height 32
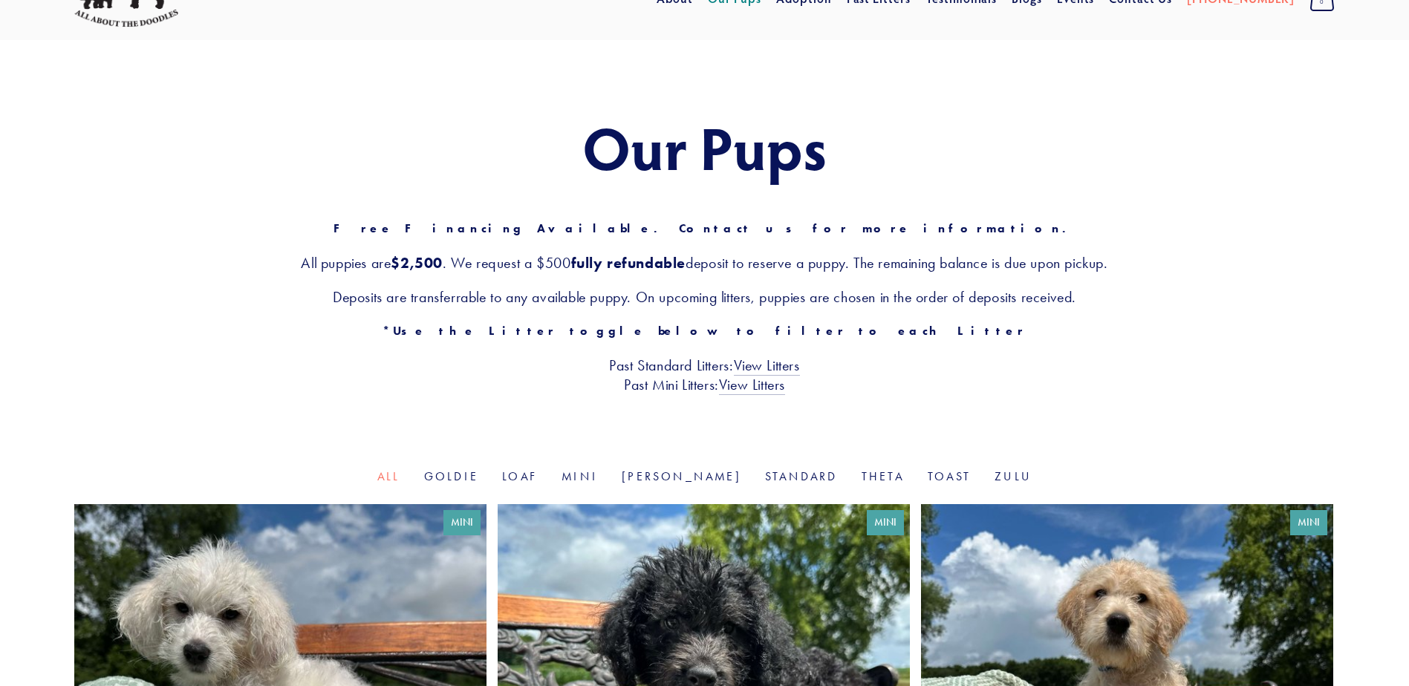
scroll to position [149, 0]
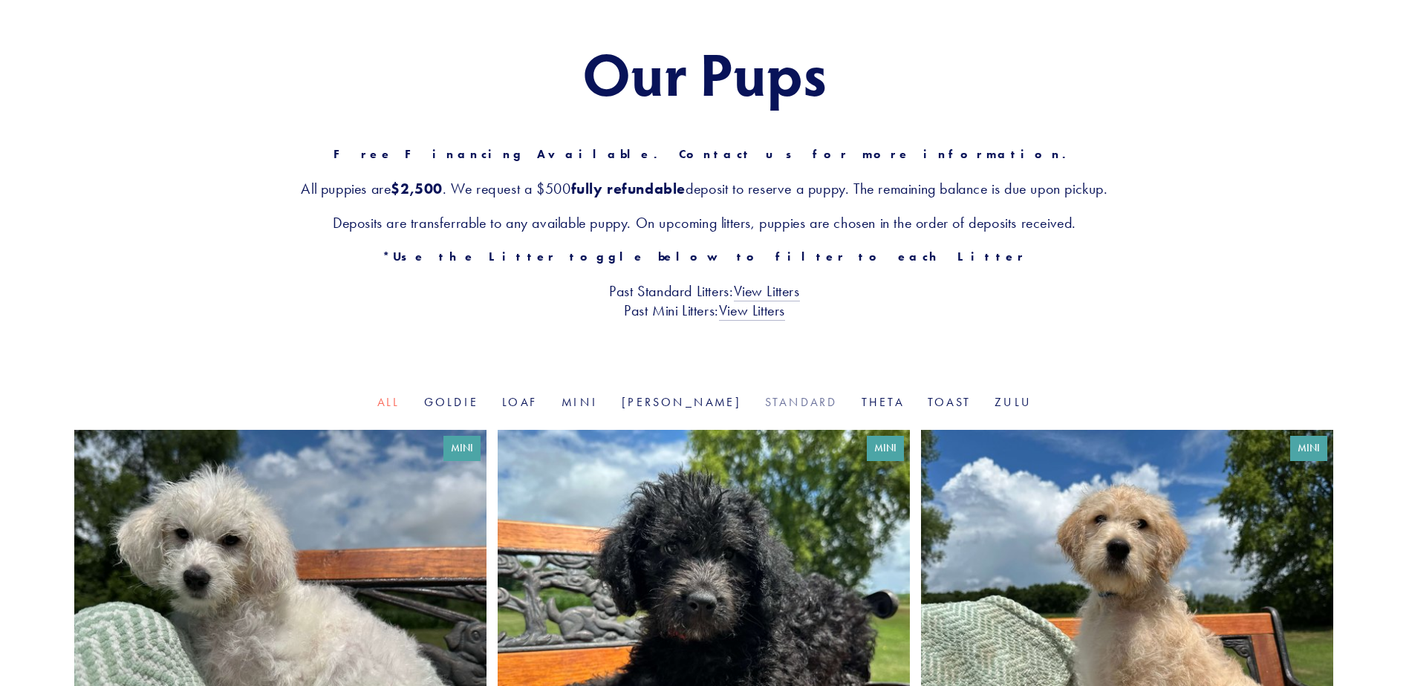
click at [765, 398] on link "Standard" at bounding box center [801, 402] width 73 height 14
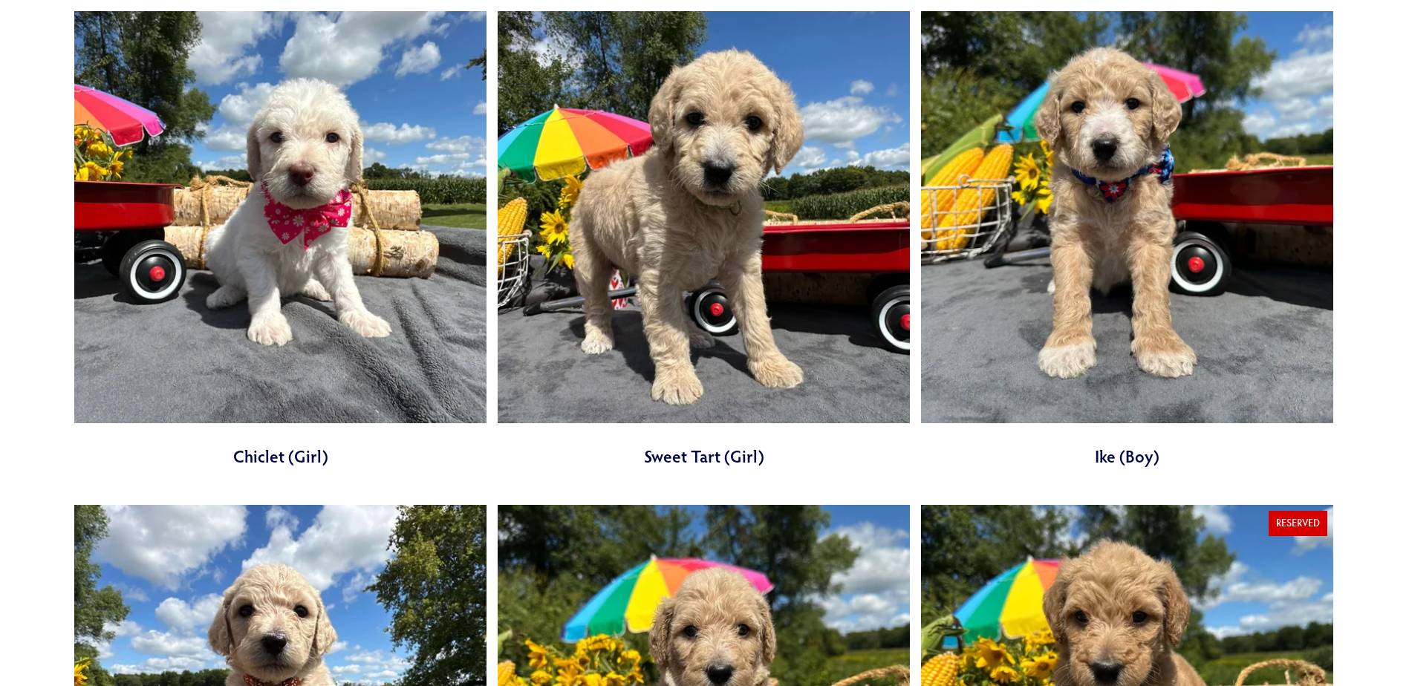
scroll to position [520, 0]
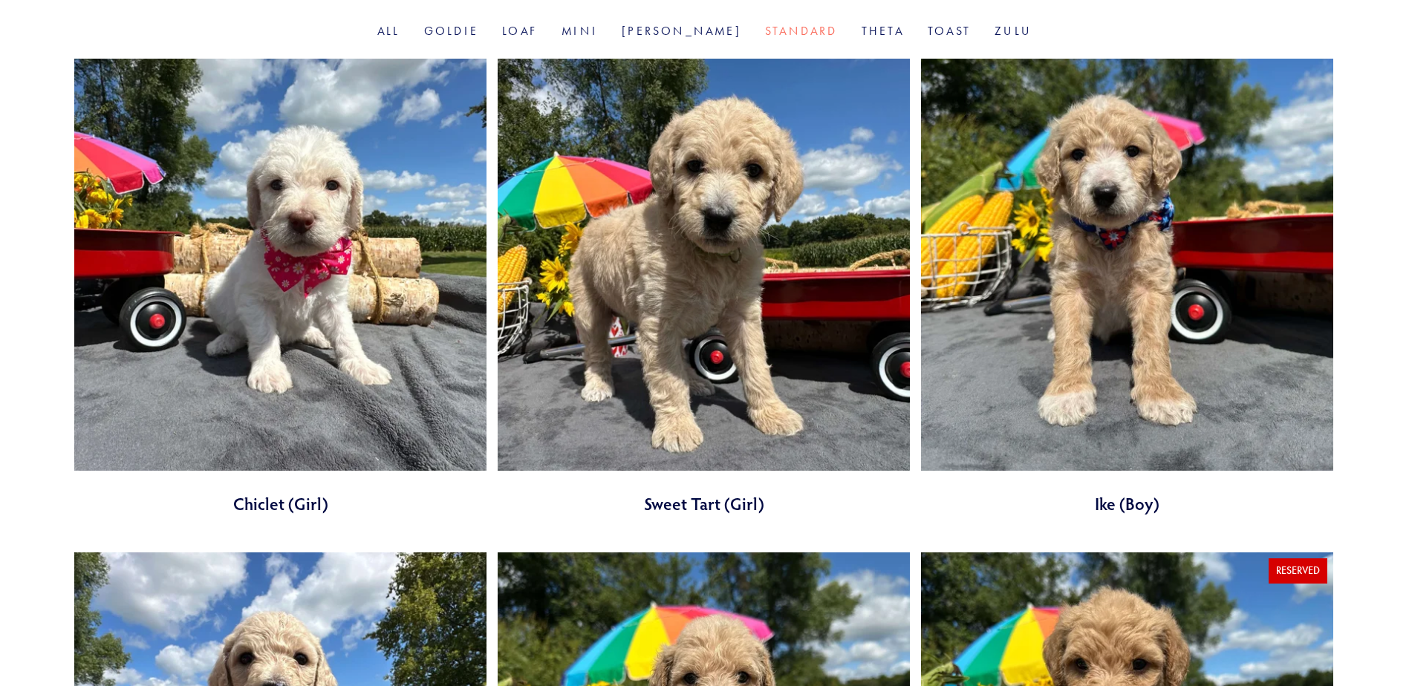
click at [705, 322] on link at bounding box center [704, 287] width 412 height 457
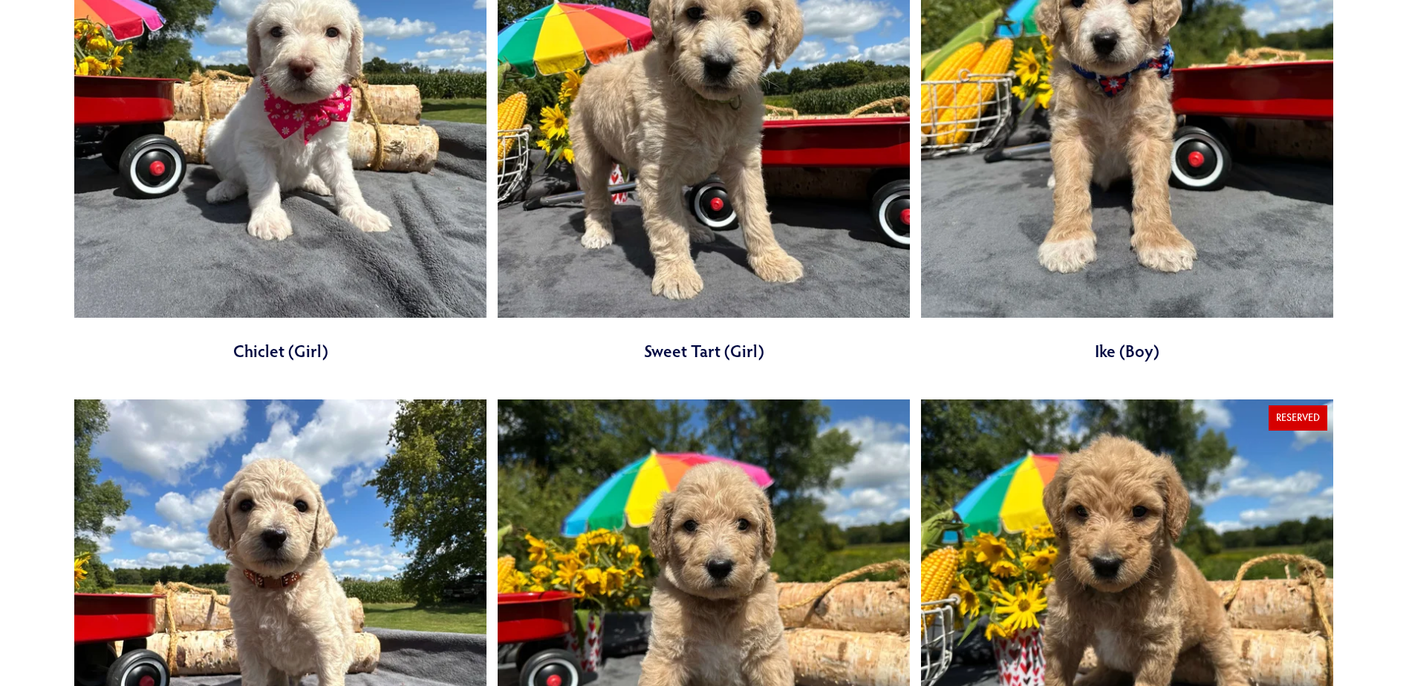
scroll to position [891, 0]
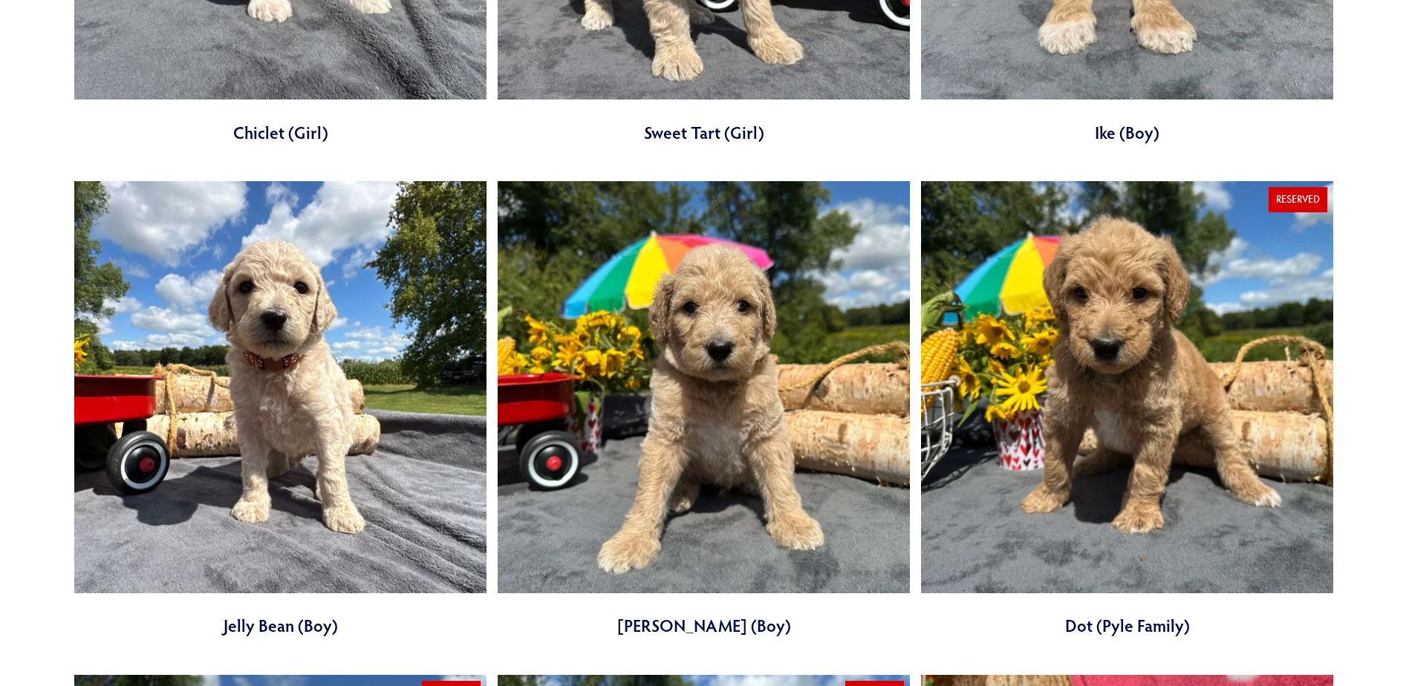
click at [311, 393] on link at bounding box center [280, 409] width 412 height 457
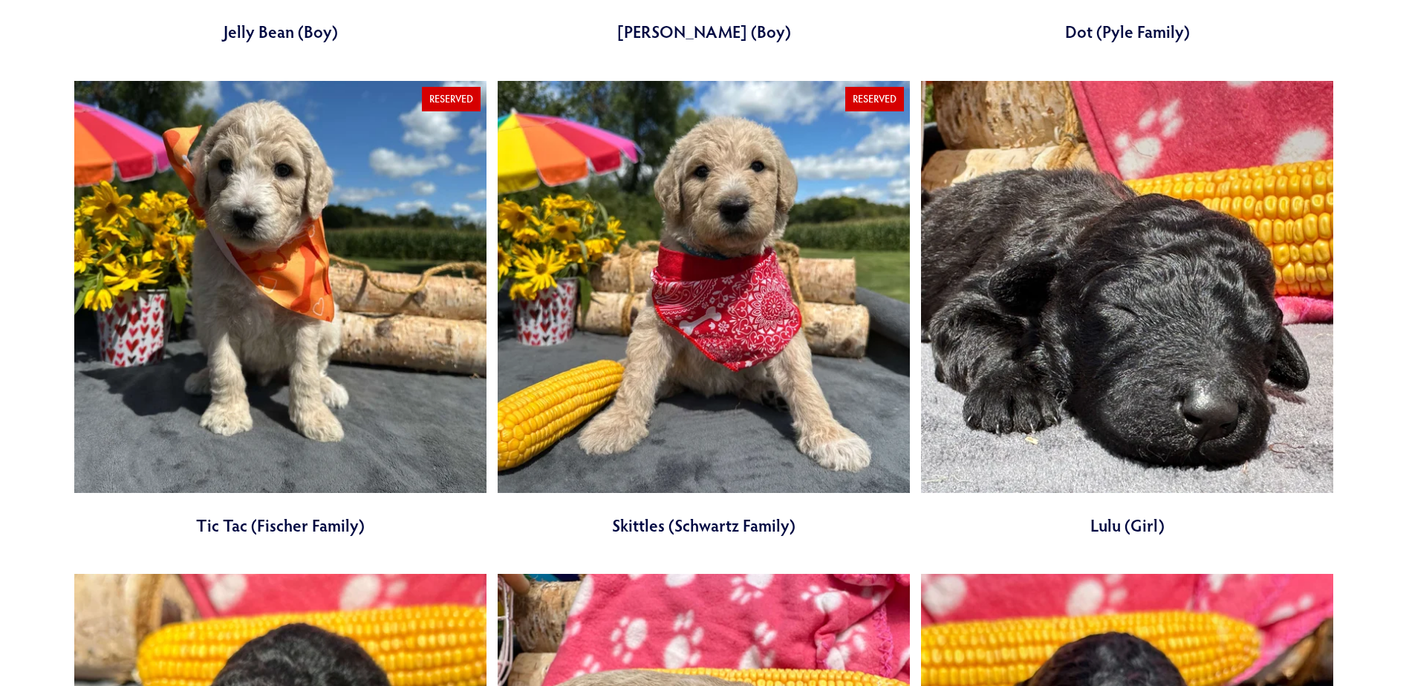
scroll to position [1783, 0]
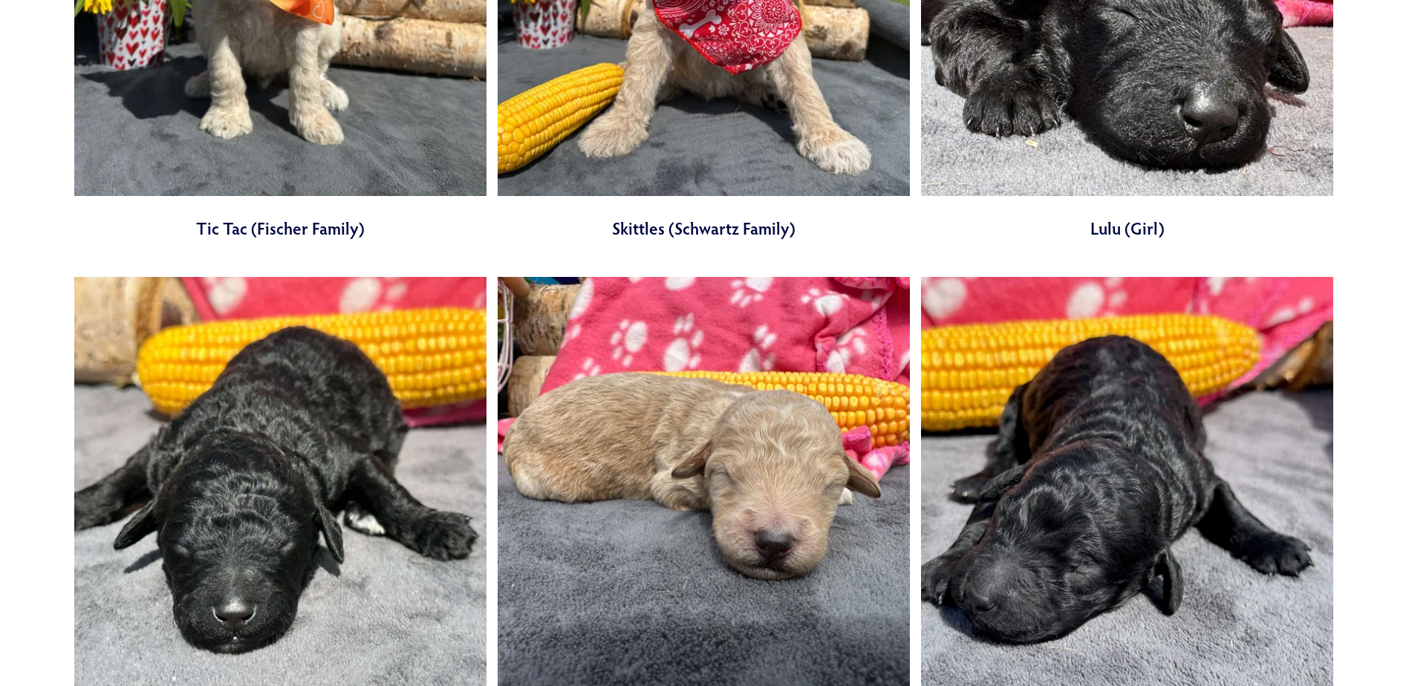
click at [691, 472] on link at bounding box center [704, 505] width 412 height 457
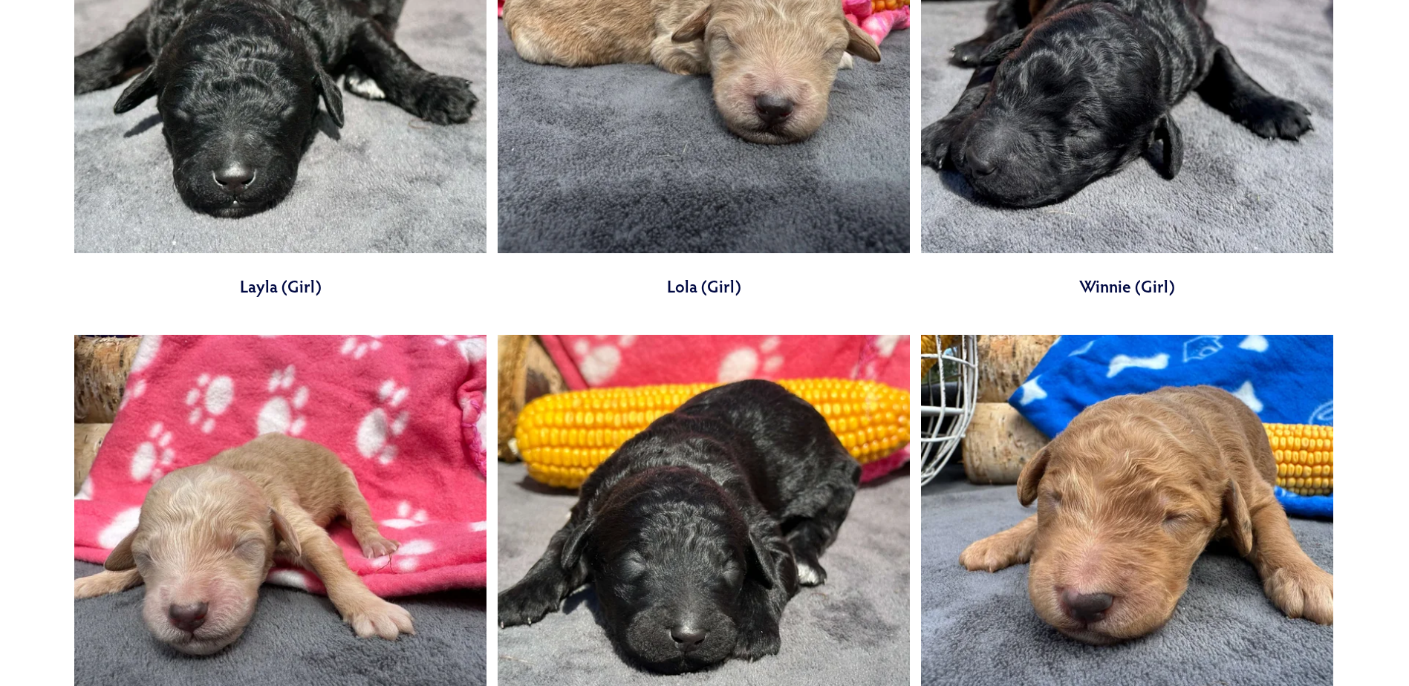
scroll to position [2377, 0]
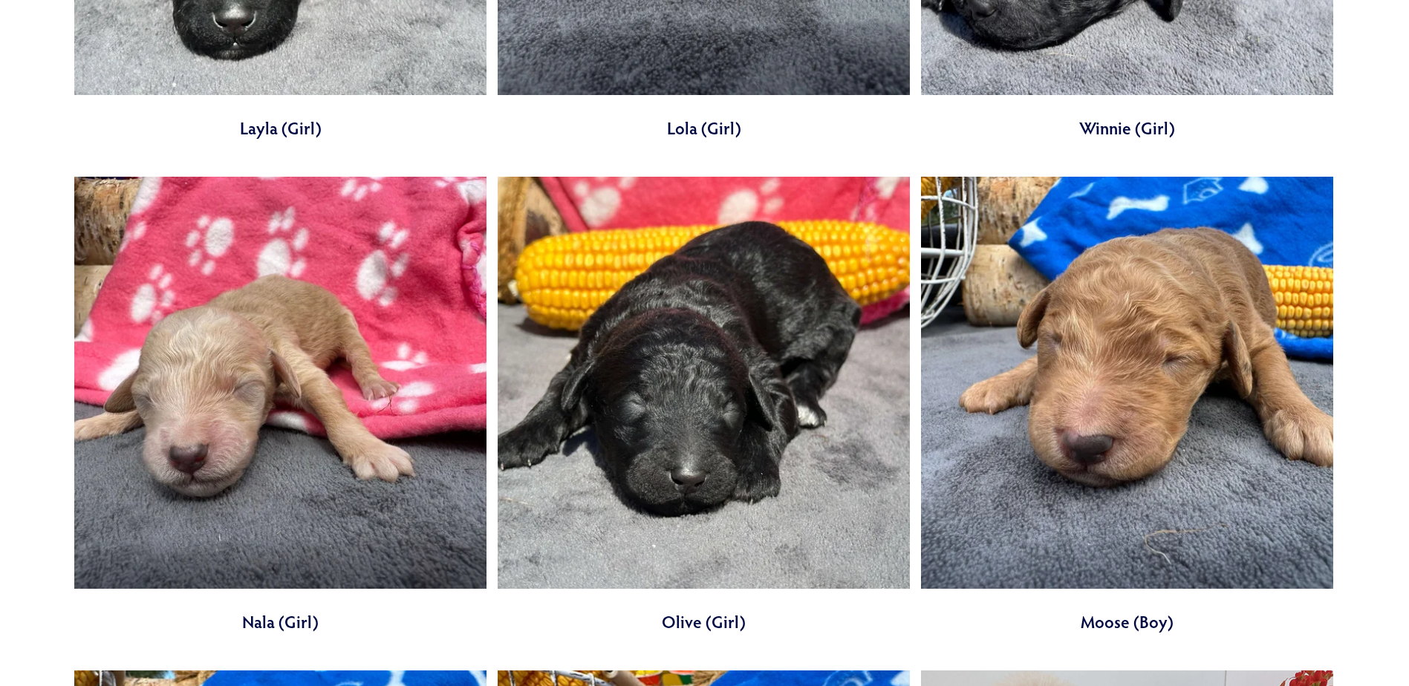
click at [256, 400] on link at bounding box center [280, 405] width 412 height 457
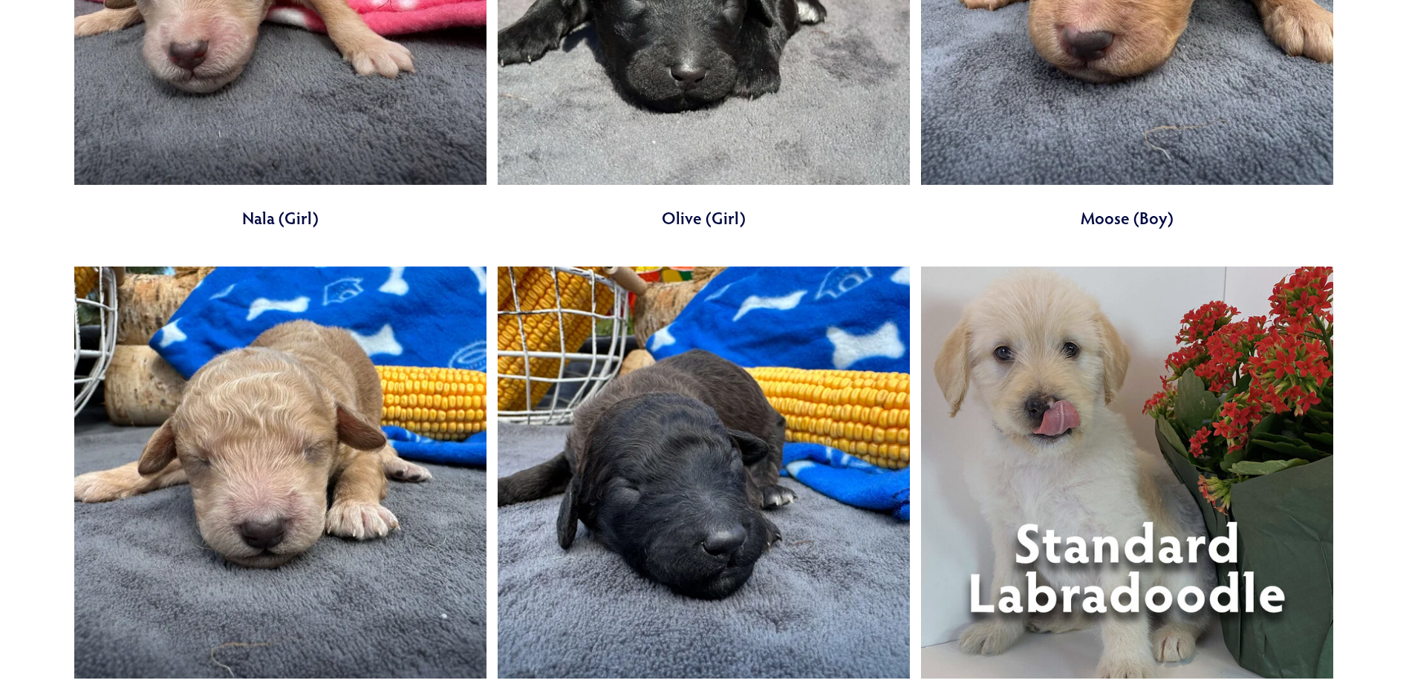
scroll to position [2971, 0]
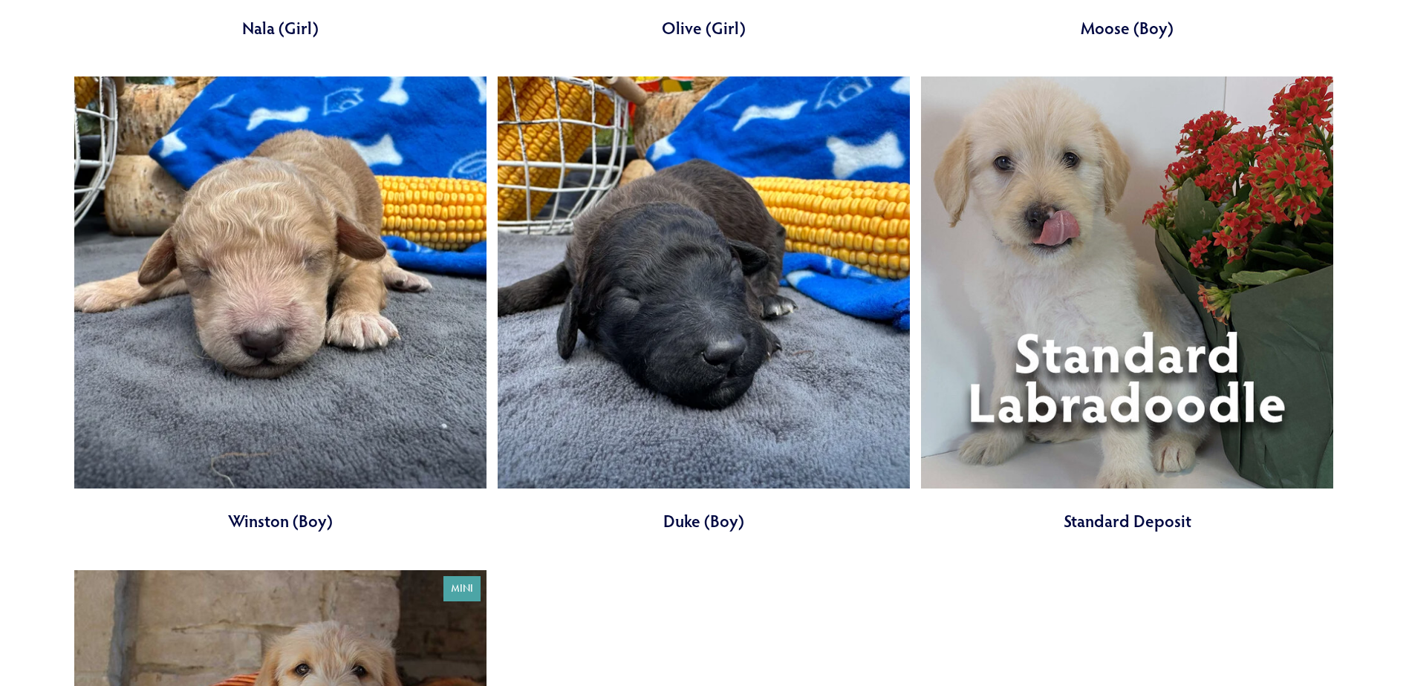
click at [275, 261] on link at bounding box center [280, 305] width 412 height 457
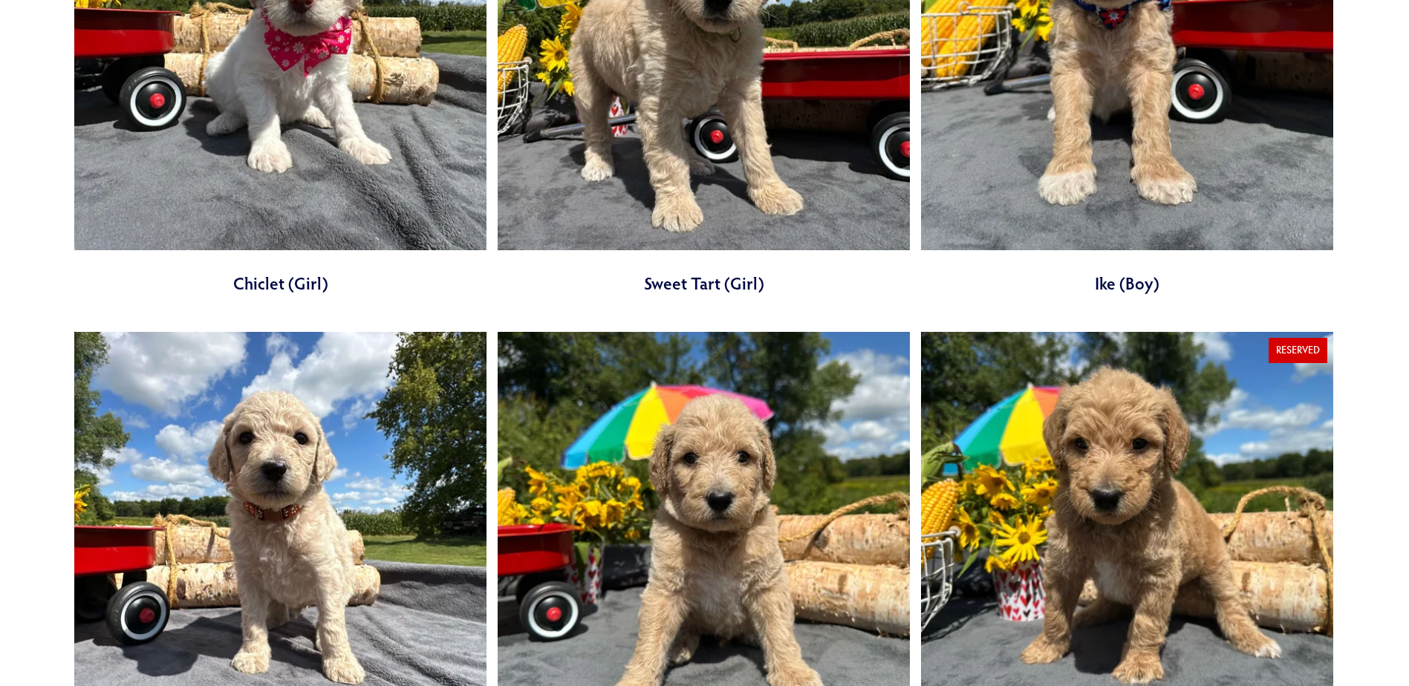
scroll to position [369, 0]
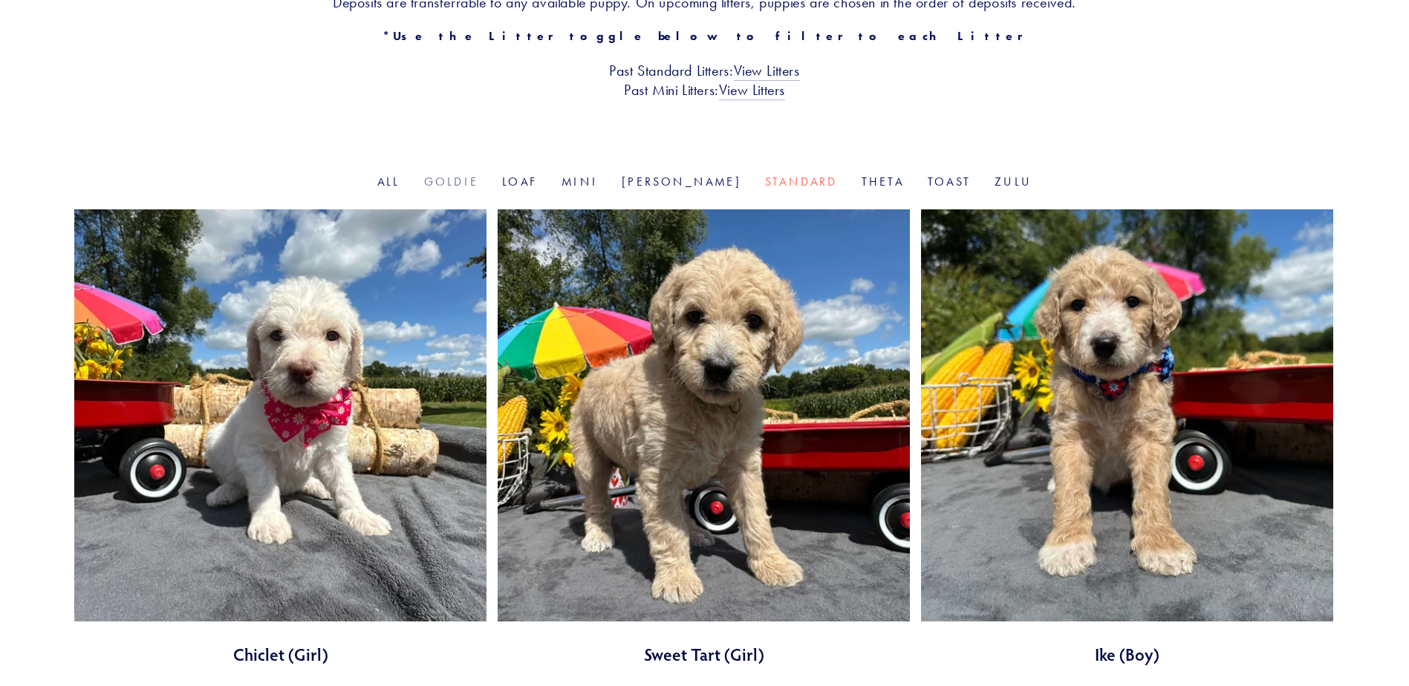
click at [478, 183] on link "Goldie" at bounding box center [451, 182] width 54 height 14
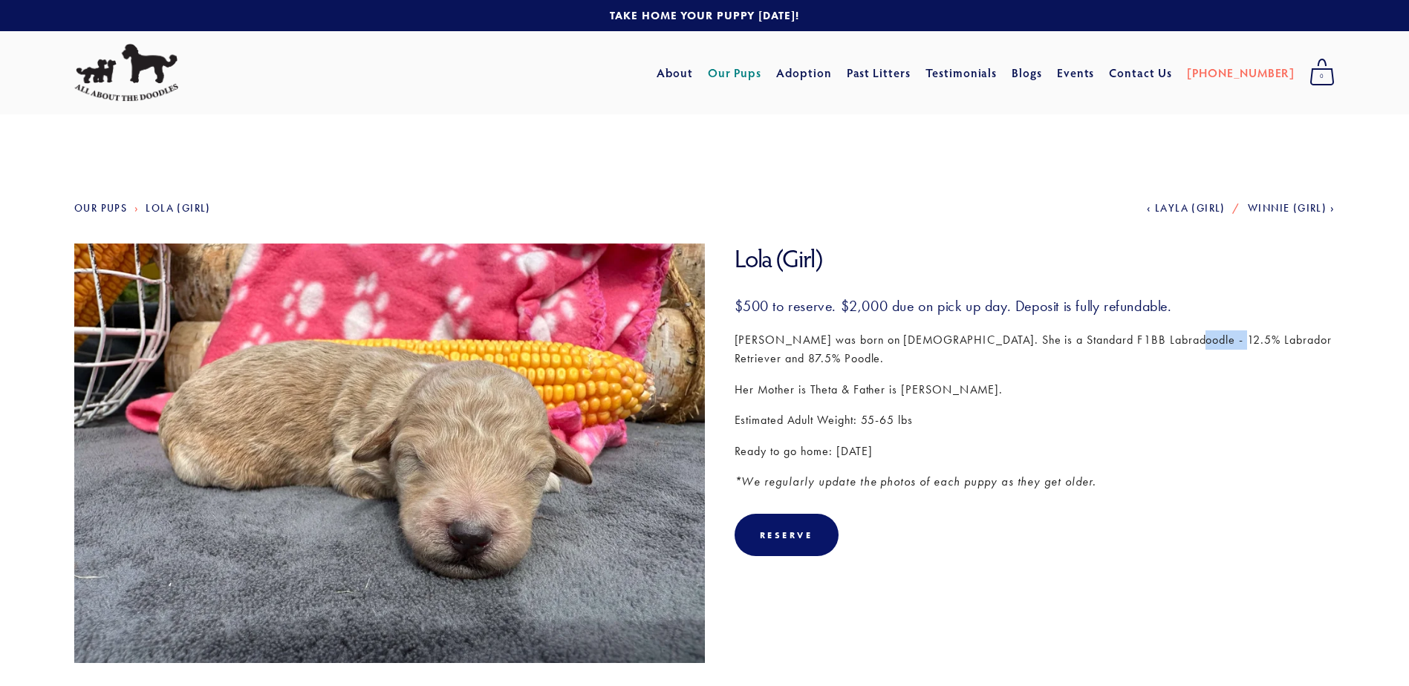
drag, startPoint x: 1148, startPoint y: 339, endPoint x: 1199, endPoint y: 341, distance: 51.3
click at [1199, 341] on p "[PERSON_NAME] was born on [DEMOGRAPHIC_DATA]. She is a Standard F1BB Labradoodl…" at bounding box center [1035, 350] width 601 height 38
click at [947, 333] on p "[PERSON_NAME] was born on [DEMOGRAPHIC_DATA]. She is a Standard F1BB Labradoodl…" at bounding box center [1035, 350] width 601 height 38
drag, startPoint x: 856, startPoint y: 446, endPoint x: 941, endPoint y: 447, distance: 84.7
click at [941, 447] on p "Ready to go home: [DATE]" at bounding box center [1035, 451] width 601 height 19
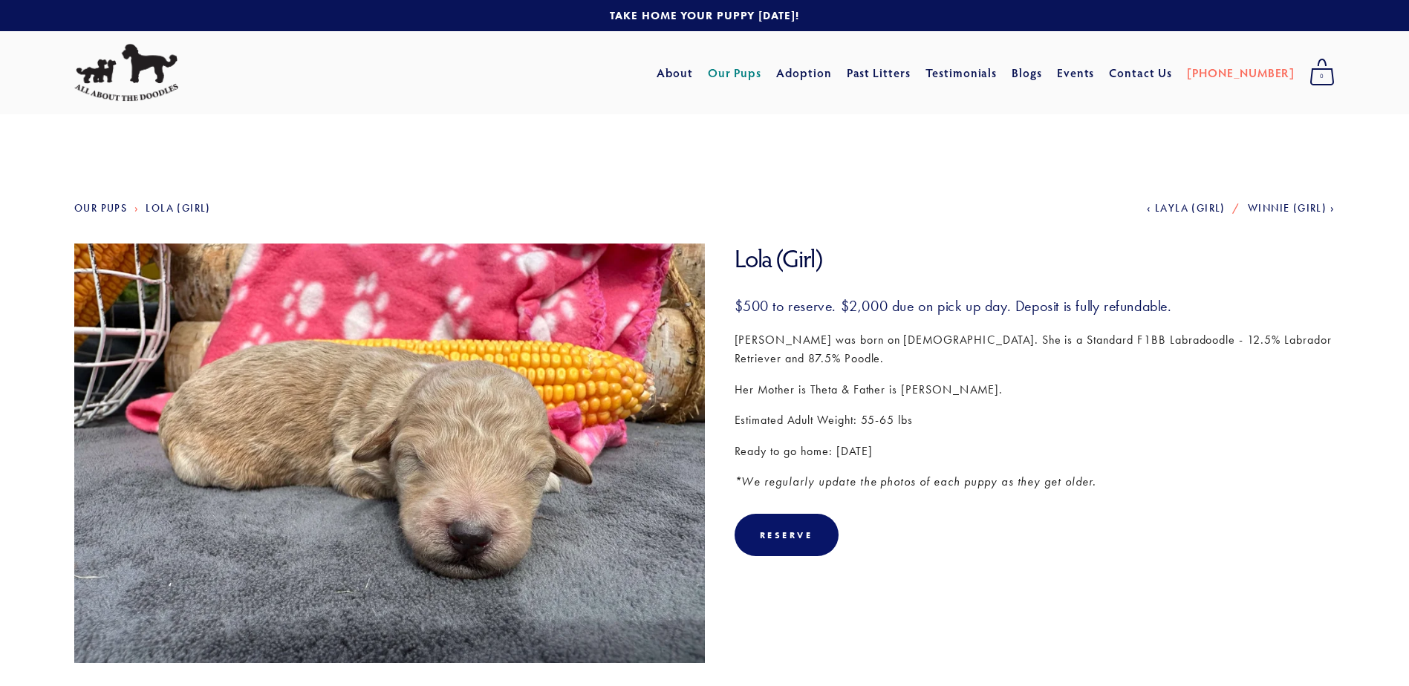
click at [946, 446] on p "Ready to go home: [DATE]" at bounding box center [1035, 451] width 601 height 19
click at [259, 432] on img at bounding box center [389, 467] width 631 height 473
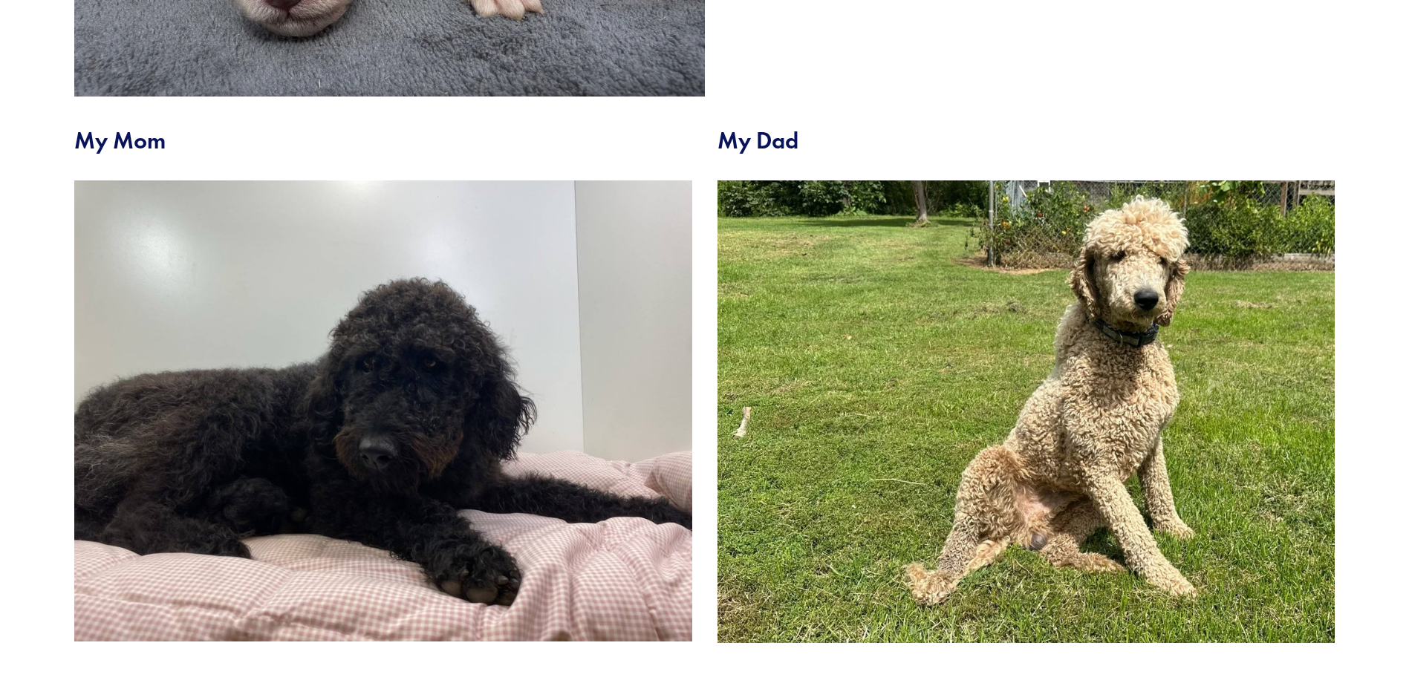
scroll to position [668, 0]
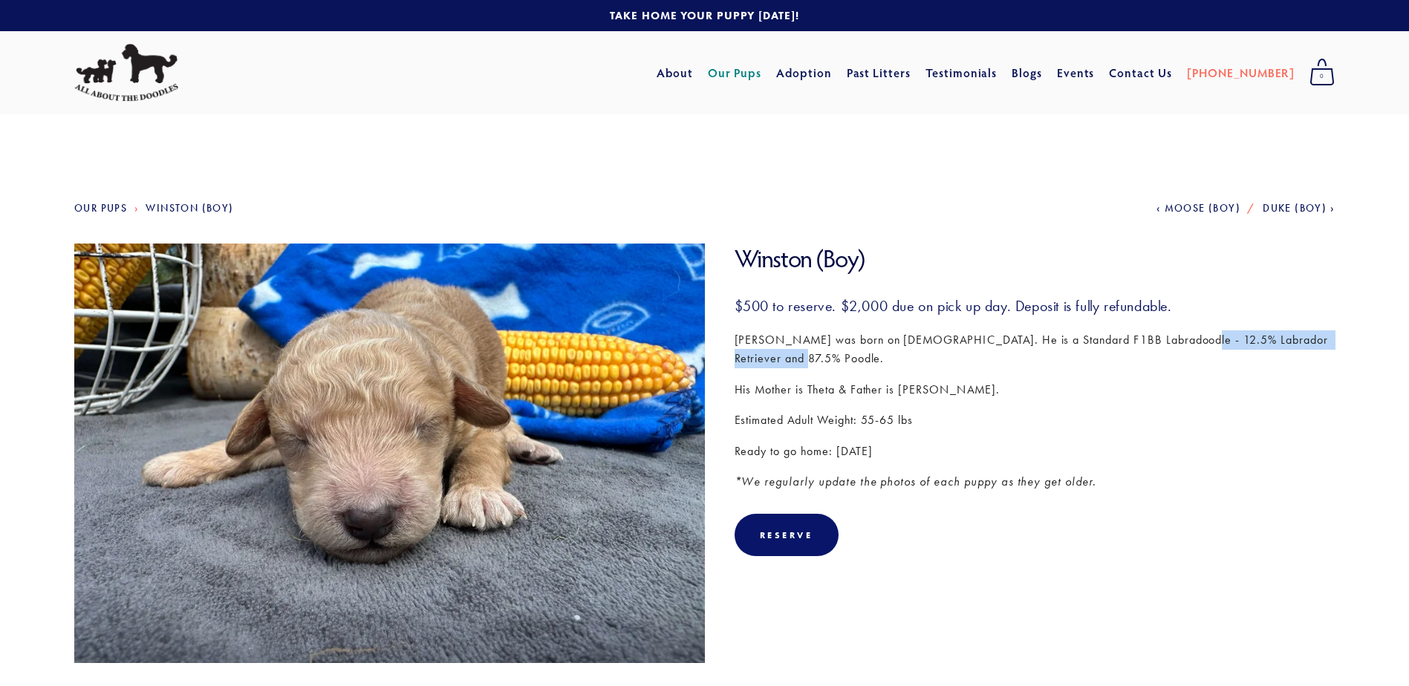
drag, startPoint x: 1165, startPoint y: 335, endPoint x: 1288, endPoint y: 356, distance: 125.0
click at [1288, 356] on p "[PERSON_NAME] was born on [DEMOGRAPHIC_DATA]. He is a Standard F1BB Labradoodle…" at bounding box center [1035, 350] width 601 height 38
drag, startPoint x: 1288, startPoint y: 356, endPoint x: 1237, endPoint y: 345, distance: 52.4
click at [1283, 355] on p "[PERSON_NAME] was born on [DEMOGRAPHIC_DATA]. He is a Standard F1BB Labradoodle…" at bounding box center [1035, 350] width 601 height 38
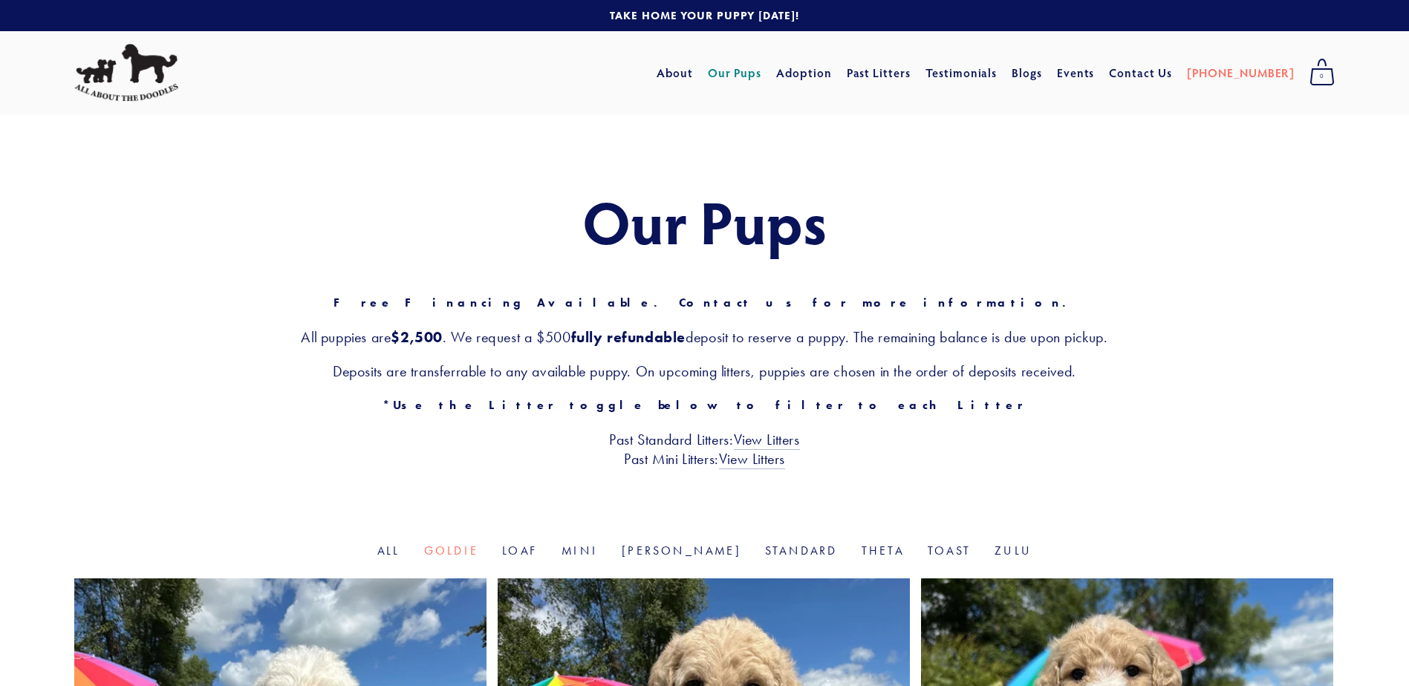
drag, startPoint x: 0, startPoint y: 0, endPoint x: 494, endPoint y: 183, distance: 526.6
click at [494, 183] on div "Our Pups Free Financing Available. Contact us for more information. All puppies…" at bounding box center [704, 328] width 1409 height 429
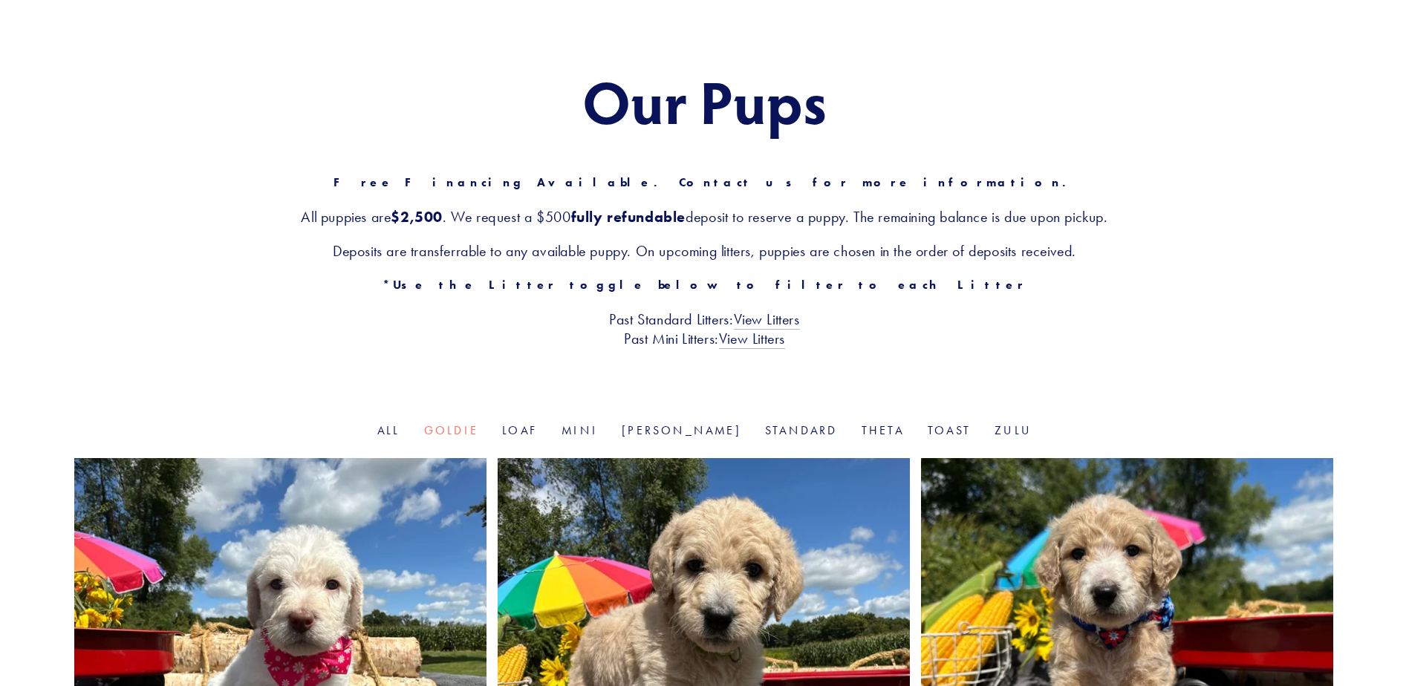
scroll to position [297, 0]
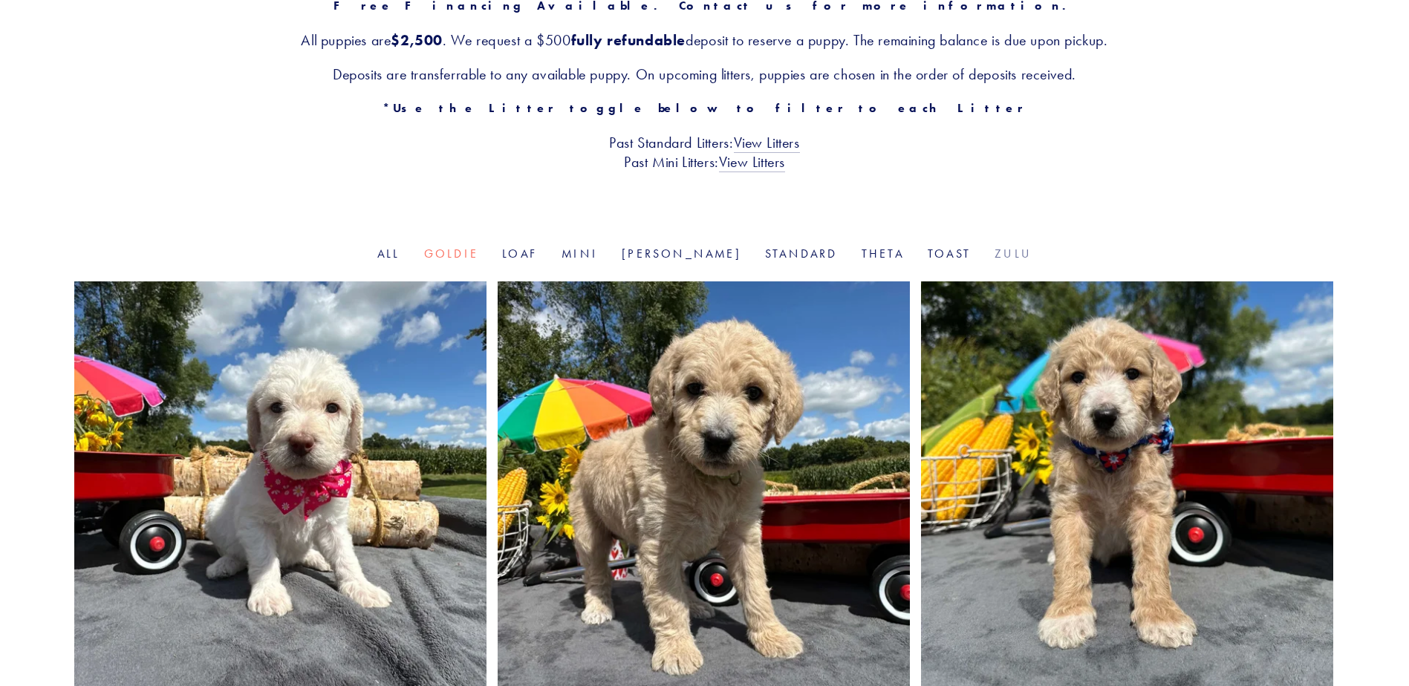
click at [995, 255] on link "Zulu" at bounding box center [1013, 254] width 37 height 14
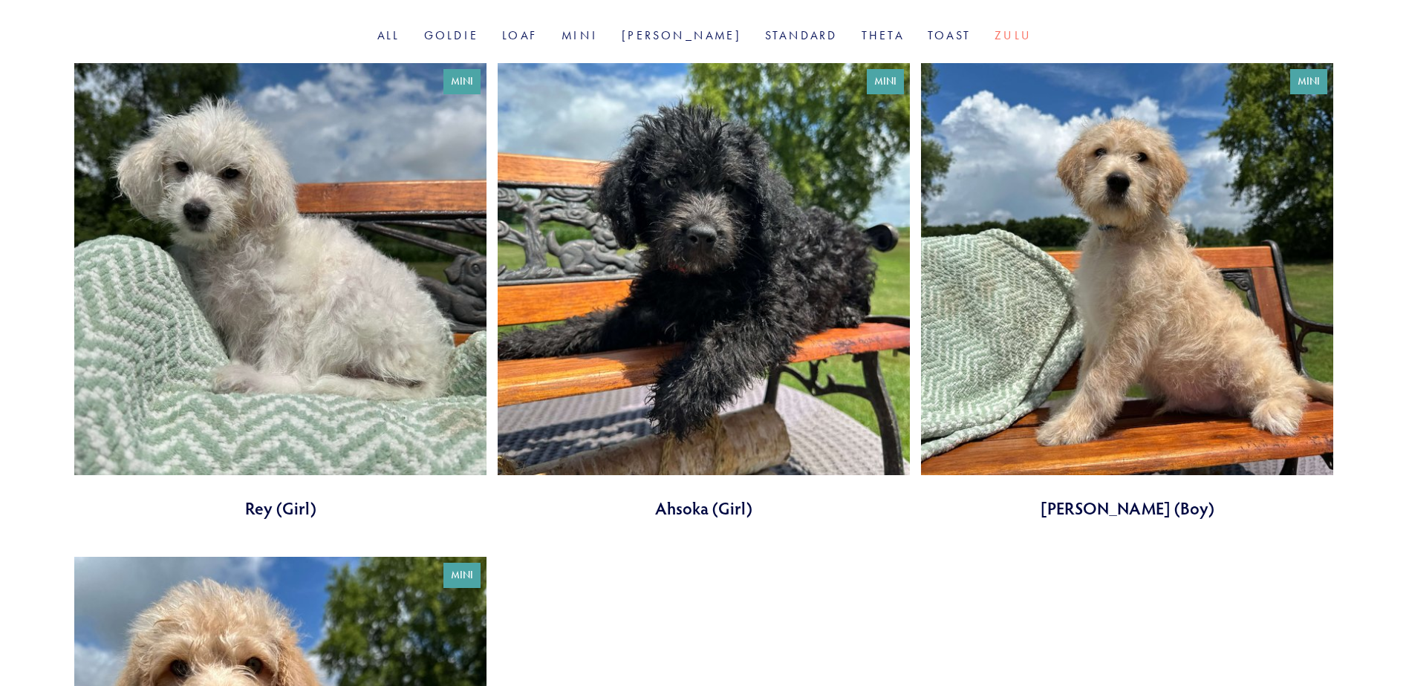
scroll to position [223, 0]
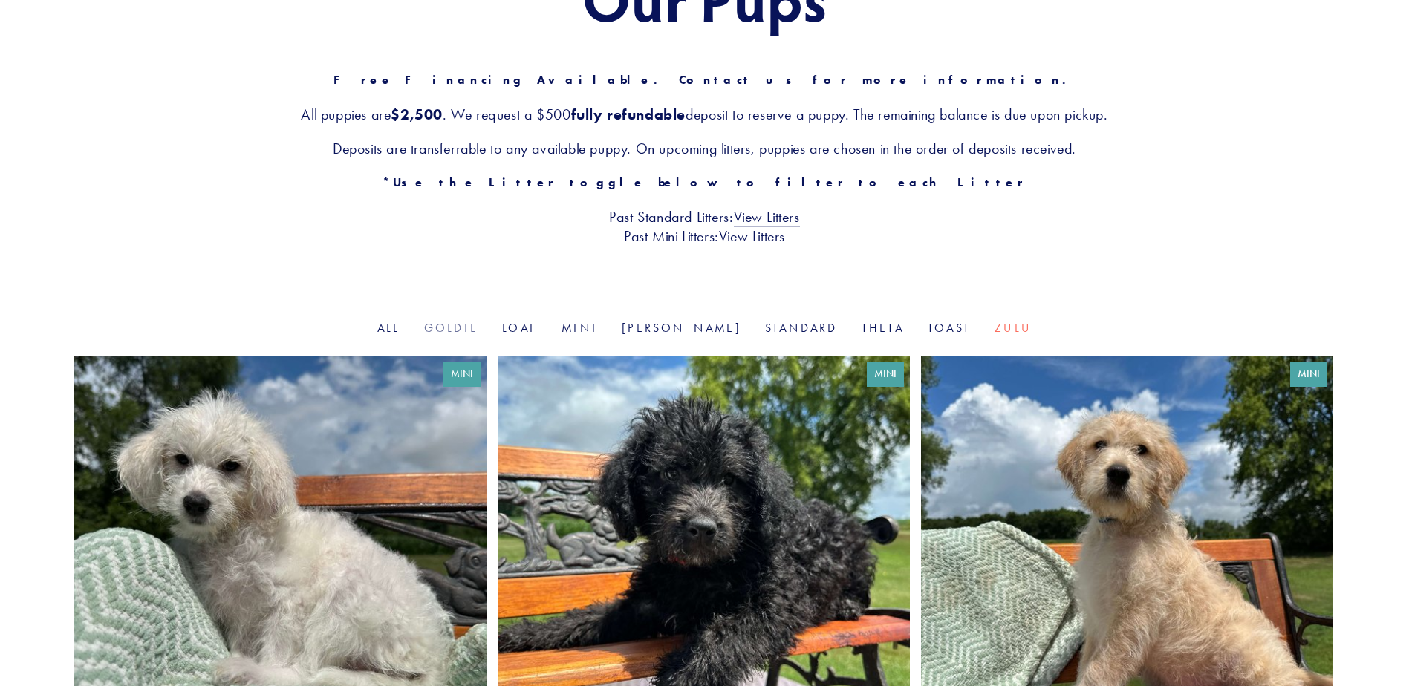
click at [478, 325] on link "Goldie" at bounding box center [451, 328] width 54 height 14
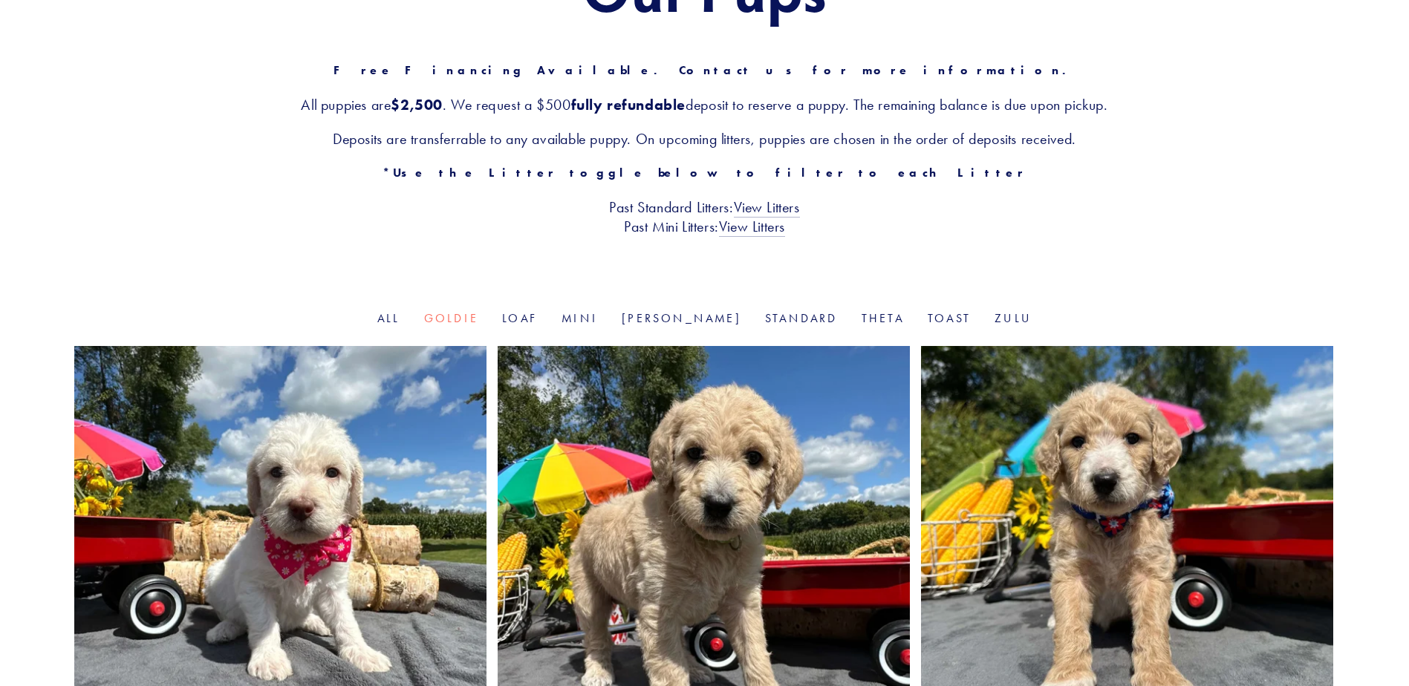
scroll to position [223, 0]
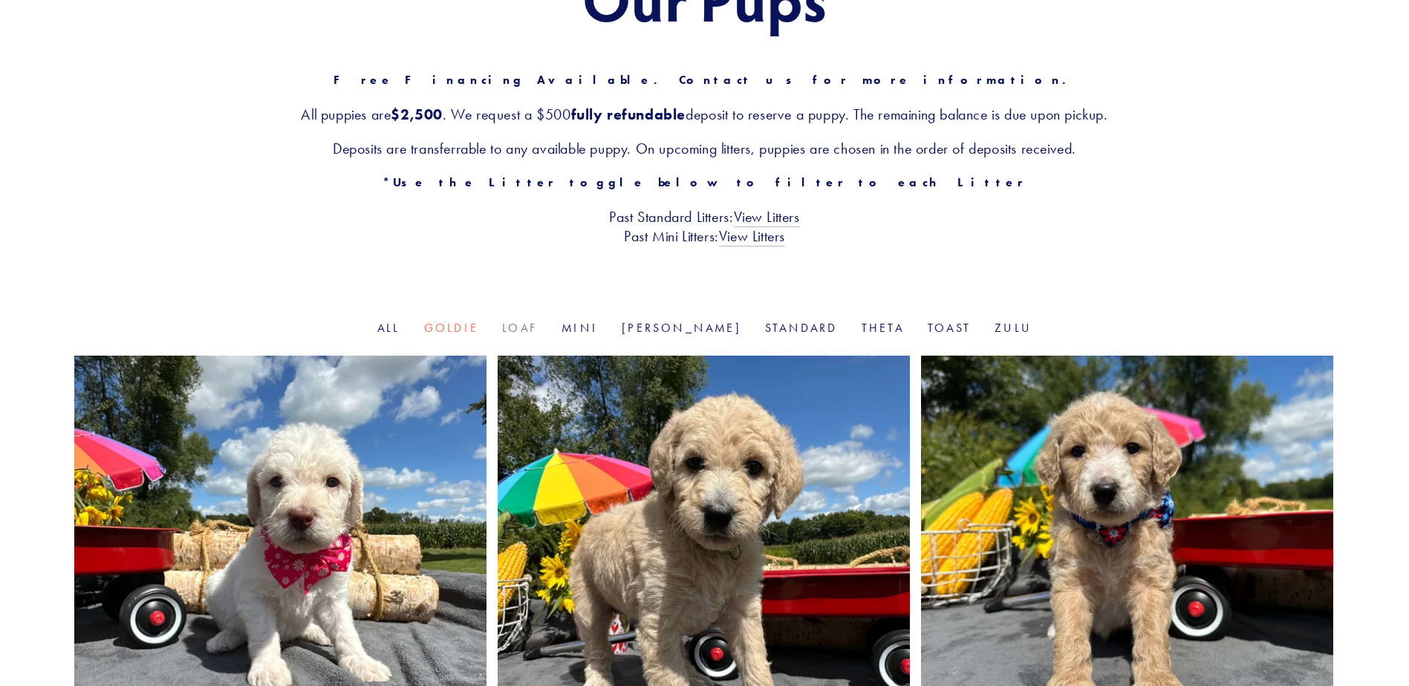
click at [538, 333] on link "Loaf" at bounding box center [520, 328] width 36 height 14
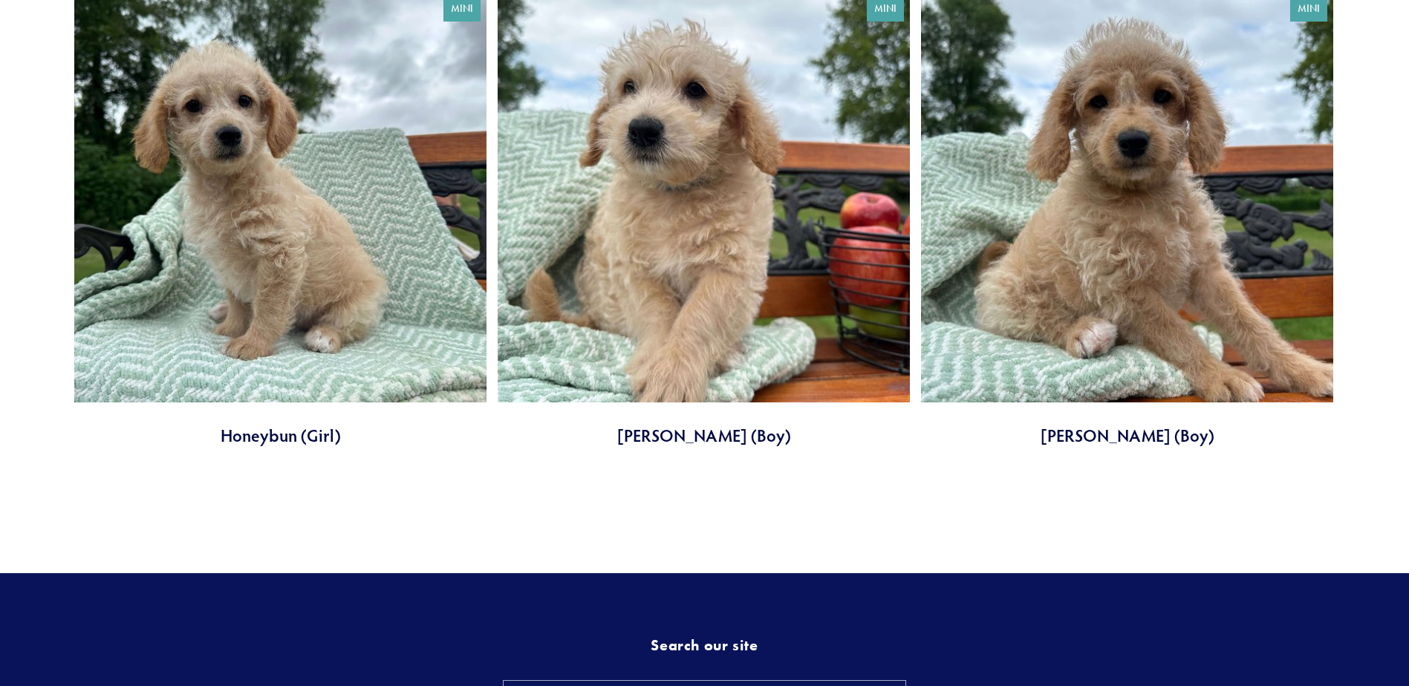
scroll to position [371, 0]
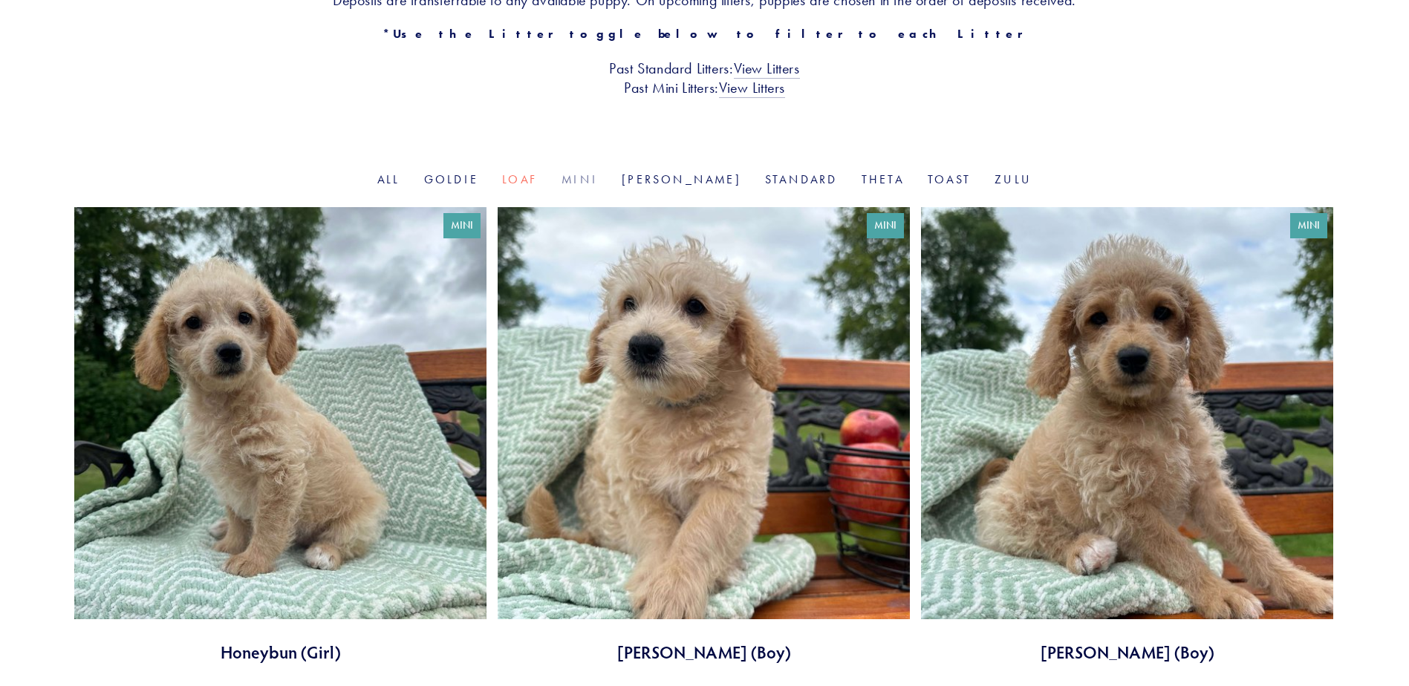
click at [598, 179] on link "Mini" at bounding box center [580, 179] width 36 height 14
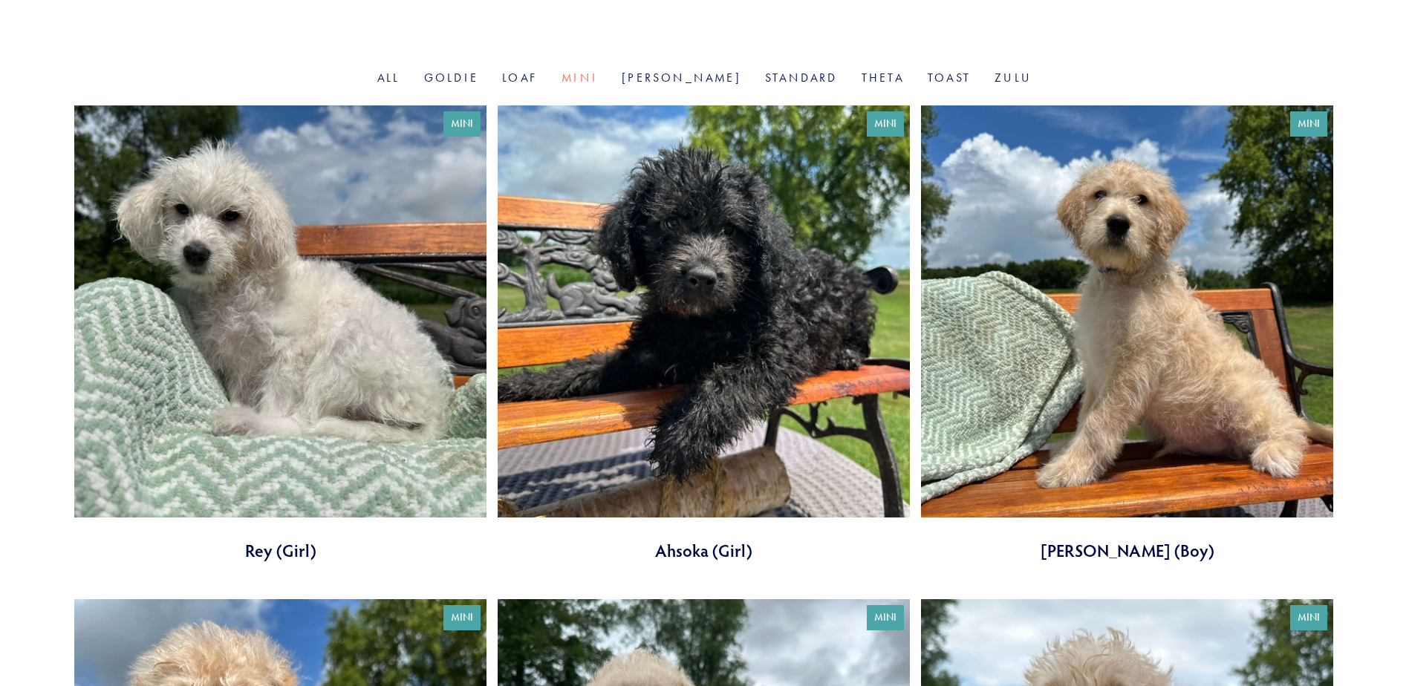
scroll to position [297, 0]
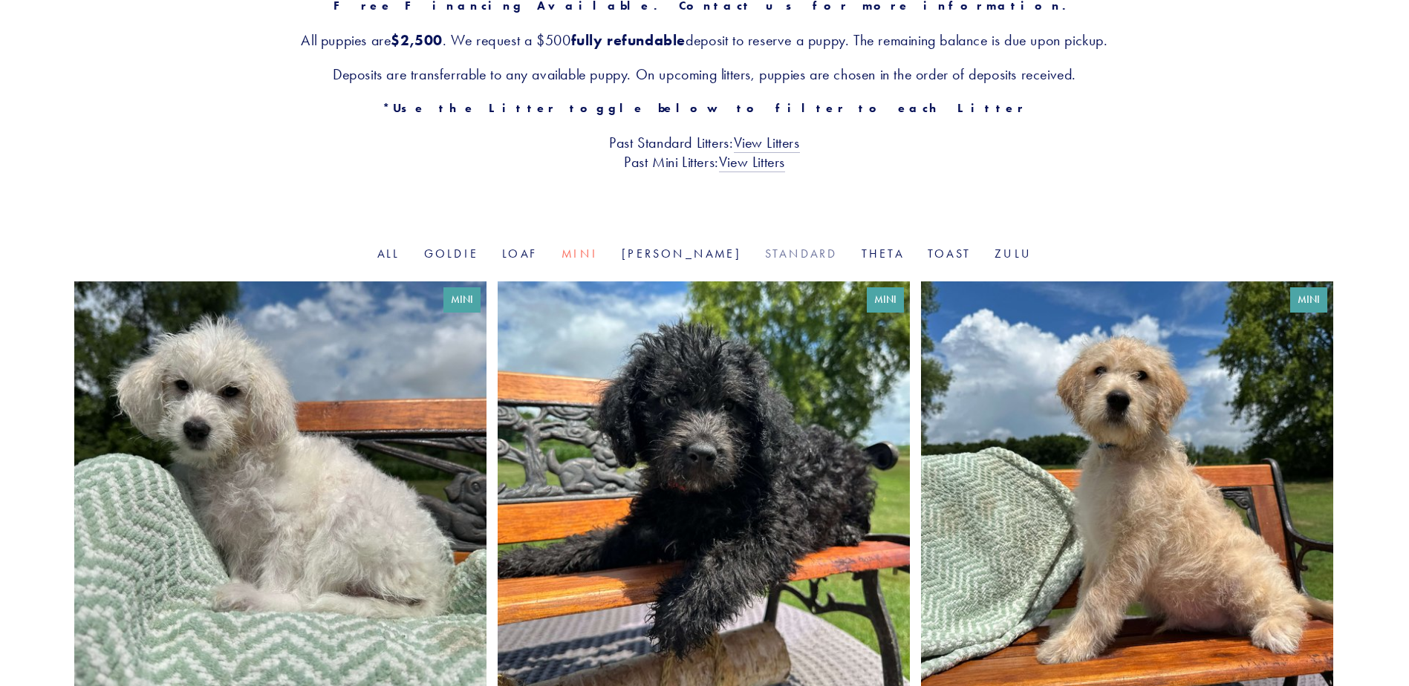
click at [765, 250] on link "Standard" at bounding box center [801, 254] width 73 height 14
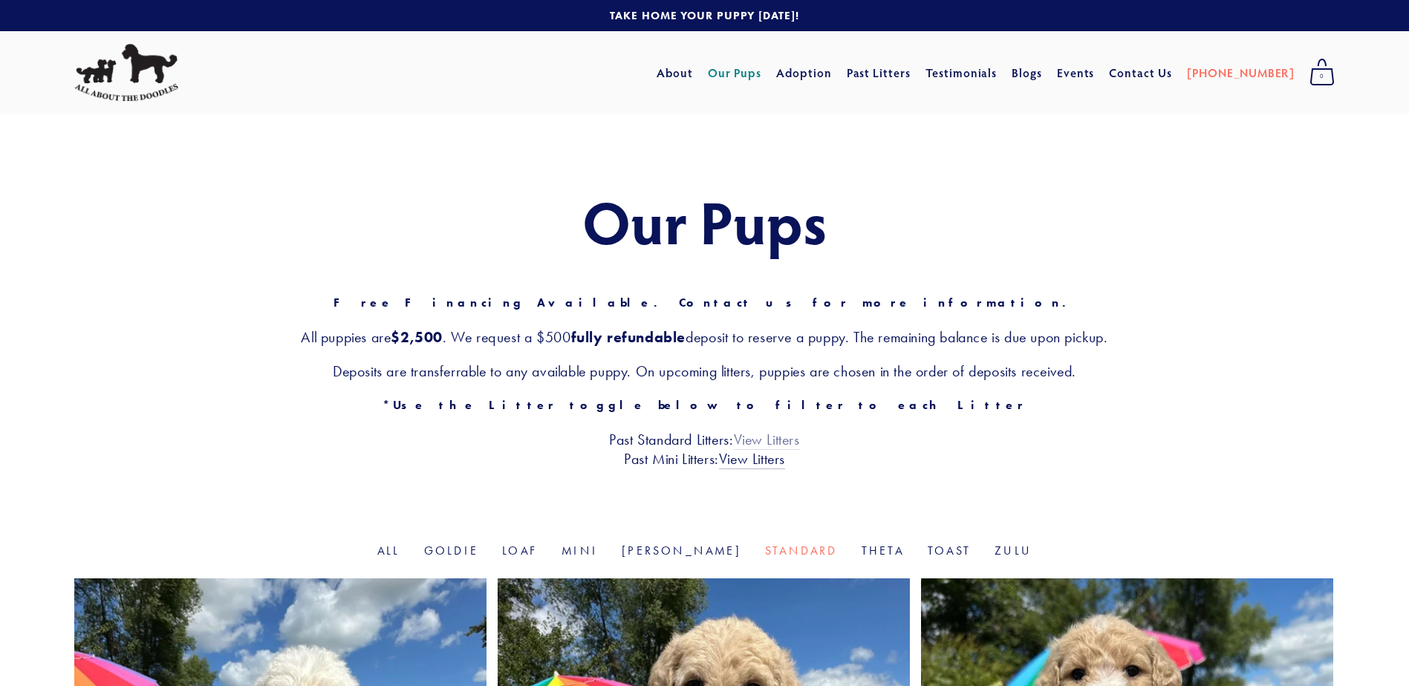
click at [772, 441] on link "View Litters" at bounding box center [767, 440] width 66 height 19
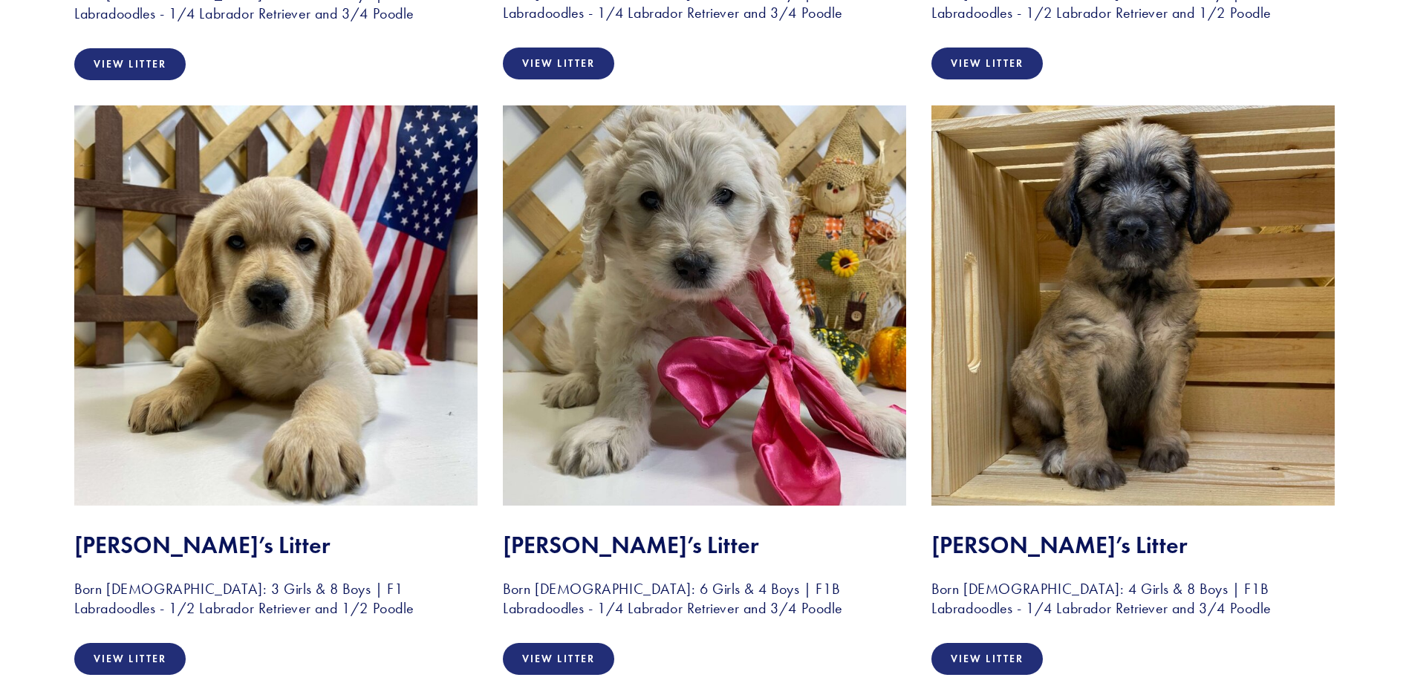
scroll to position [5051, 0]
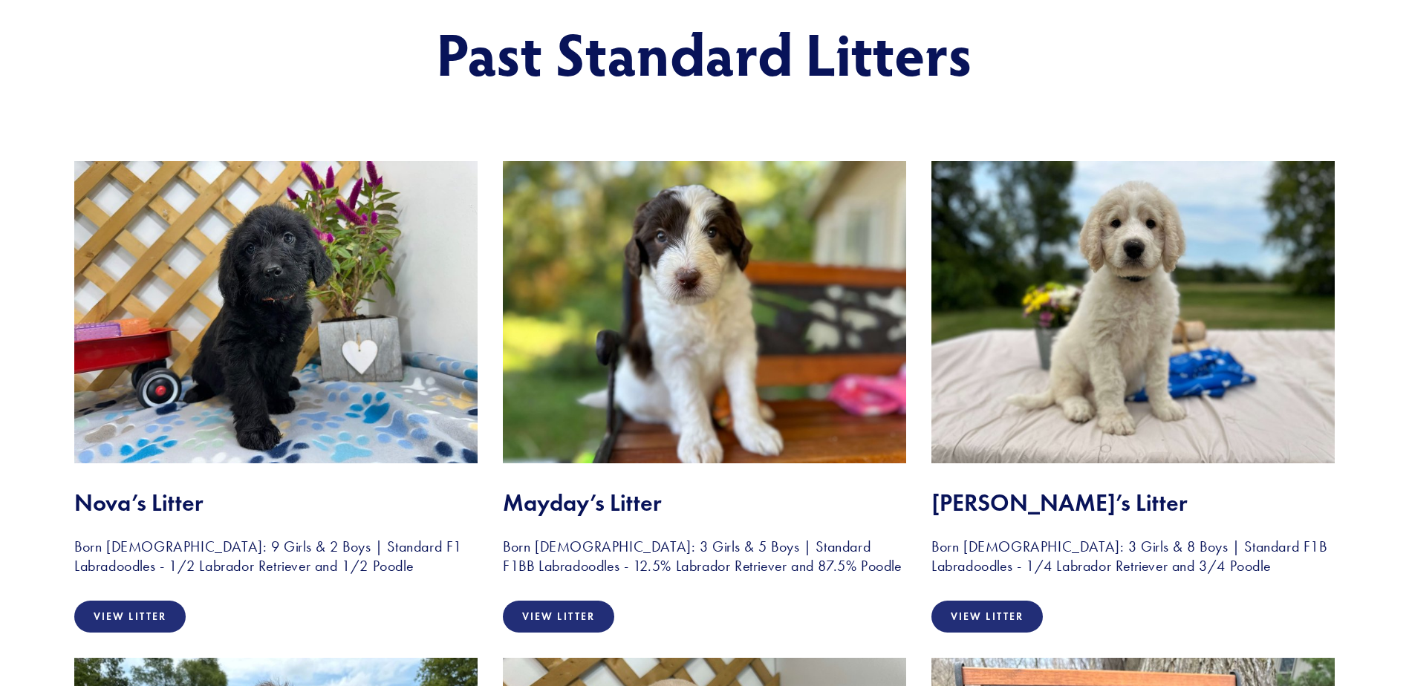
scroll to position [0, 0]
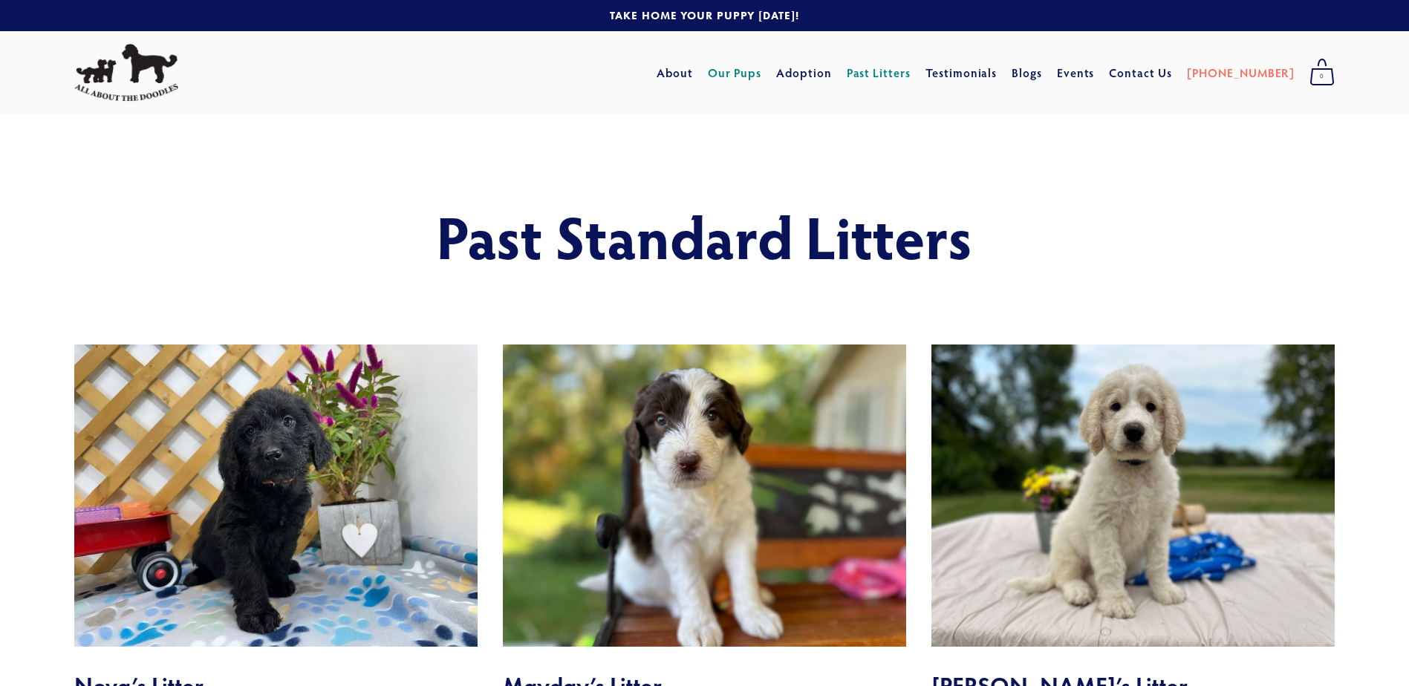
click at [762, 69] on link "Our Pups" at bounding box center [735, 72] width 54 height 27
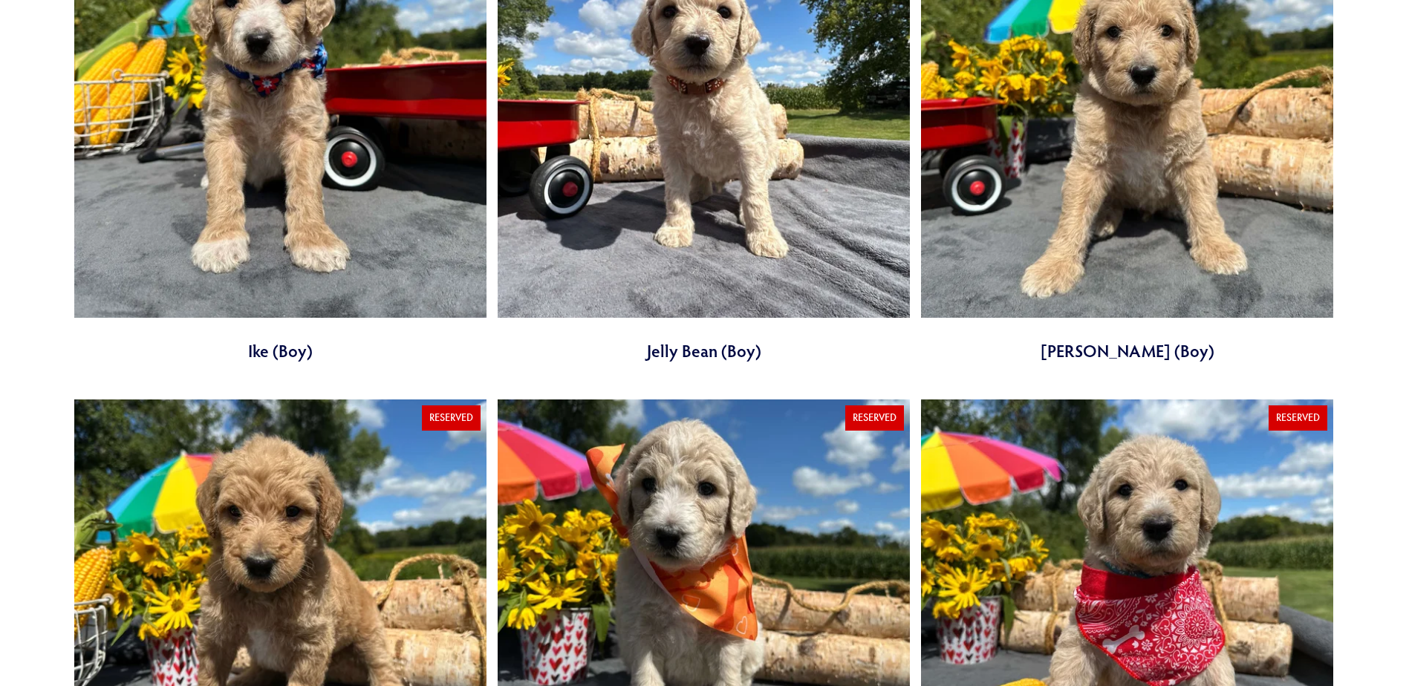
scroll to position [2005, 0]
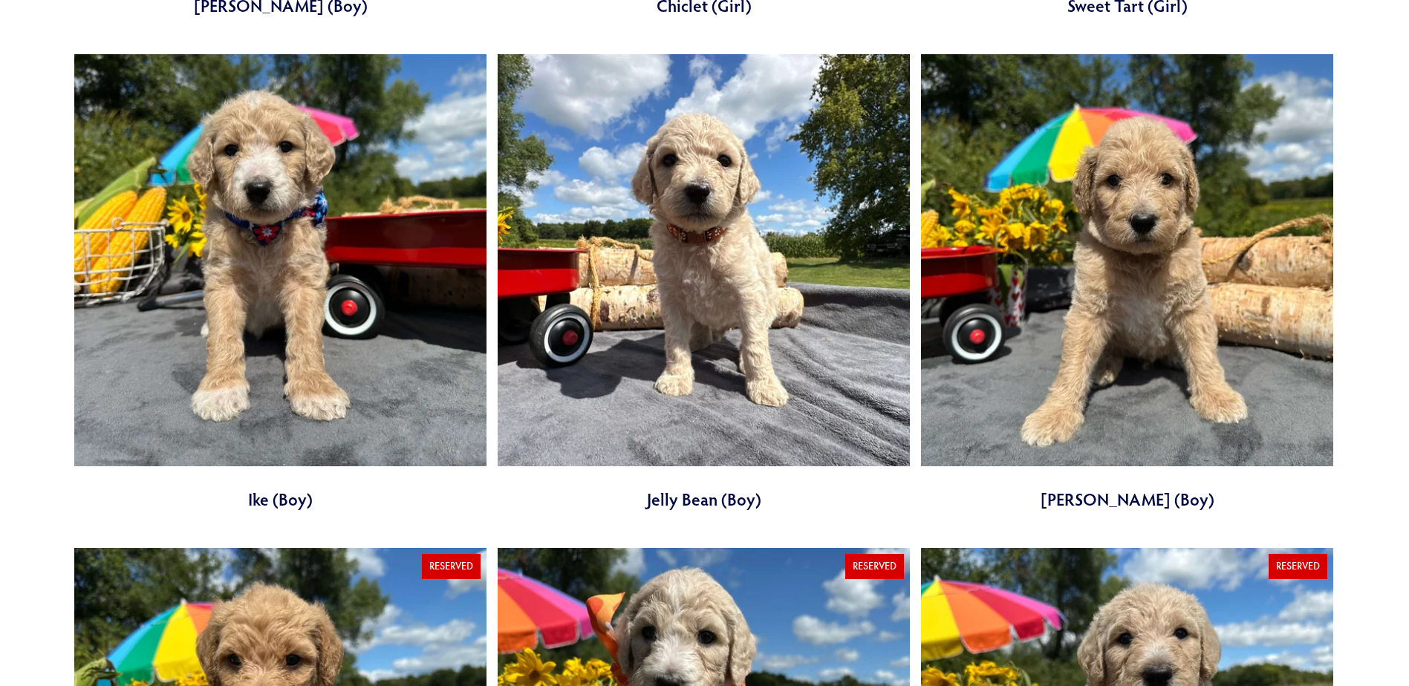
click at [262, 189] on link at bounding box center [280, 282] width 412 height 457
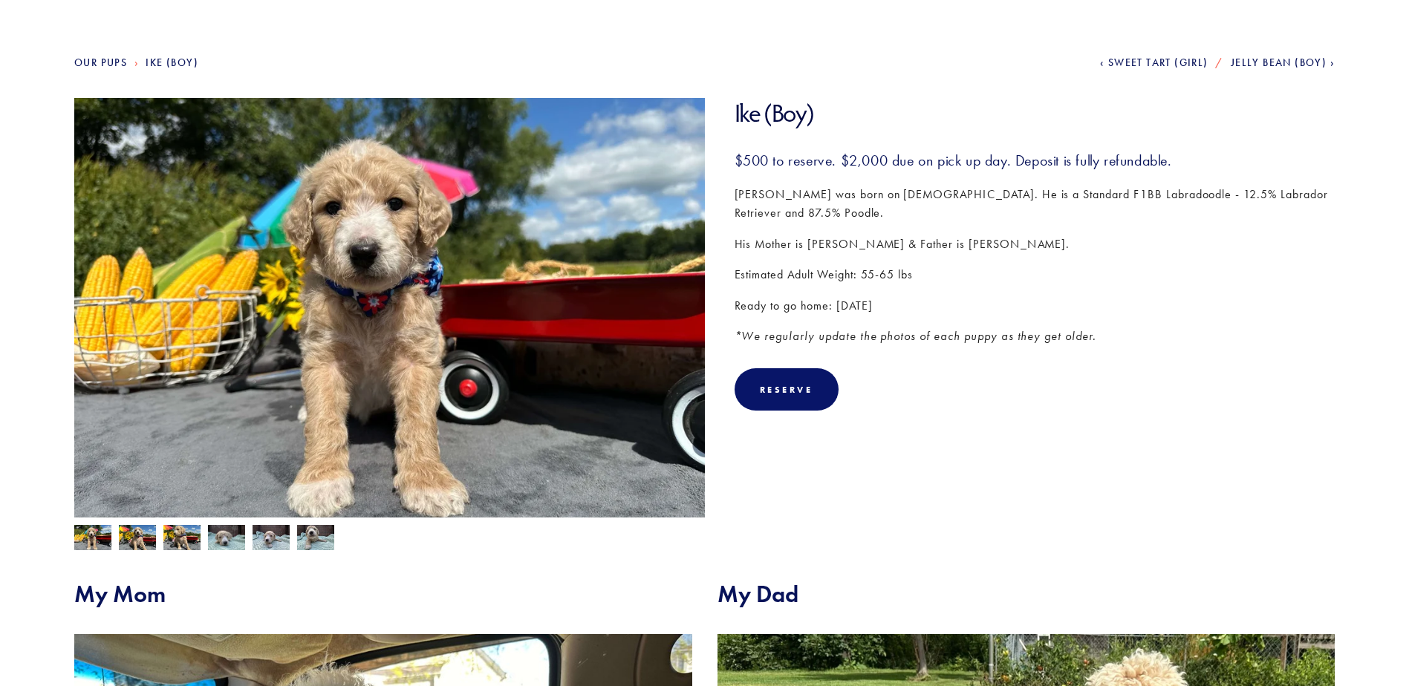
scroll to position [149, 0]
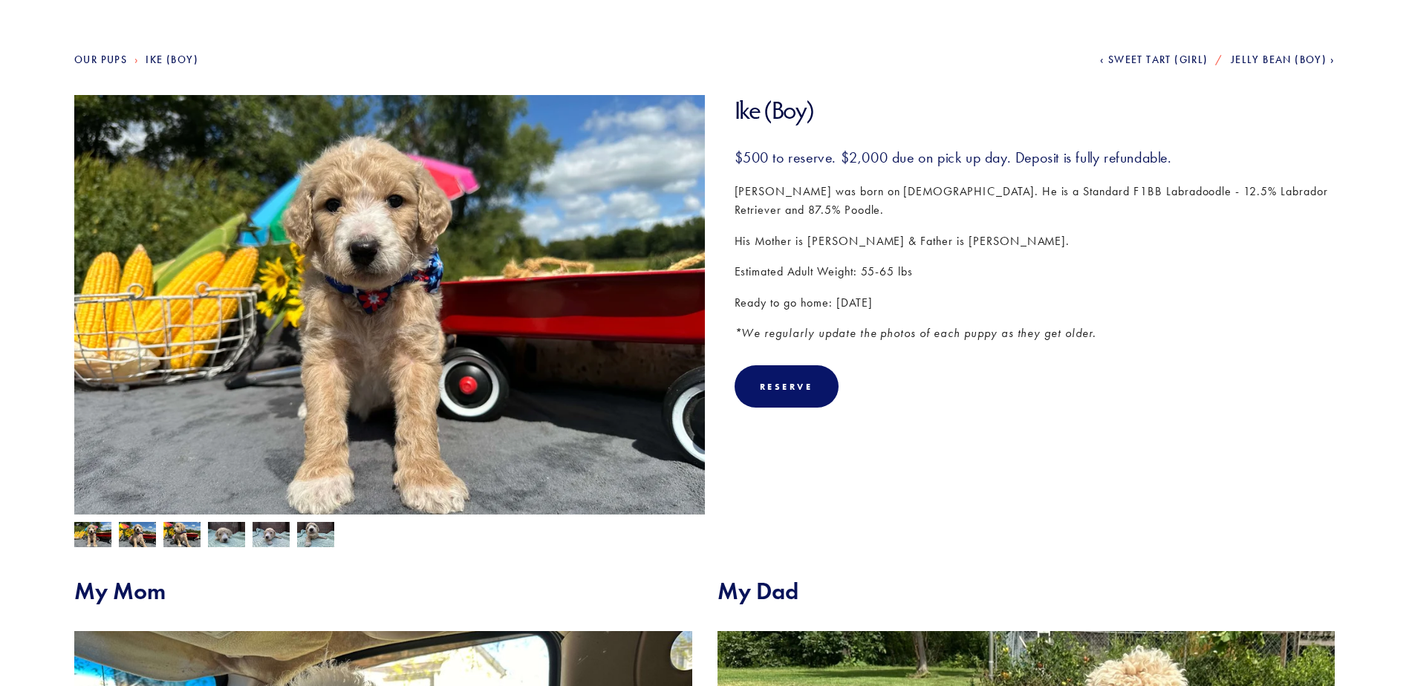
drag, startPoint x: 229, startPoint y: 498, endPoint x: 223, endPoint y: 509, distance: 12.6
drag, startPoint x: 223, startPoint y: 509, endPoint x: 134, endPoint y: 535, distance: 92.8
click at [134, 535] on img at bounding box center [137, 536] width 37 height 28
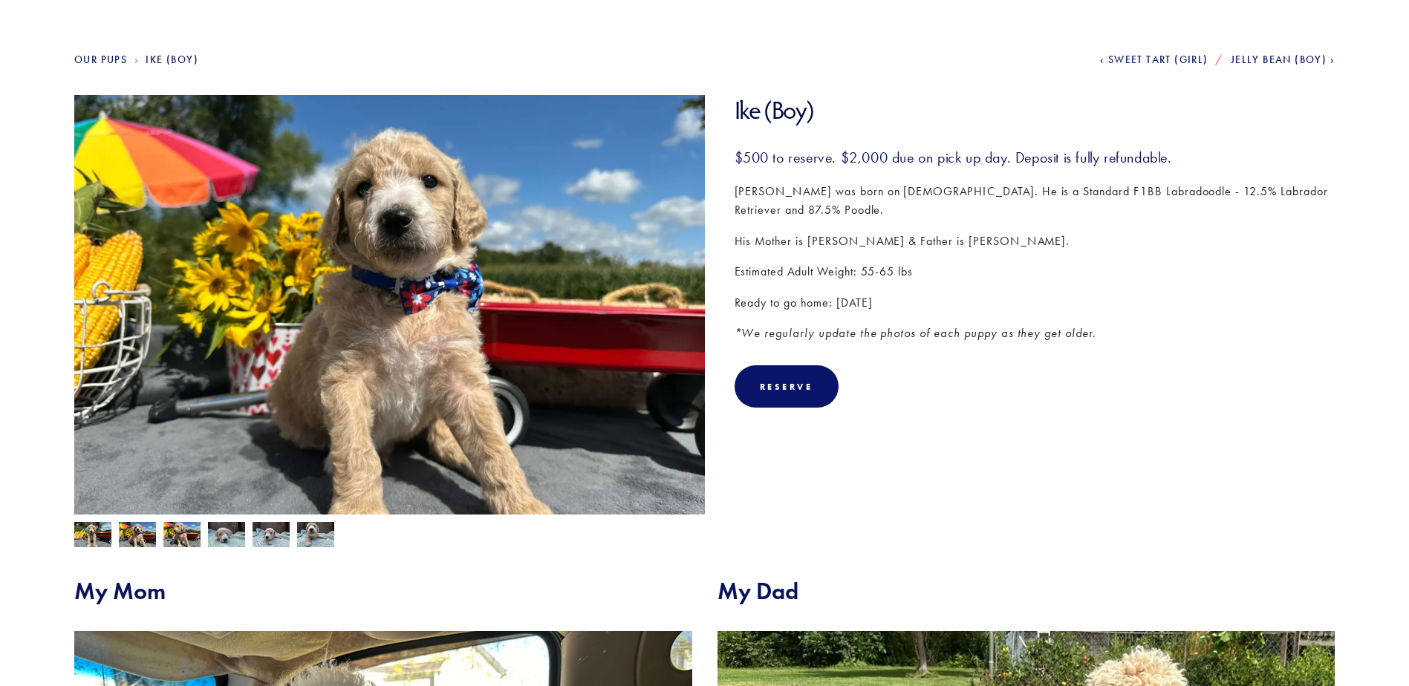
click at [134, 535] on img at bounding box center [137, 536] width 37 height 28
click at [201, 537] on div at bounding box center [386, 531] width 638 height 33
click at [296, 535] on div at bounding box center [386, 531] width 638 height 33
click at [244, 530] on img at bounding box center [226, 535] width 37 height 28
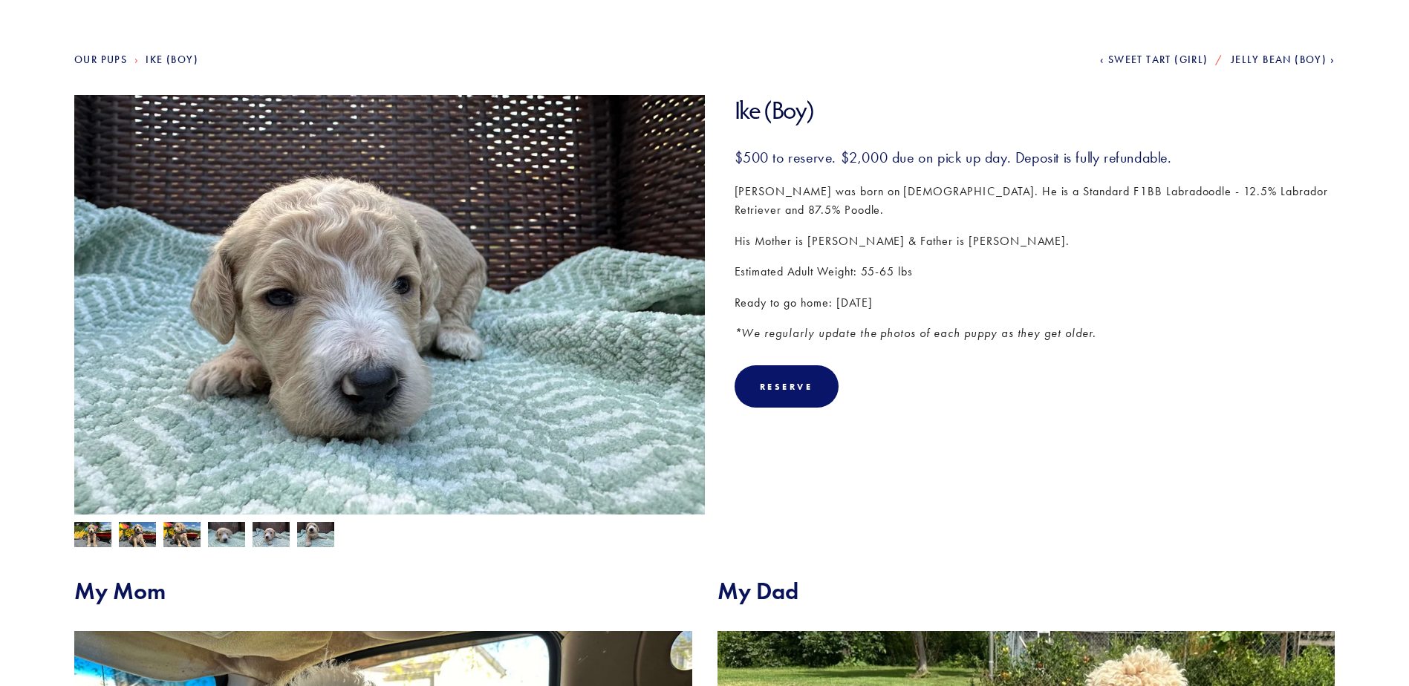
click at [226, 532] on img at bounding box center [226, 535] width 37 height 28
click at [192, 530] on img at bounding box center [181, 536] width 37 height 28
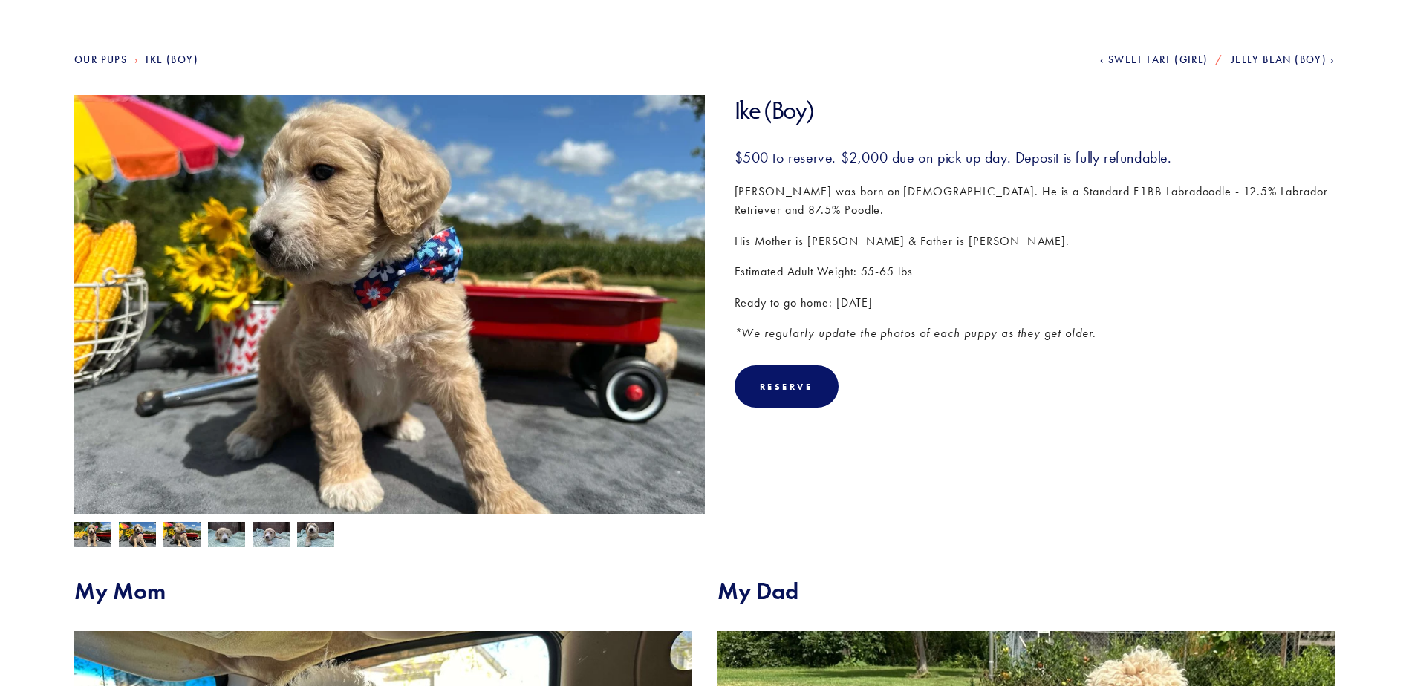
click at [137, 534] on img at bounding box center [137, 536] width 37 height 28
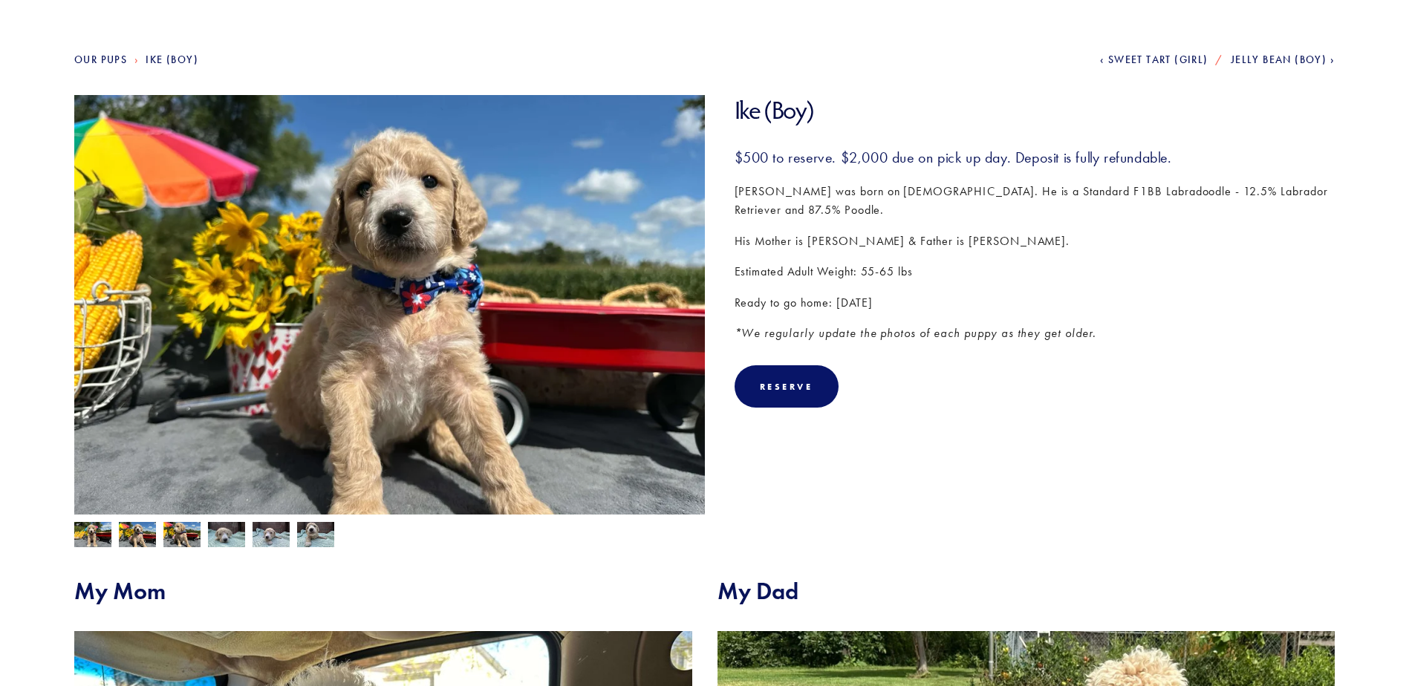
click at [89, 534] on img at bounding box center [92, 536] width 37 height 28
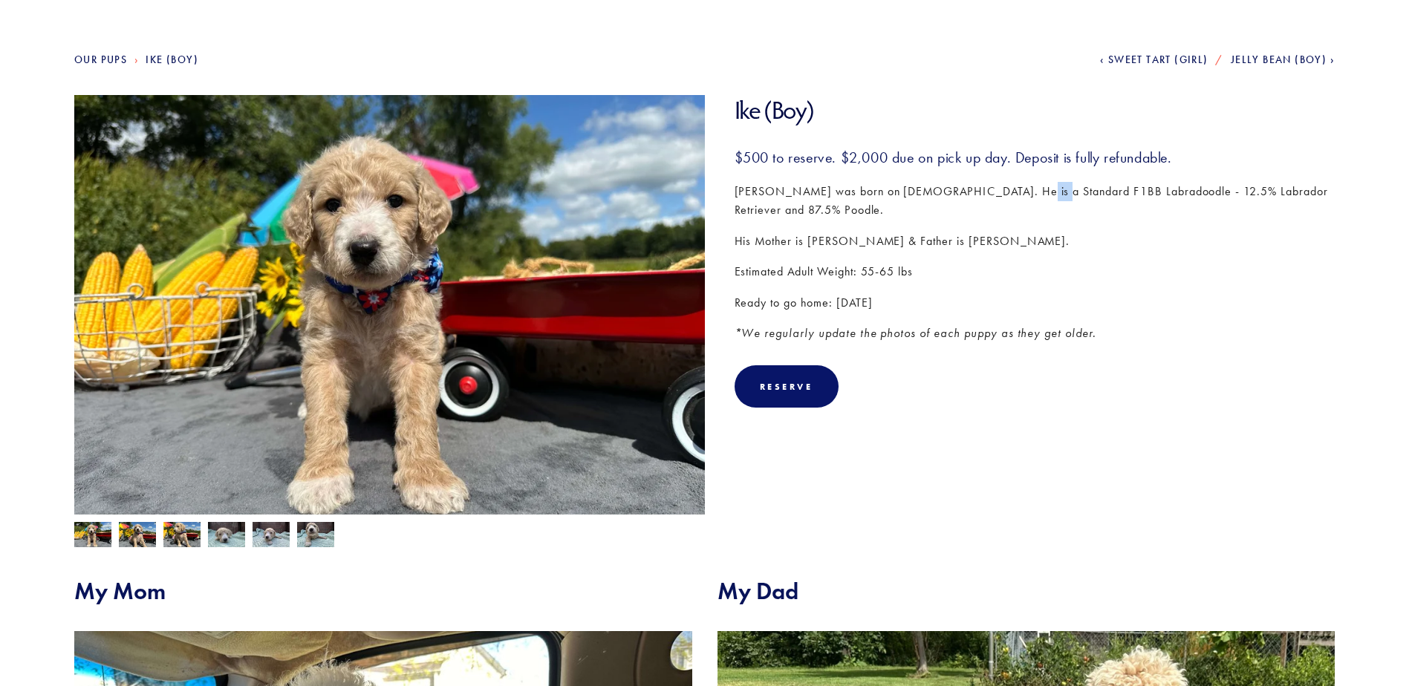
drag, startPoint x: 995, startPoint y: 195, endPoint x: 1020, endPoint y: 193, distance: 25.4
click at [1020, 193] on p "[PERSON_NAME] was born on [DEMOGRAPHIC_DATA]. He is a Standard F1BB Labradoodle…" at bounding box center [1035, 201] width 601 height 38
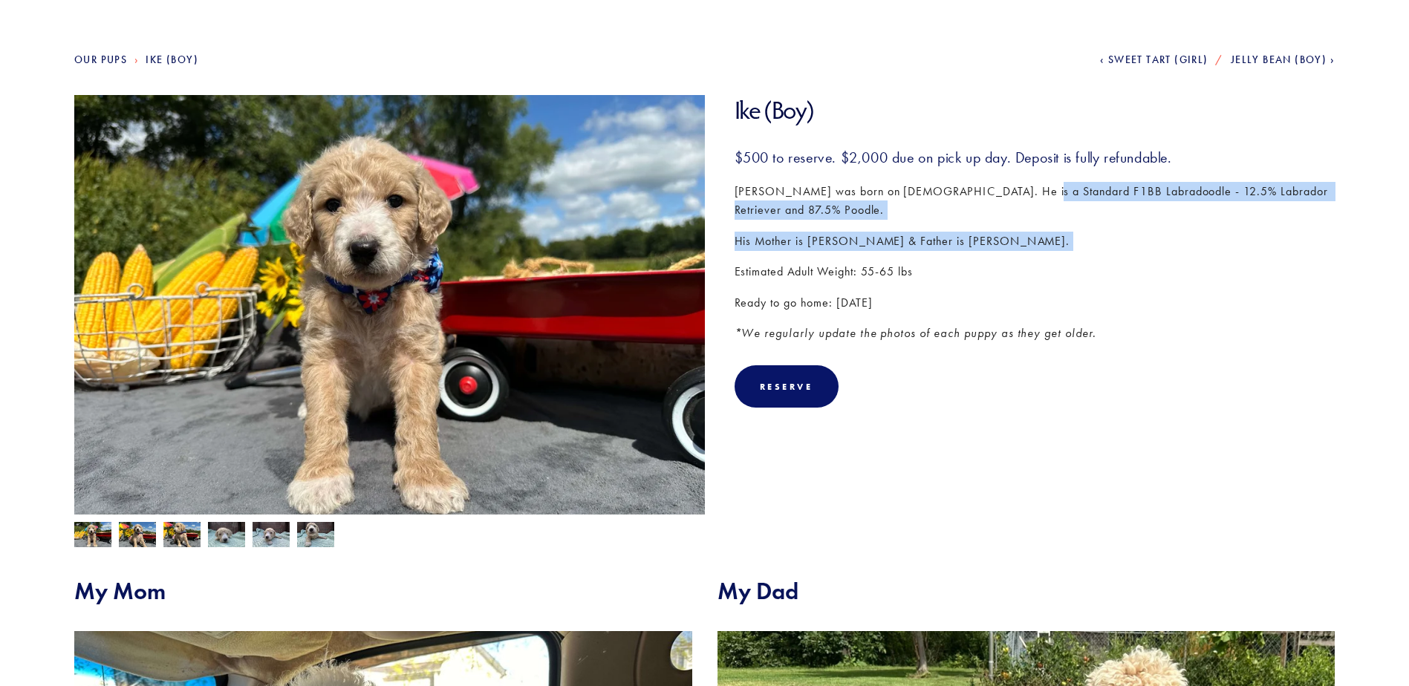
drag, startPoint x: 1020, startPoint y: 193, endPoint x: 974, endPoint y: 203, distance: 47.1
click at [974, 203] on div "$500 to reserve. $2,000 due on pick up day. Deposit is fully refundable. [PERSO…" at bounding box center [1035, 246] width 601 height 196
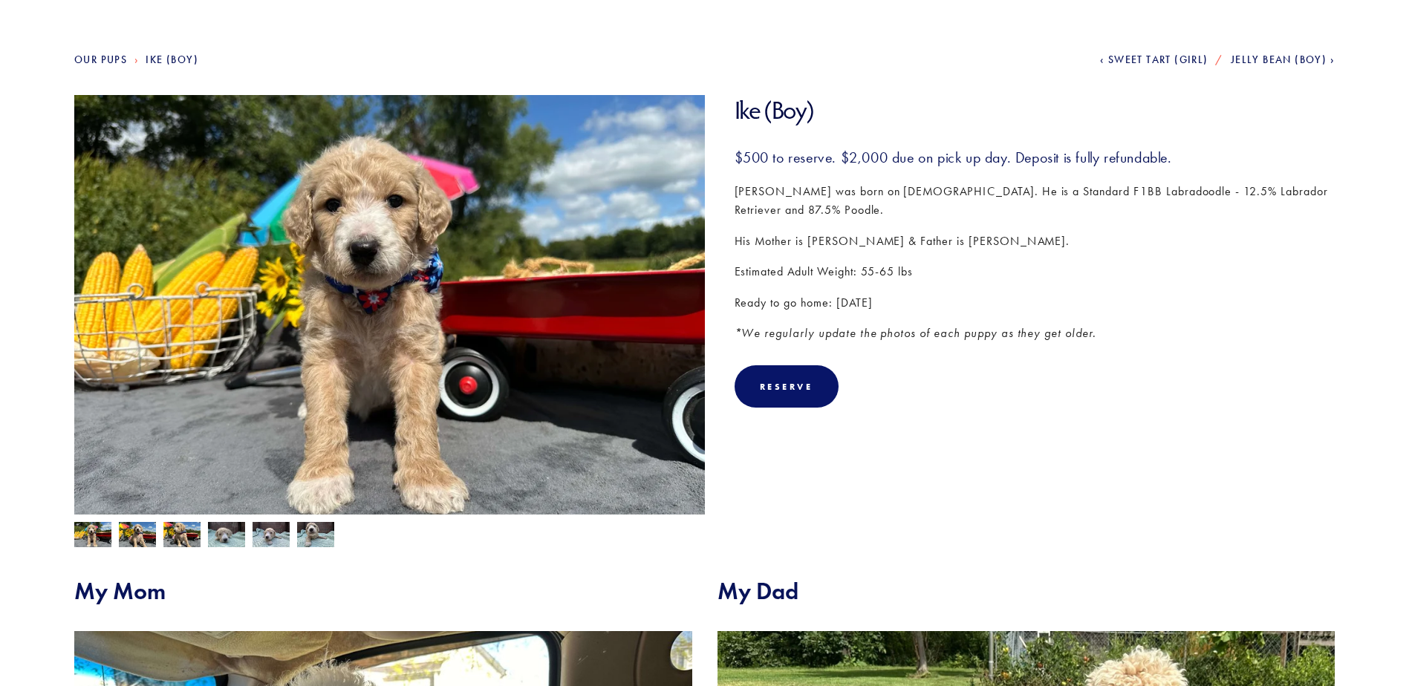
drag, startPoint x: 974, startPoint y: 203, endPoint x: 977, endPoint y: 196, distance: 7.6
click at [977, 196] on p "[PERSON_NAME] was born on [DEMOGRAPHIC_DATA]. He is a Standard F1BB Labradoodle…" at bounding box center [1035, 201] width 601 height 38
drag, startPoint x: 977, startPoint y: 196, endPoint x: 1000, endPoint y: 192, distance: 22.7
click at [1000, 192] on p "[PERSON_NAME] was born on [DEMOGRAPHIC_DATA]. He is a Standard F1BB Labradoodle…" at bounding box center [1035, 201] width 601 height 38
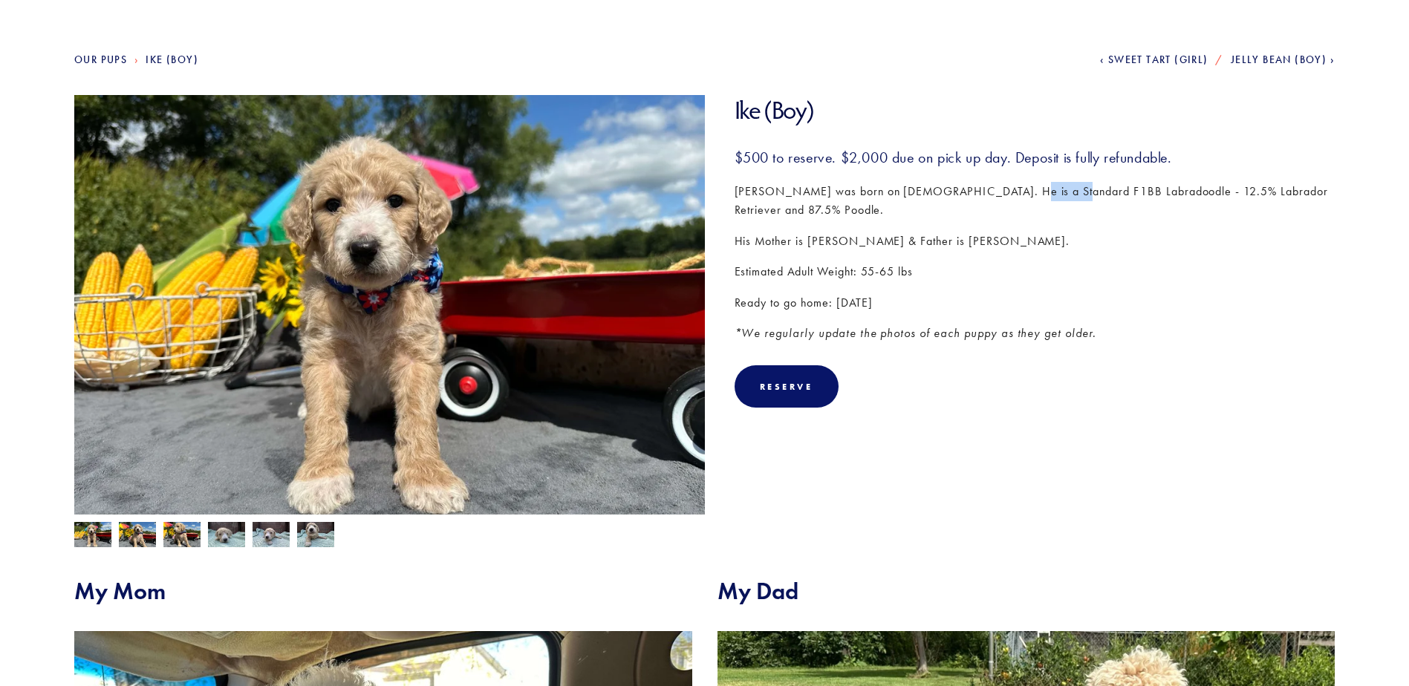
drag, startPoint x: 1044, startPoint y: 192, endPoint x: 994, endPoint y: 195, distance: 50.6
click at [994, 195] on p "[PERSON_NAME] was born on [DEMOGRAPHIC_DATA]. He is a Standard F1BB Labradoodle…" at bounding box center [1035, 201] width 601 height 38
drag, startPoint x: 994, startPoint y: 195, endPoint x: 1013, endPoint y: 197, distance: 19.4
click at [1013, 197] on p "[PERSON_NAME] was born on [DEMOGRAPHIC_DATA]. He is a Standard F1BB Labradoodle…" at bounding box center [1035, 201] width 601 height 38
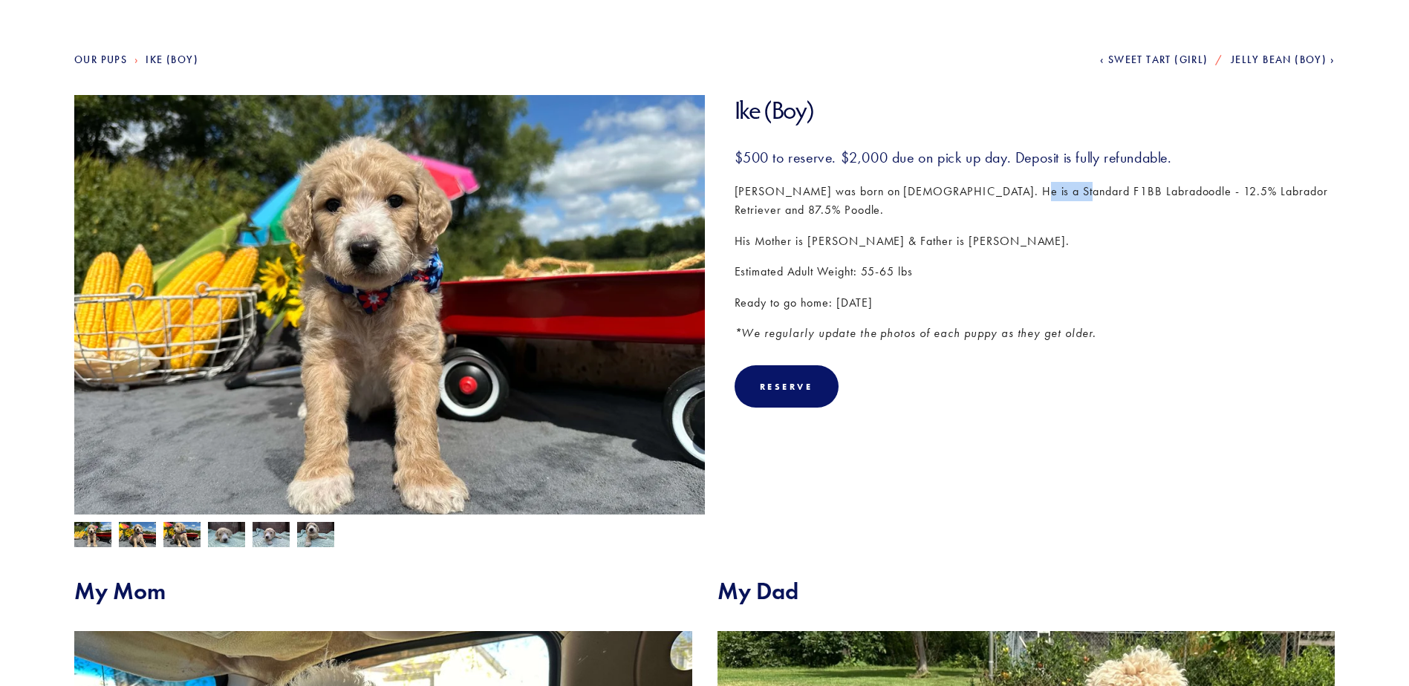
click at [1015, 197] on p "[PERSON_NAME] was born on [DEMOGRAPHIC_DATA]. He is a Standard F1BB Labradoodle…" at bounding box center [1035, 201] width 601 height 38
drag, startPoint x: 1059, startPoint y: 192, endPoint x: 991, endPoint y: 192, distance: 68.3
click at [991, 192] on p "[PERSON_NAME] was born on [DEMOGRAPHIC_DATA]. He is a Standard F1BB Labradoodle…" at bounding box center [1035, 201] width 601 height 38
drag, startPoint x: 976, startPoint y: 192, endPoint x: 1005, endPoint y: 195, distance: 29.1
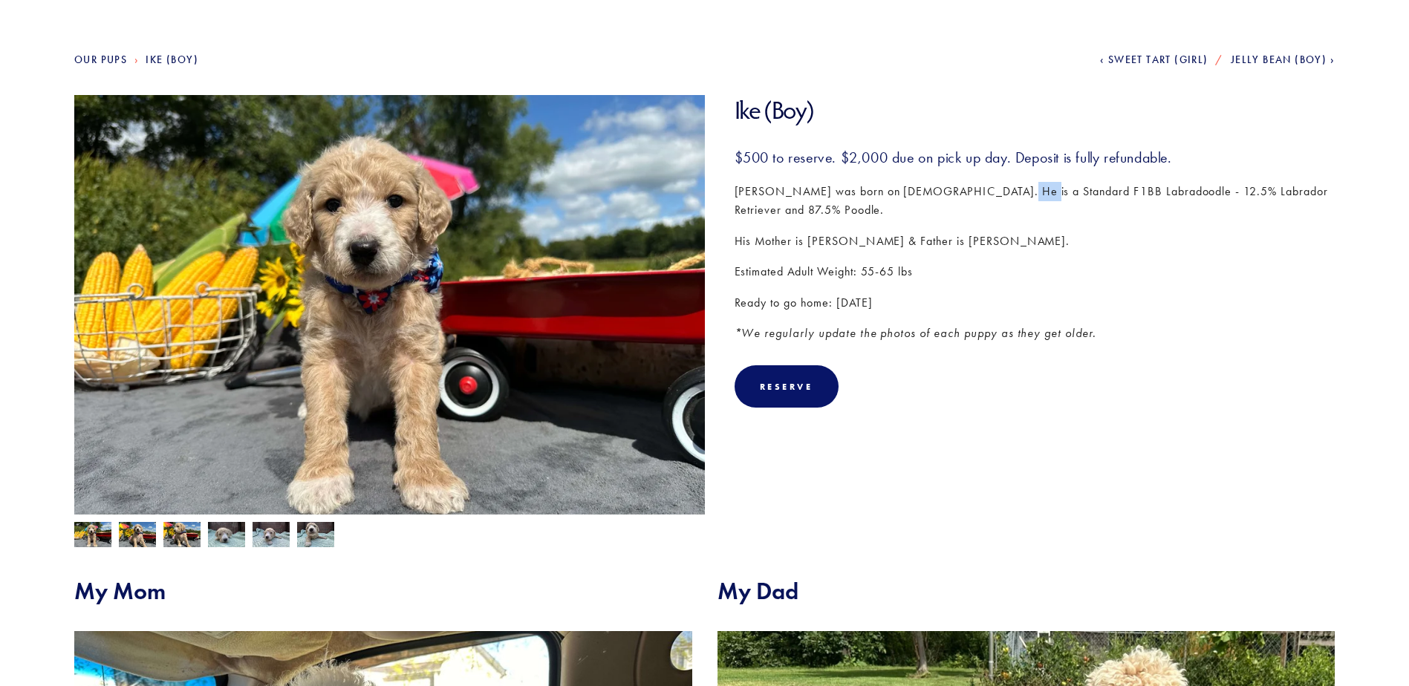
click at [1005, 195] on p "[PERSON_NAME] was born on [DEMOGRAPHIC_DATA]. He is a Standard F1BB Labradoodle…" at bounding box center [1035, 201] width 601 height 38
drag, startPoint x: 1005, startPoint y: 195, endPoint x: 997, endPoint y: 189, distance: 10.1
copy p "F1BB"
